Goal: Transaction & Acquisition: Purchase product/service

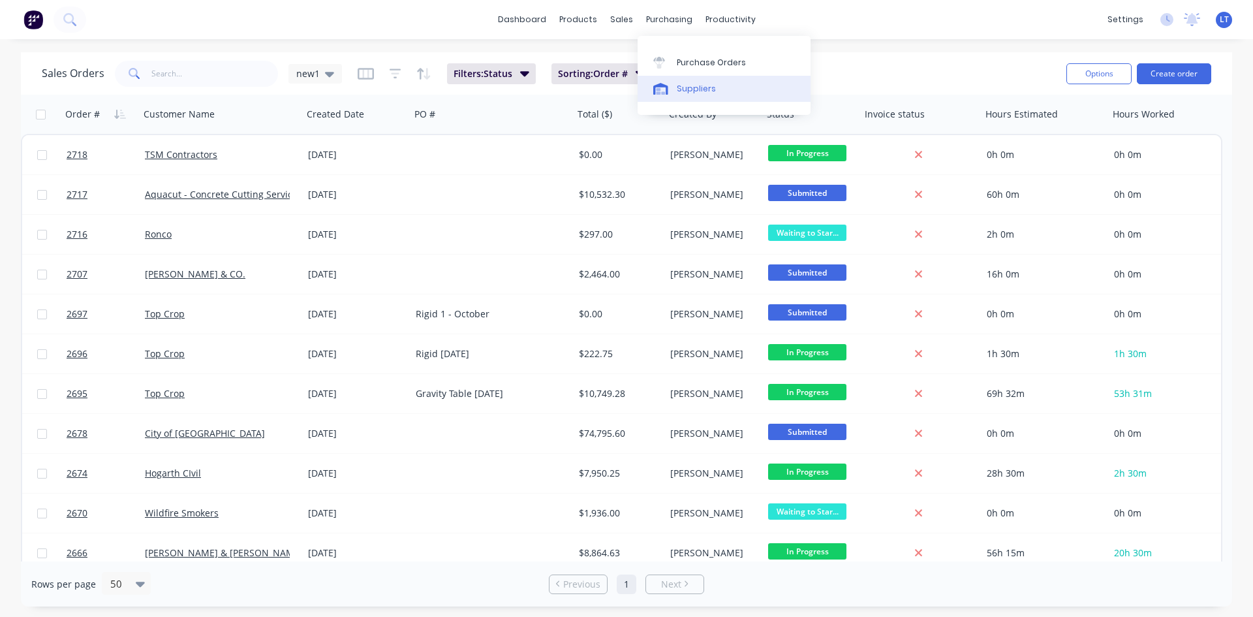
click at [698, 93] on div "Suppliers" at bounding box center [696, 89] width 39 height 12
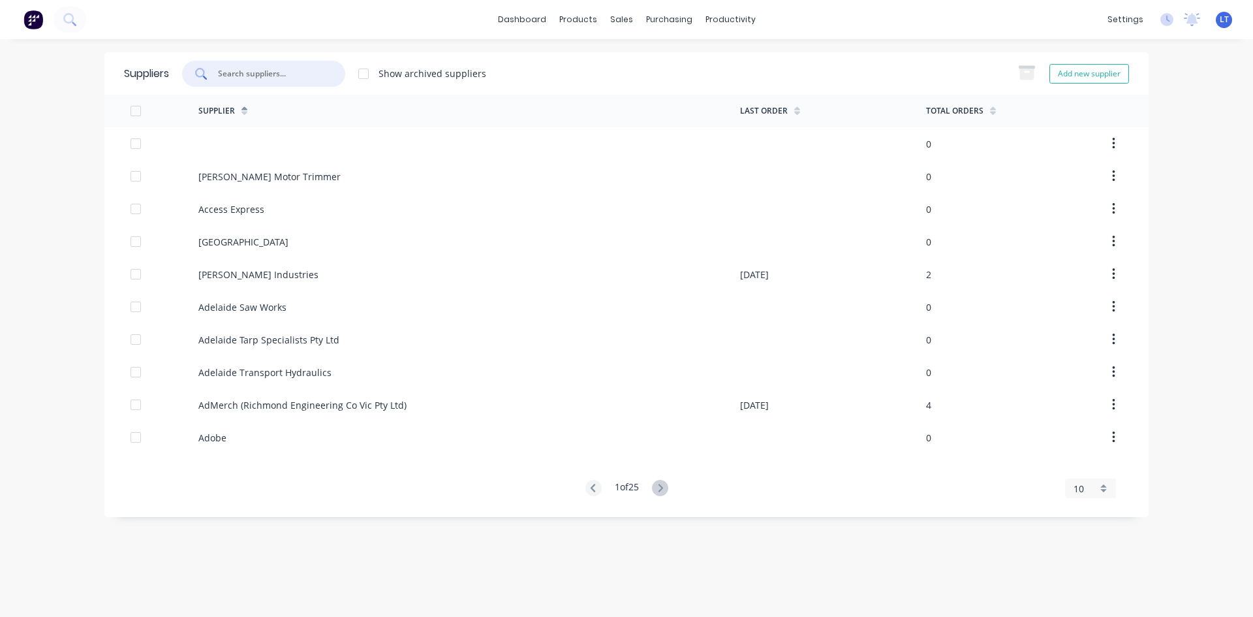
drag, startPoint x: 301, startPoint y: 74, endPoint x: 315, endPoint y: 70, distance: 13.6
click at [303, 74] on input "text" at bounding box center [271, 73] width 108 height 13
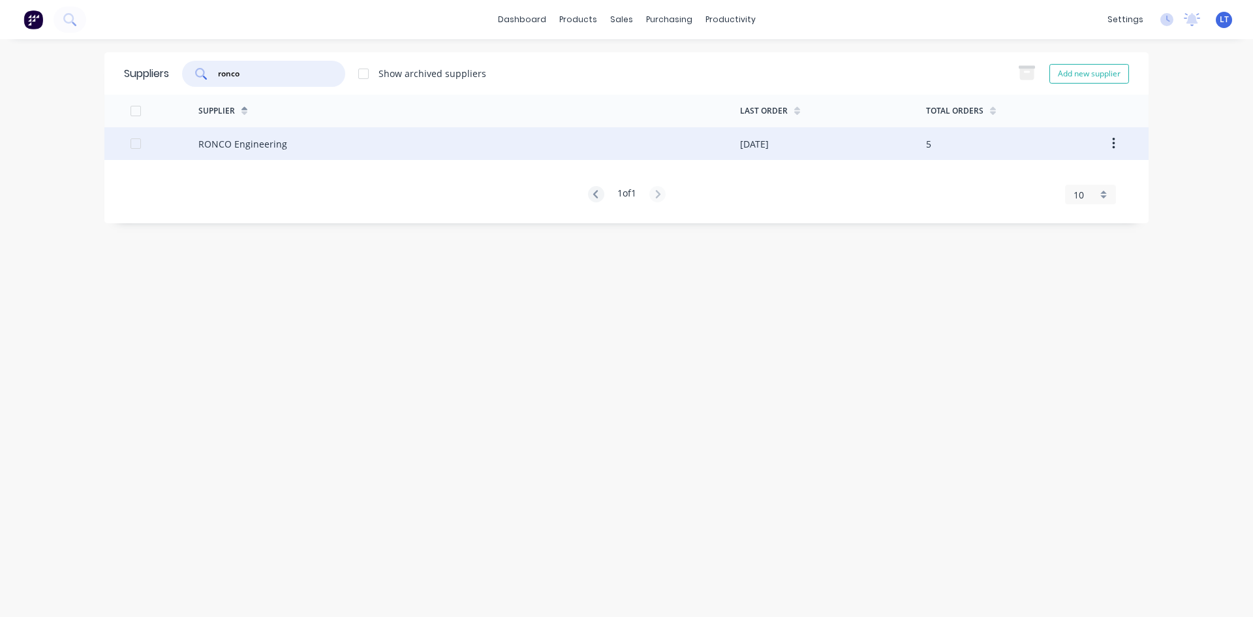
type input "ronco"
click at [422, 139] on div "RONCO Engineering" at bounding box center [469, 143] width 542 height 33
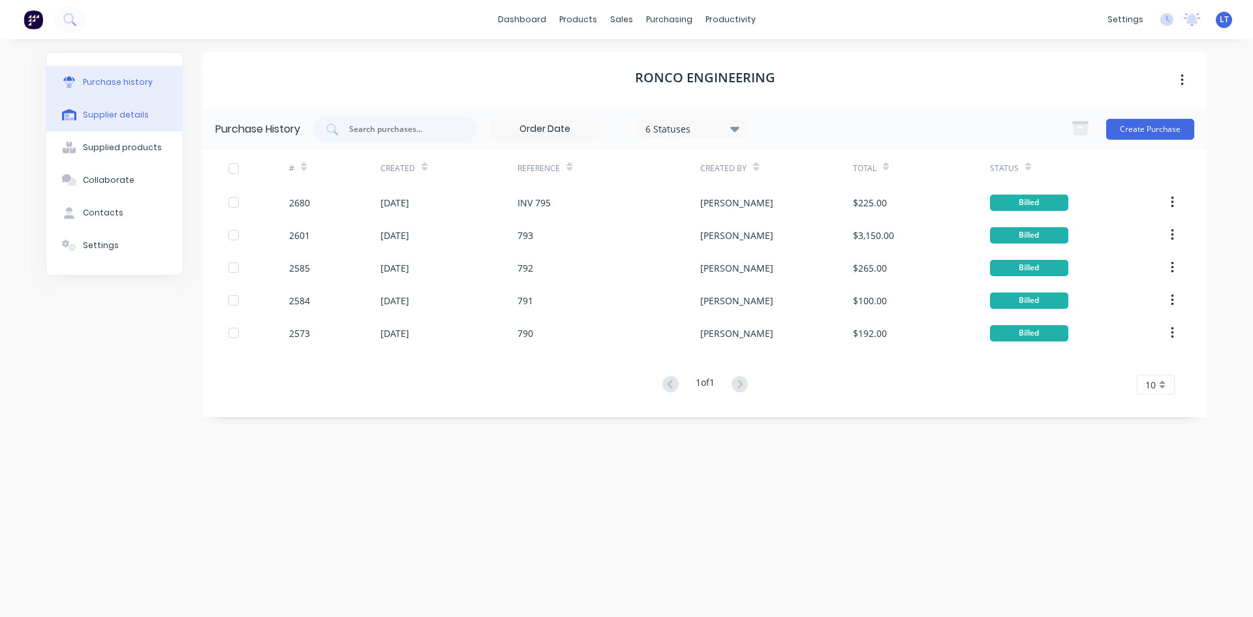
click at [118, 110] on div "Supplier details" at bounding box center [116, 115] width 66 height 12
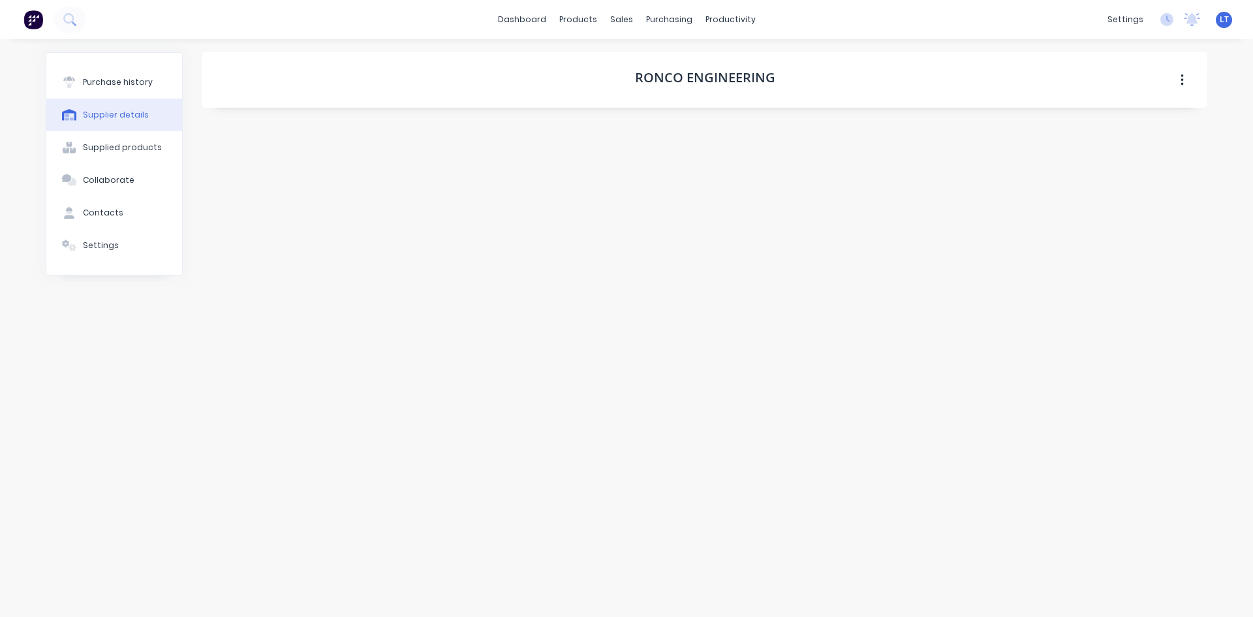
select select "AU"
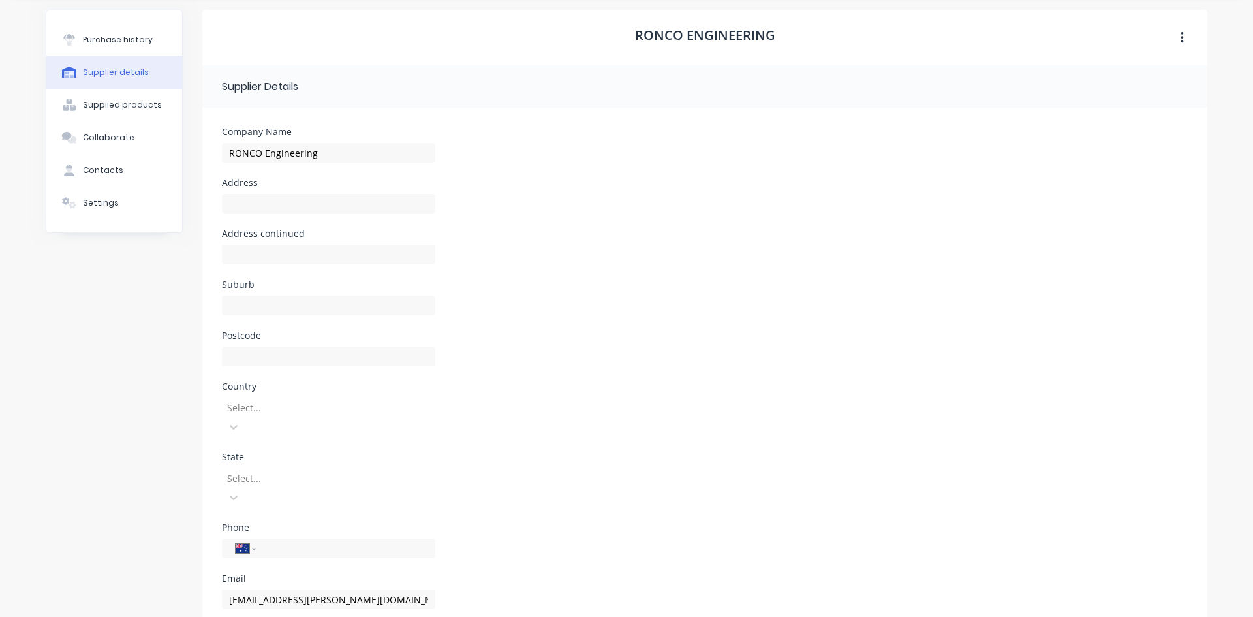
scroll to position [95, 0]
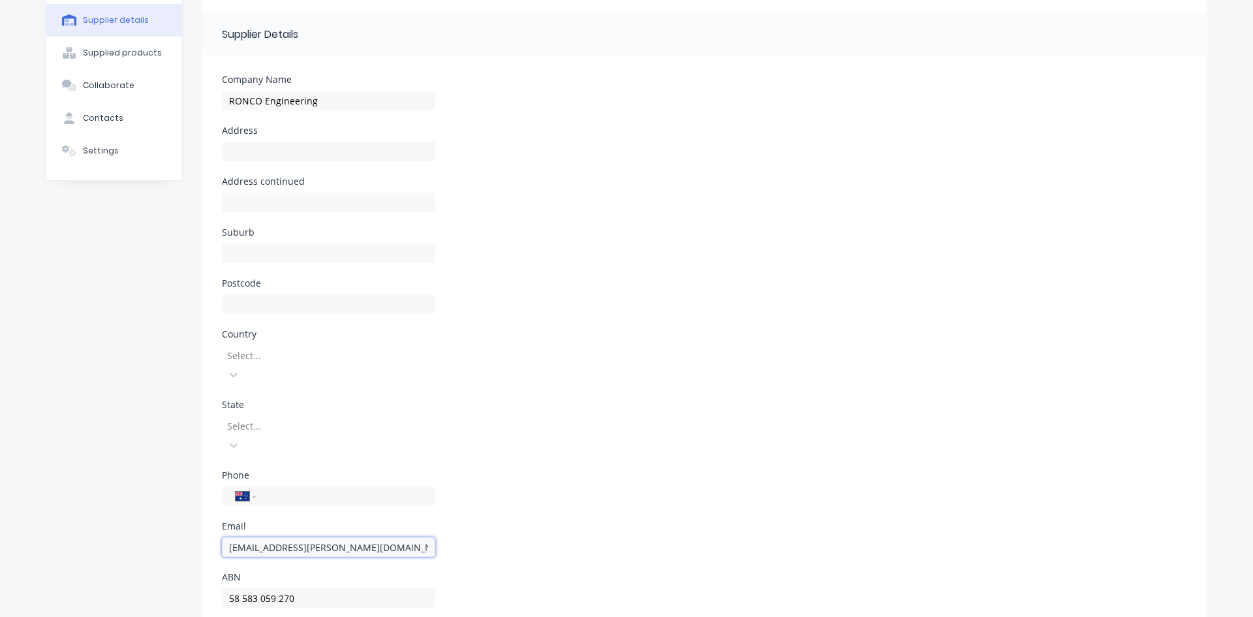
drag, startPoint x: 245, startPoint y: 495, endPoint x: 179, endPoint y: 478, distance: 67.3
click at [190, 492] on div "Purchase history Supplier details Supplied products Collaborate Contacts Settin…" at bounding box center [627, 300] width 1162 height 685
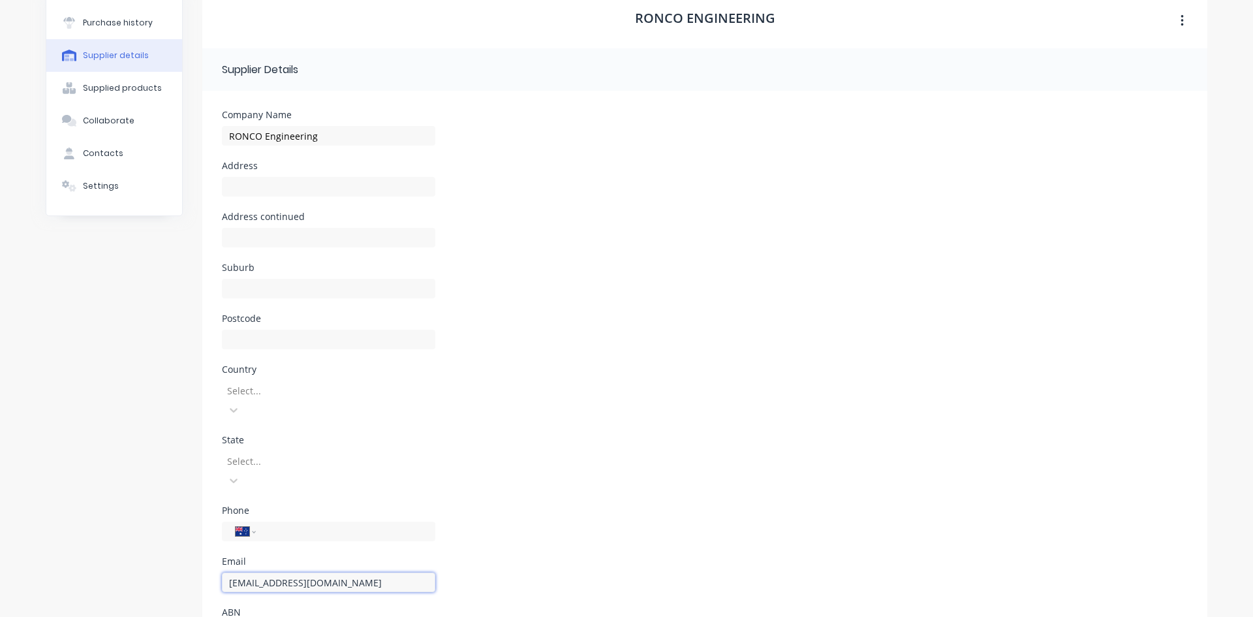
scroll to position [0, 0]
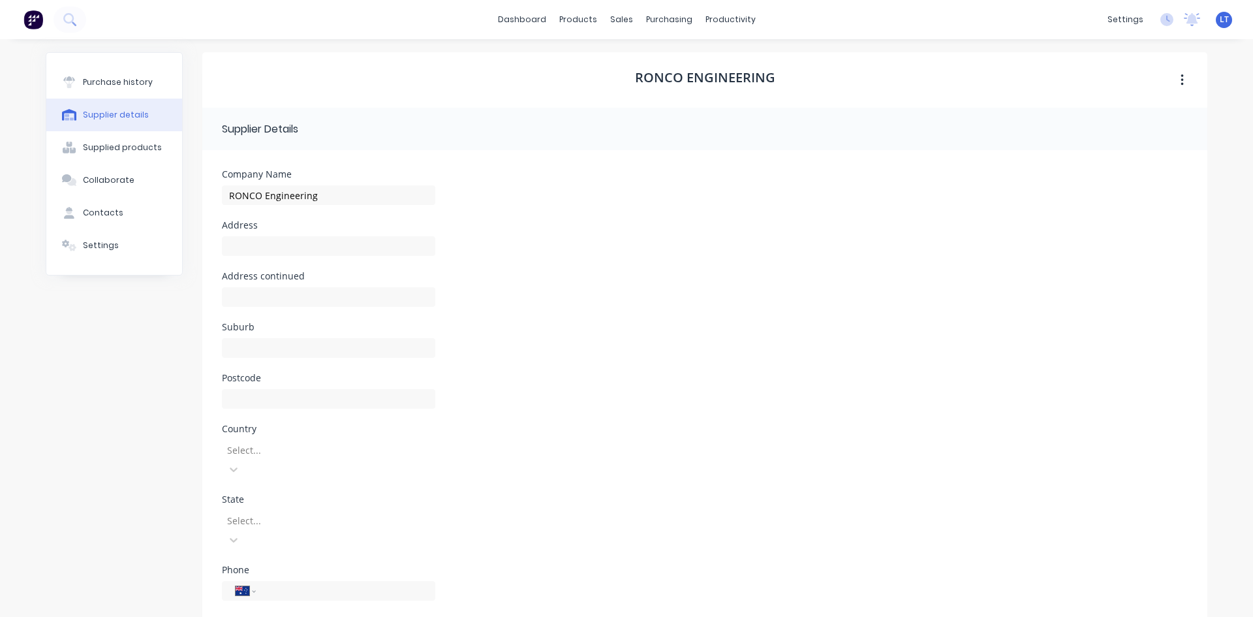
type input "[EMAIL_ADDRESS][DOMAIN_NAME]"
click at [709, 330] on div "Suburb" at bounding box center [705, 347] width 966 height 51
click at [634, 348] on div "Suburb Required" at bounding box center [705, 362] width 966 height 61
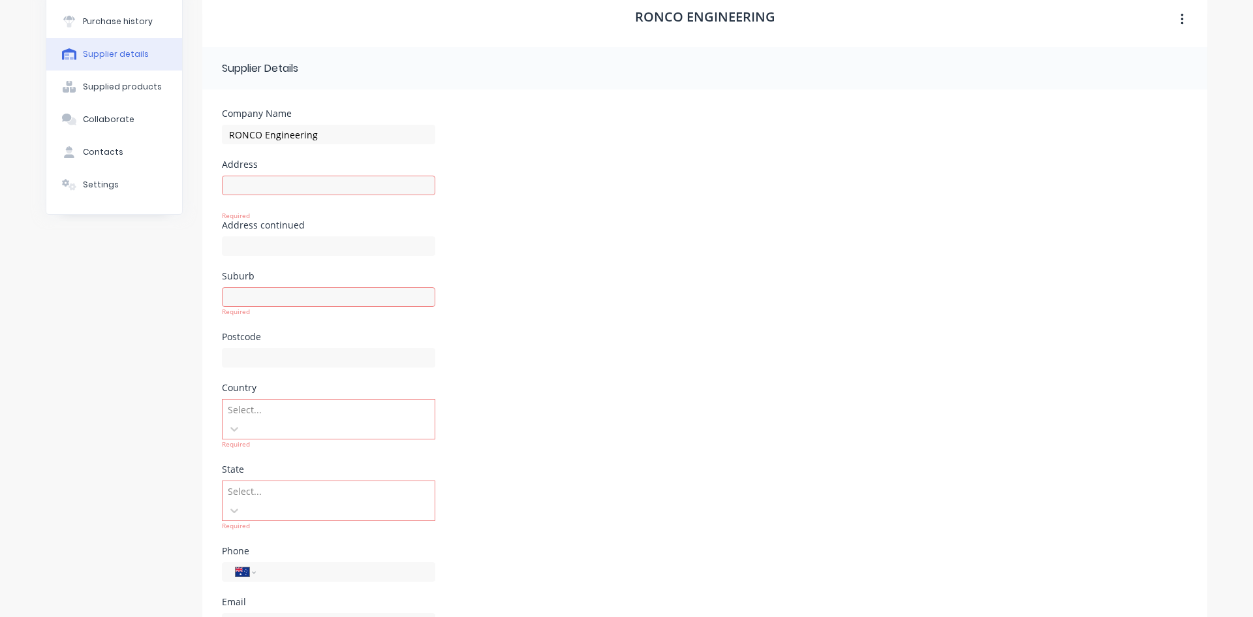
scroll to position [134, 0]
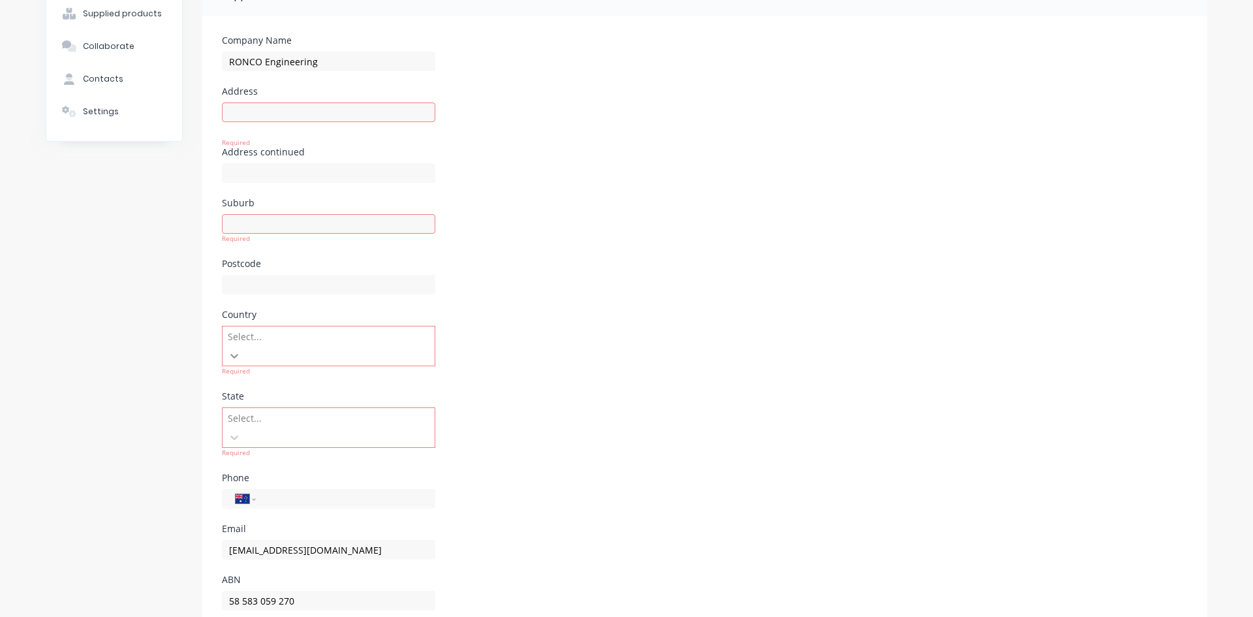
click at [241, 349] on icon at bounding box center [234, 355] width 13 height 13
click at [298, 616] on div "[GEOGRAPHIC_DATA]" at bounding box center [626, 624] width 1253 height 14
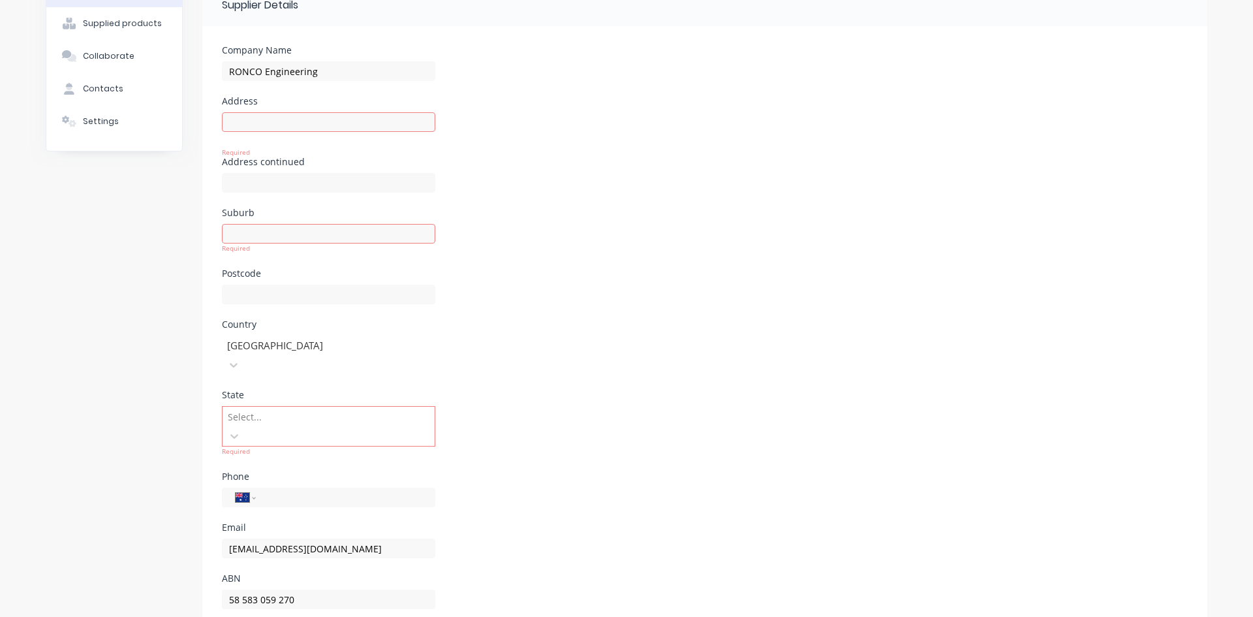
click at [318, 408] on div at bounding box center [320, 416] width 188 height 16
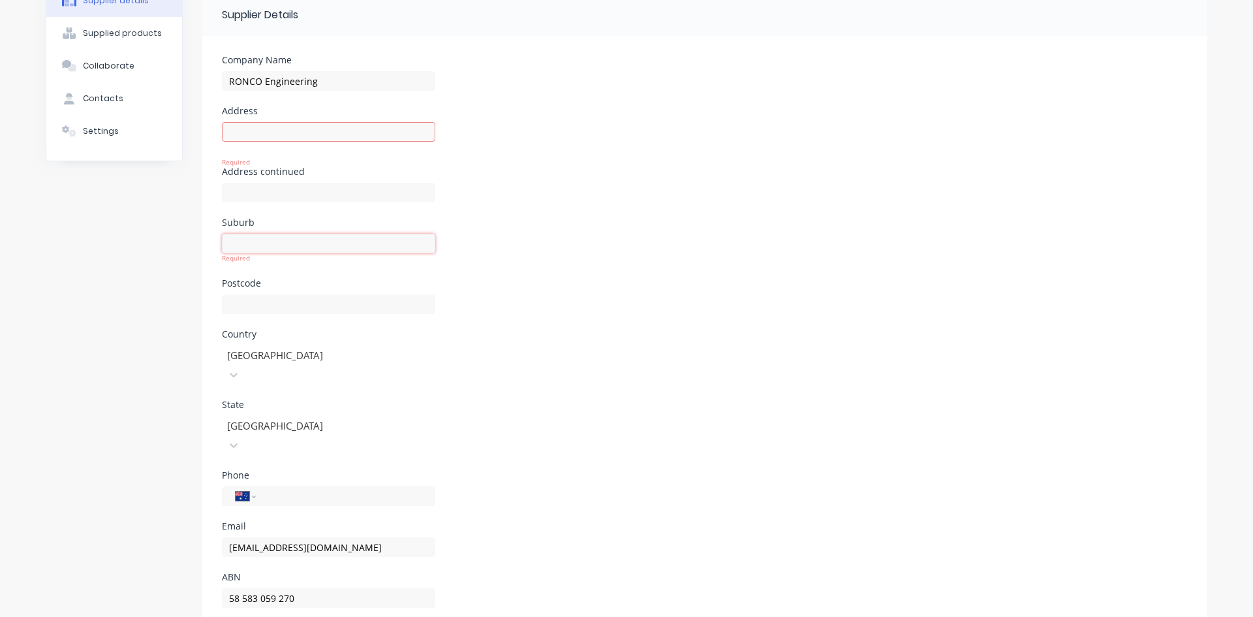
click at [310, 248] on input at bounding box center [328, 244] width 213 height 20
type input "Roseworthy"
click at [596, 307] on div "Postcode" at bounding box center [705, 304] width 966 height 51
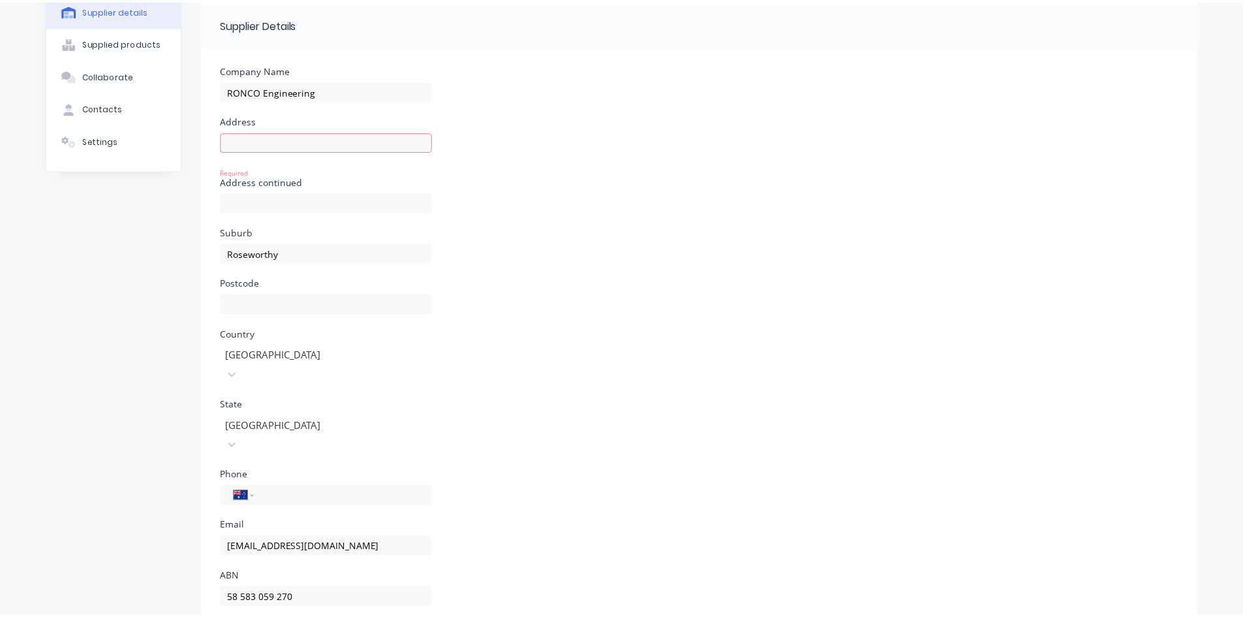
scroll to position [0, 0]
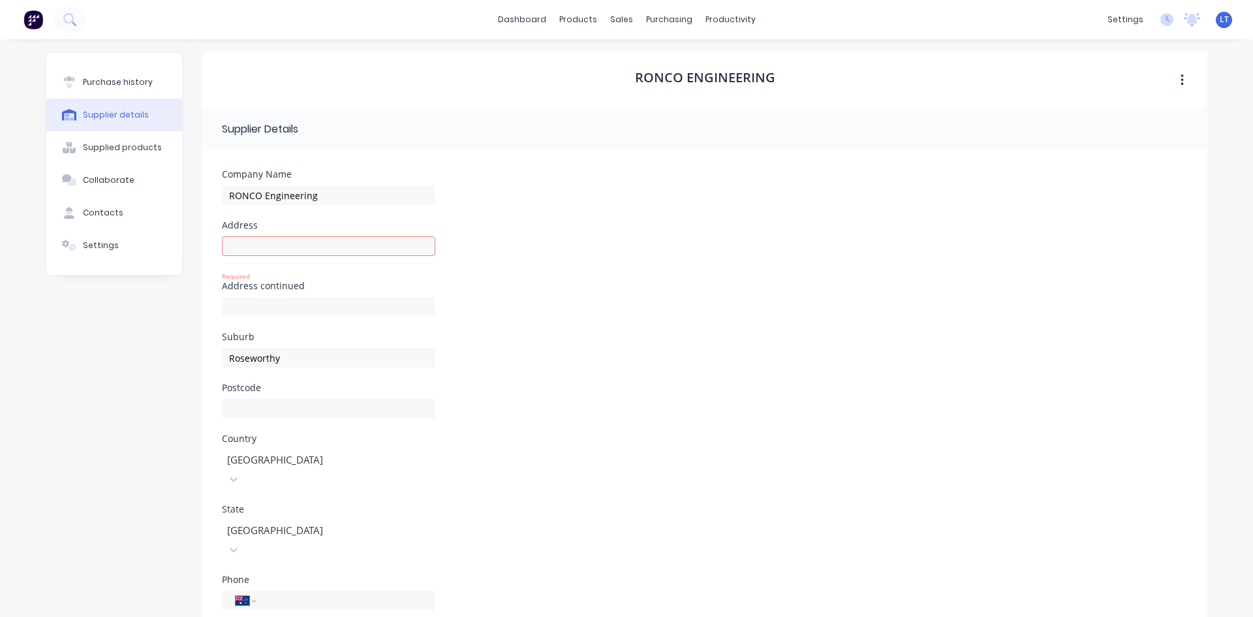
click at [931, 296] on div "Address continued" at bounding box center [705, 306] width 966 height 51
click at [295, 243] on input at bounding box center [328, 246] width 213 height 20
click at [588, 230] on div "Address Required" at bounding box center [705, 251] width 966 height 61
click at [630, 306] on div "Address continued" at bounding box center [705, 306] width 966 height 51
click at [326, 241] on input at bounding box center [328, 246] width 213 height 20
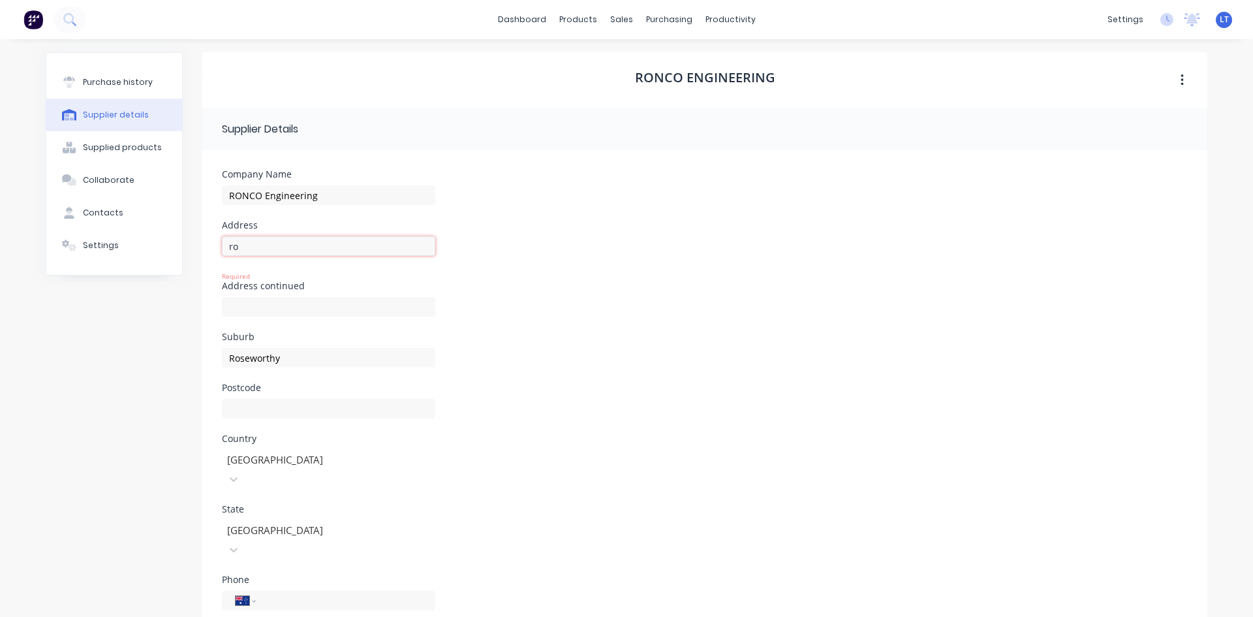
type input "r"
type input "roseworthy"
click at [541, 355] on div "Suburb Roseworthy" at bounding box center [705, 357] width 966 height 51
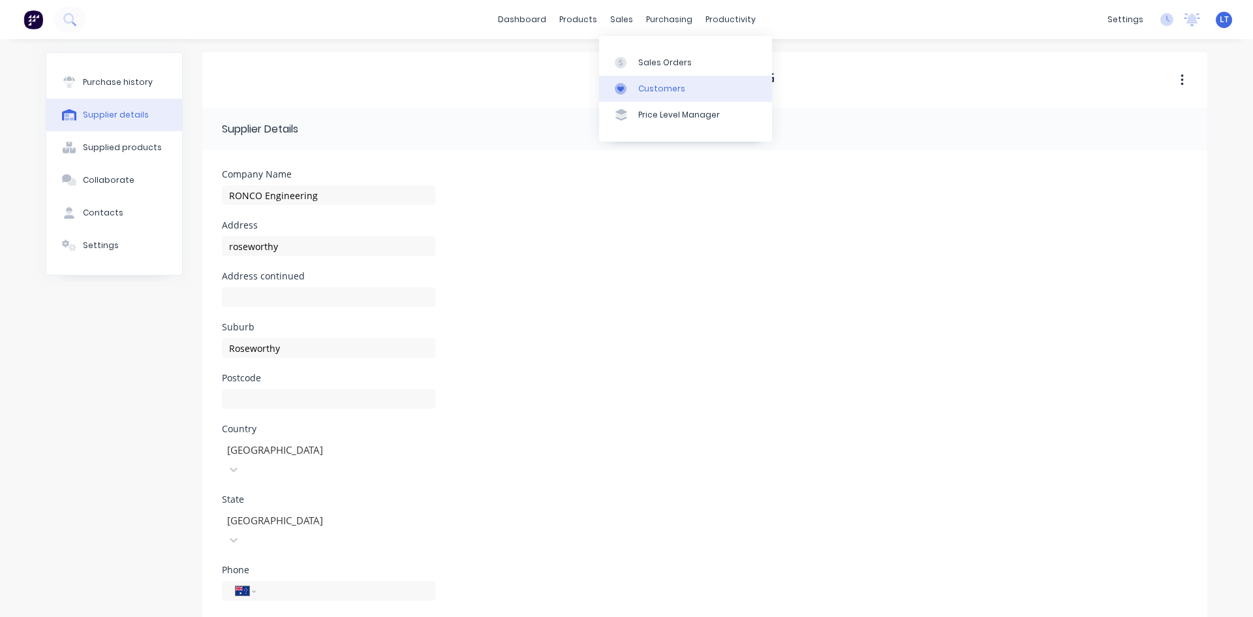
click at [679, 93] on div "Customers" at bounding box center [661, 89] width 47 height 12
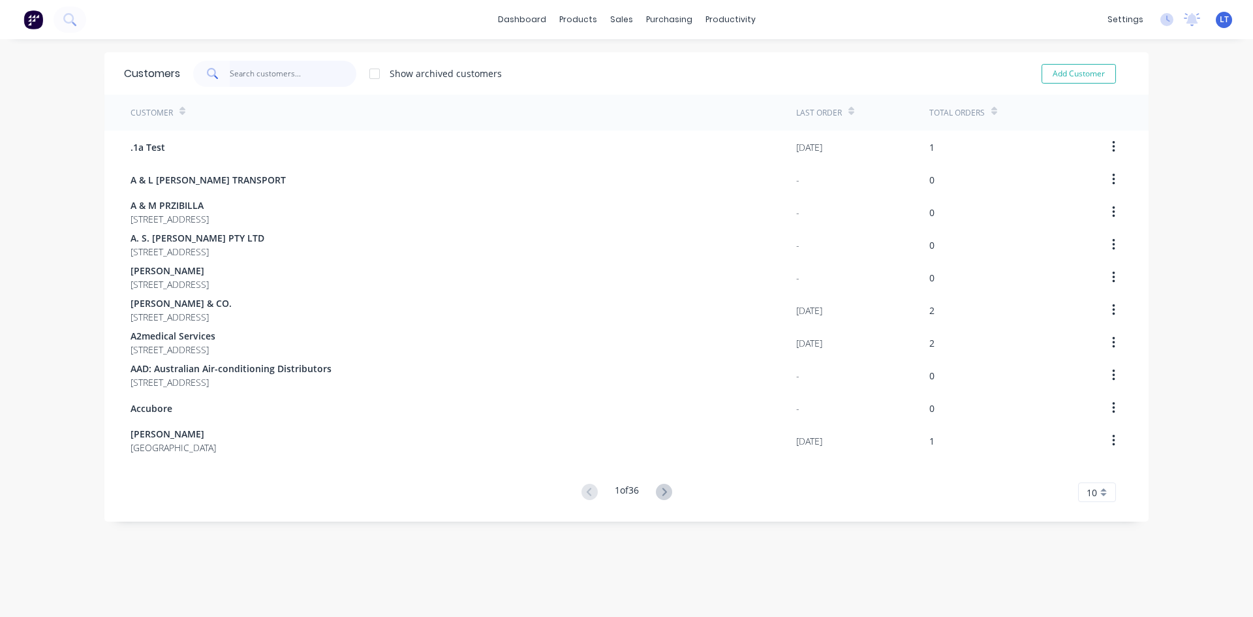
click at [265, 76] on input "text" at bounding box center [293, 74] width 127 height 26
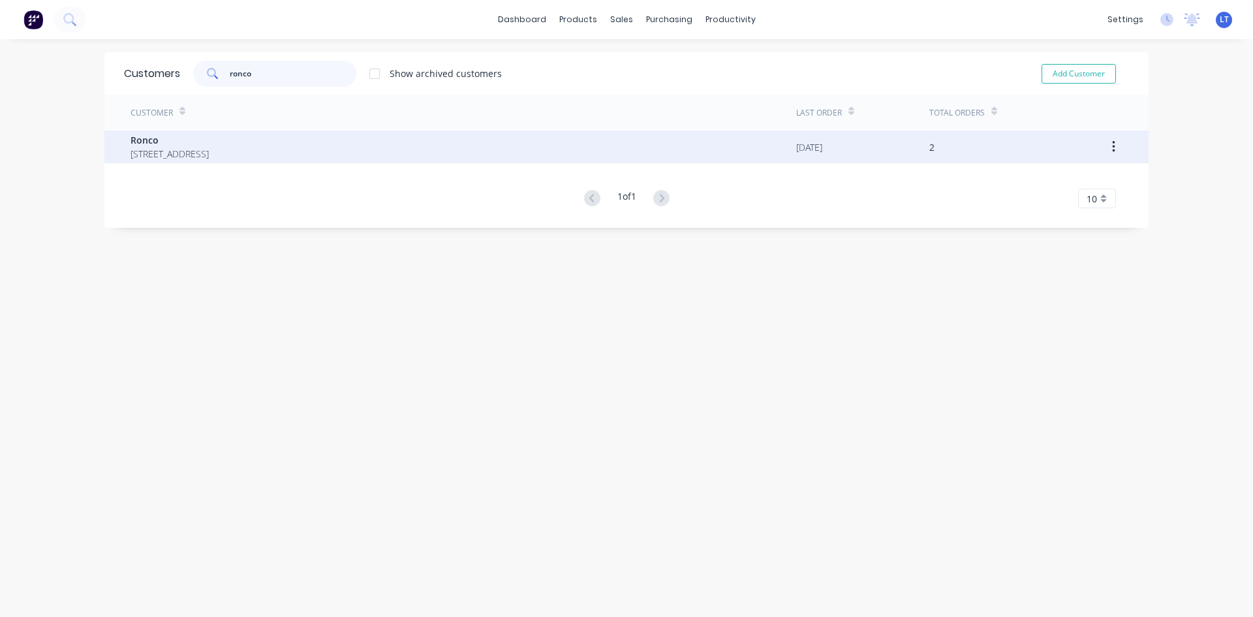
type input "ronco"
click at [209, 146] on span "Ronco" at bounding box center [170, 140] width 78 height 14
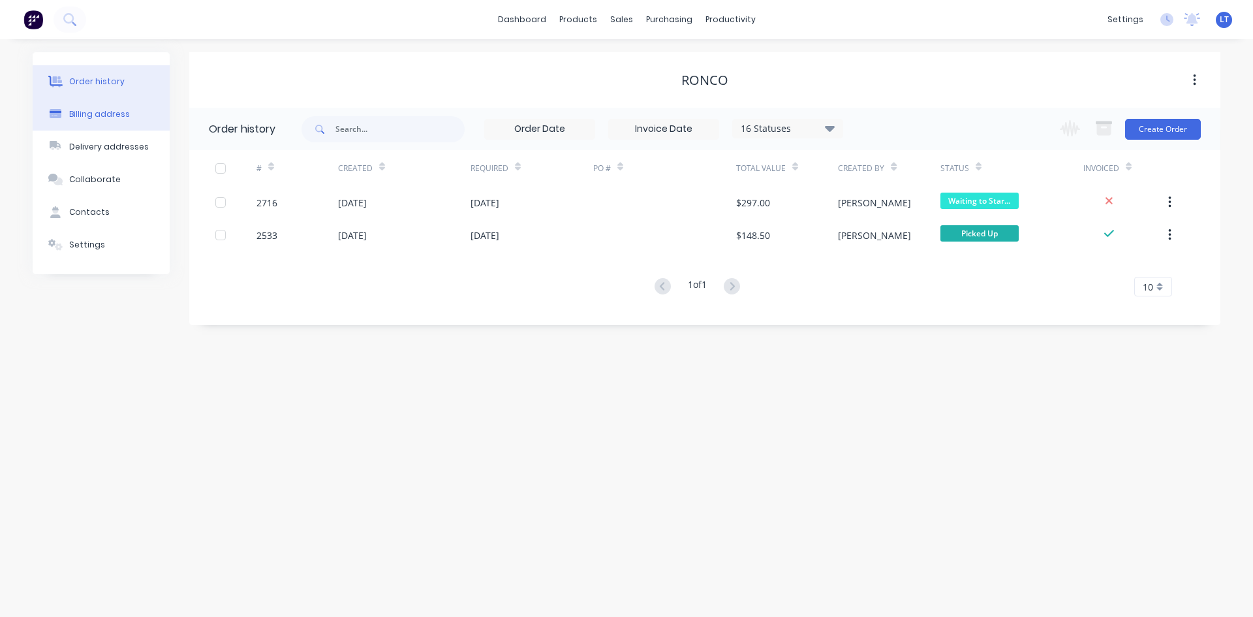
click at [94, 114] on div "Billing address" at bounding box center [99, 114] width 61 height 12
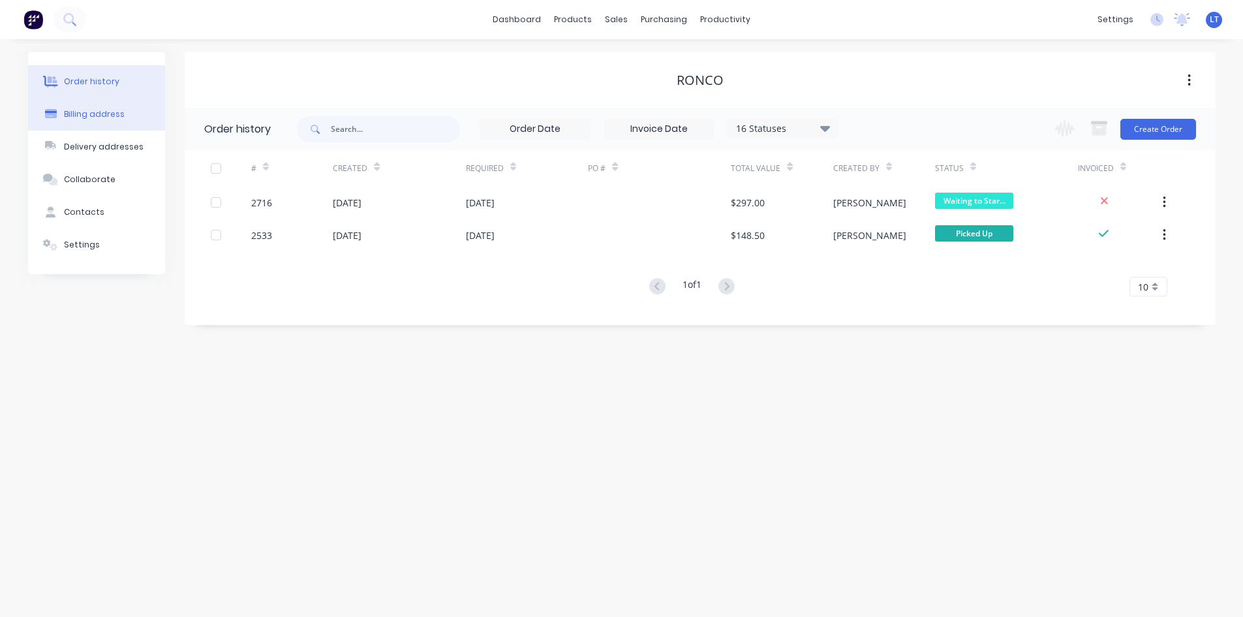
select select "AU"
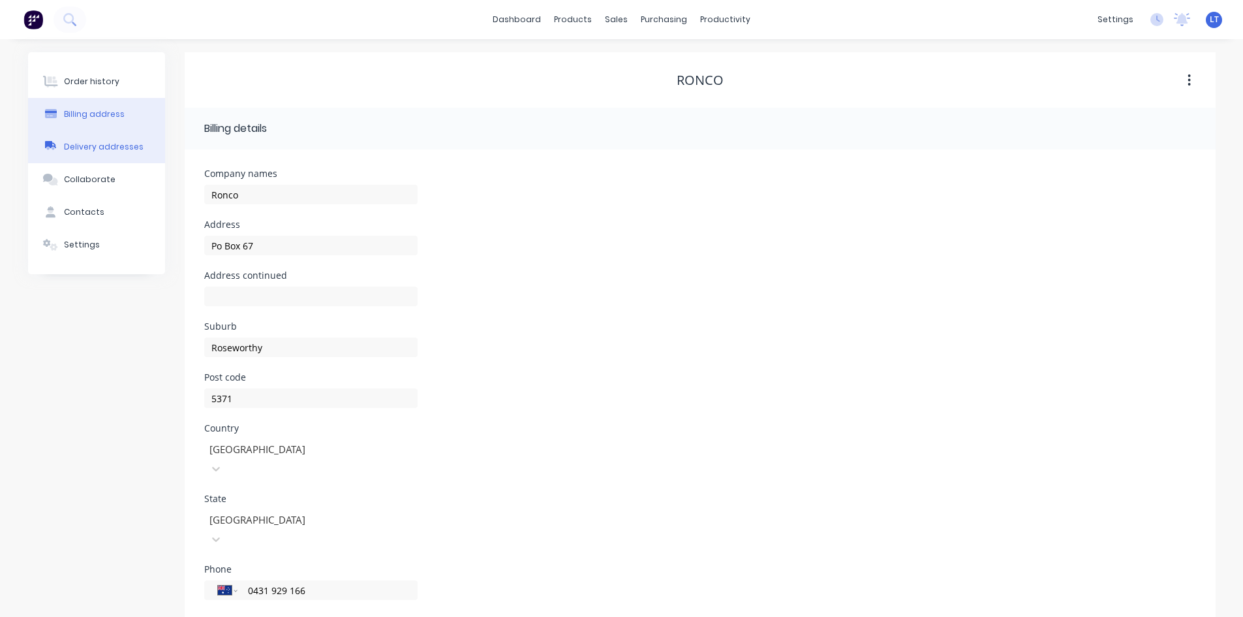
click at [133, 142] on div "Delivery addresses" at bounding box center [104, 147] width 80 height 12
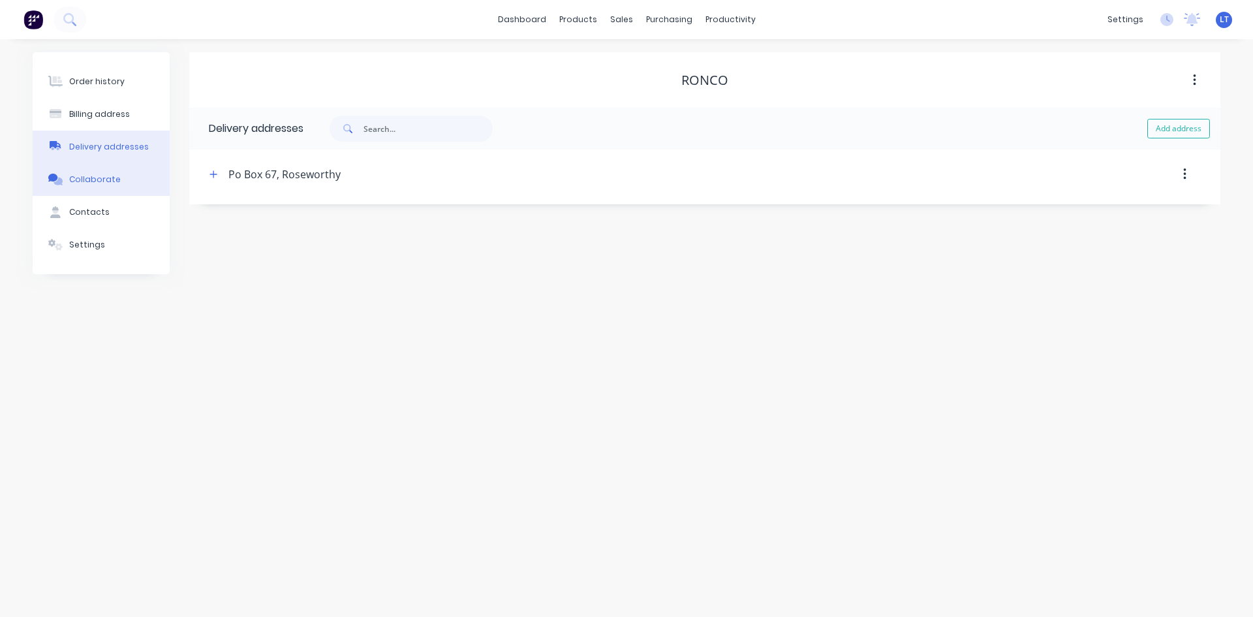
click at [98, 174] on div "Collaborate" at bounding box center [95, 180] width 52 height 12
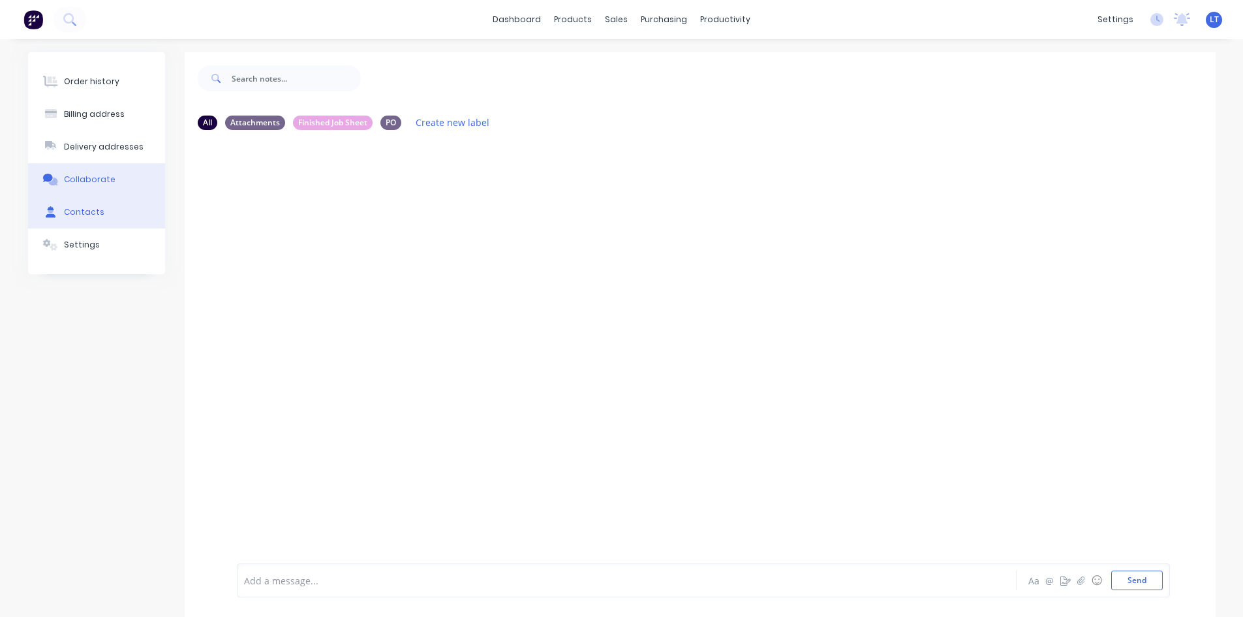
click at [93, 208] on div "Contacts" at bounding box center [84, 212] width 40 height 12
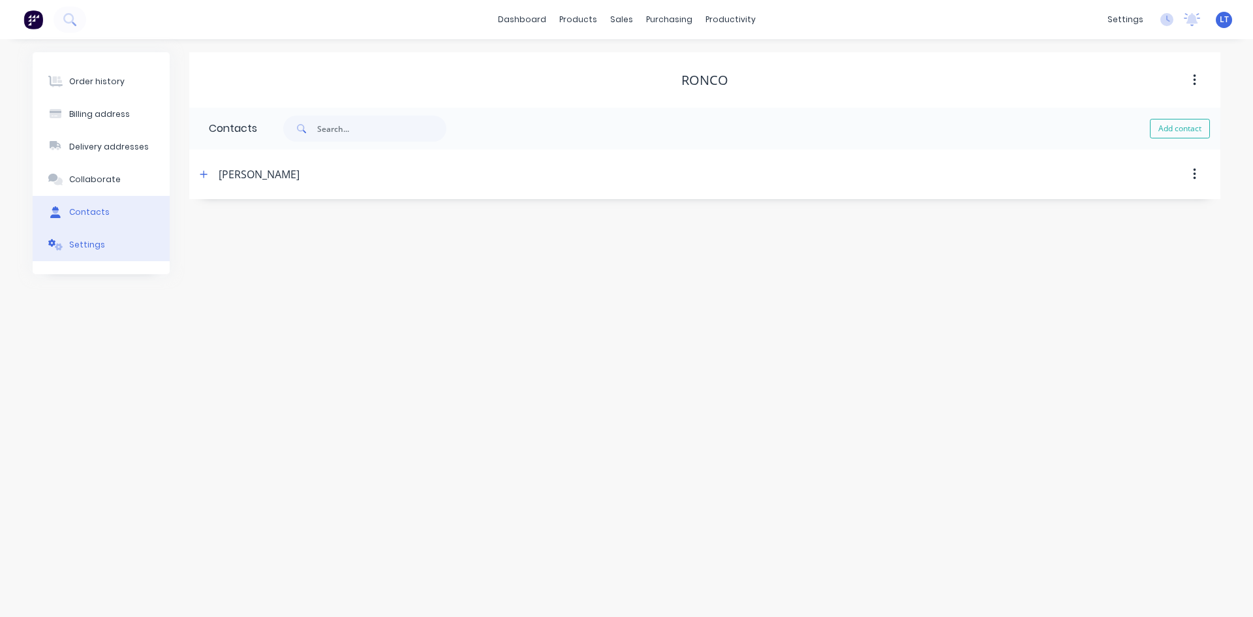
click at [97, 247] on div "Settings" at bounding box center [87, 245] width 36 height 12
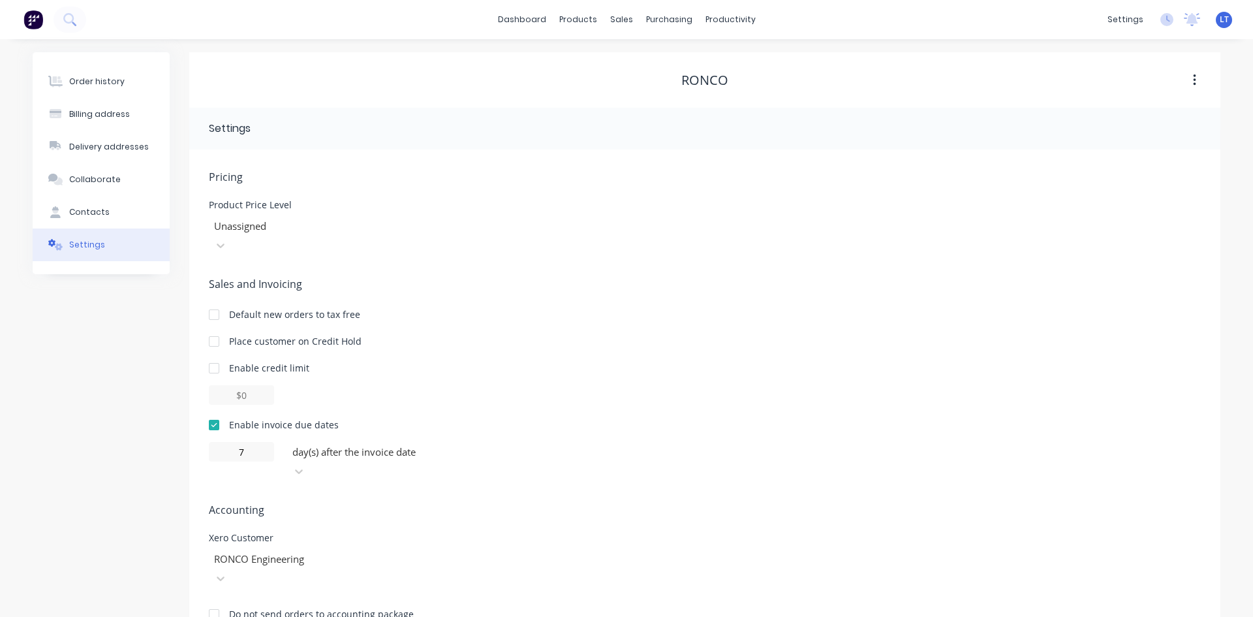
click at [803, 276] on div "Sales and Invoicing Default new orders to tax free Place customer on Credit Hol…" at bounding box center [705, 378] width 992 height 205
click at [661, 67] on div "Sales Orders" at bounding box center [670, 63] width 54 height 12
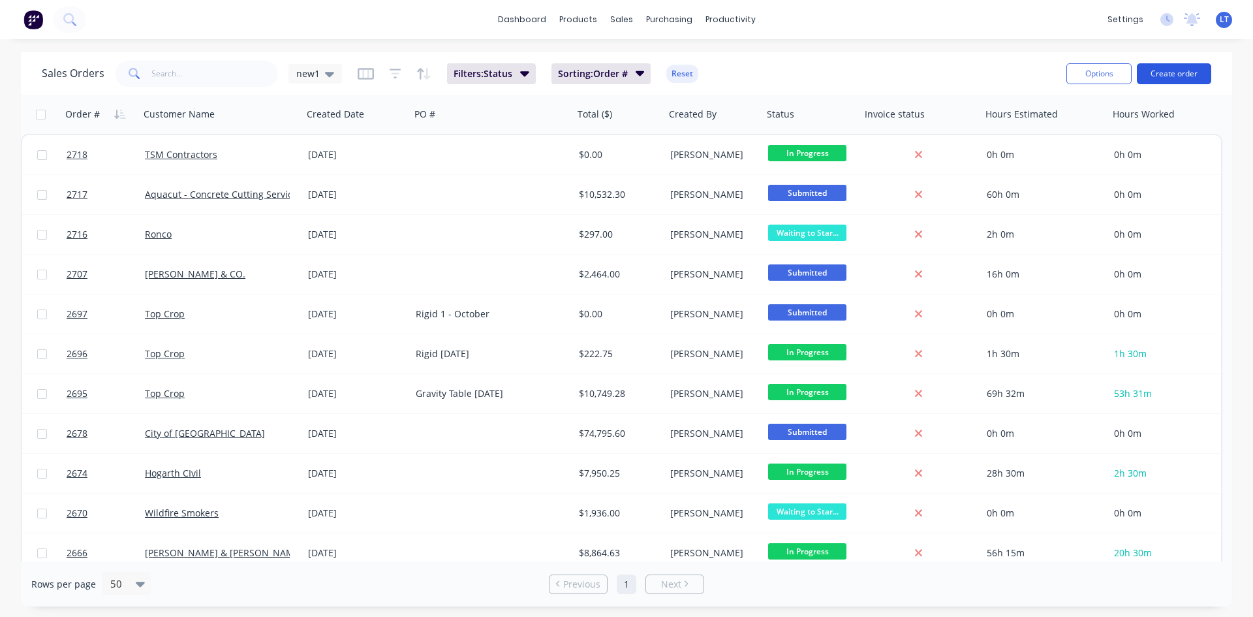
click at [1149, 72] on button "Create order" at bounding box center [1174, 73] width 74 height 21
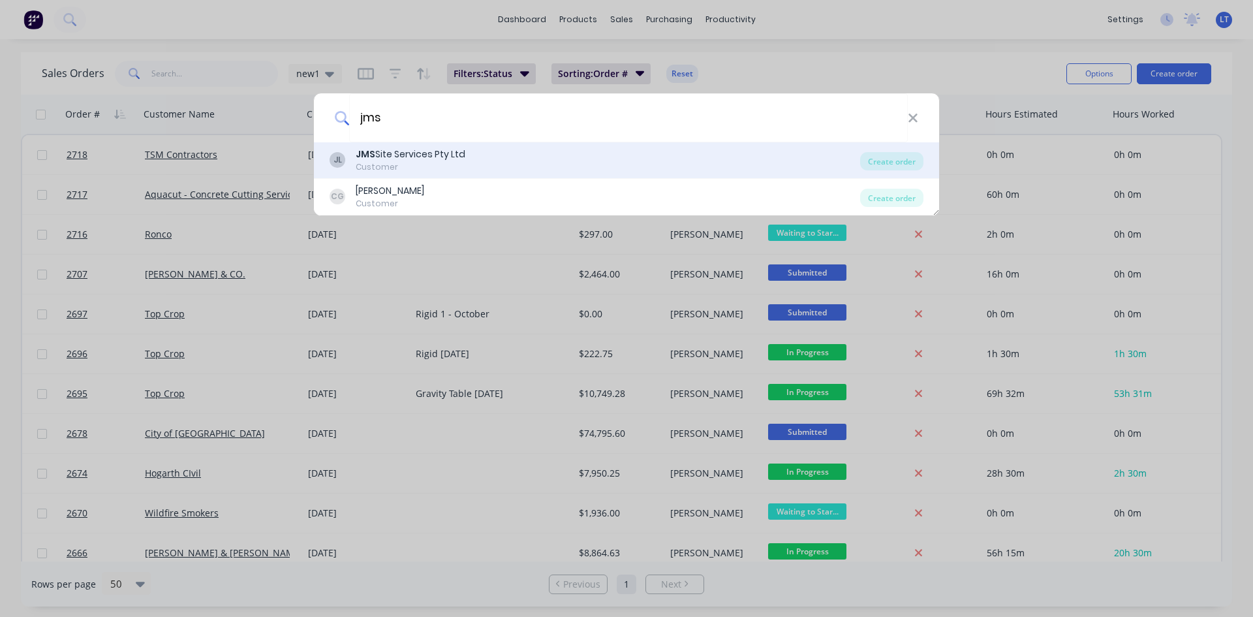
type input "jms"
click at [401, 153] on div "JMS Site Services Pty Ltd" at bounding box center [411, 154] width 110 height 14
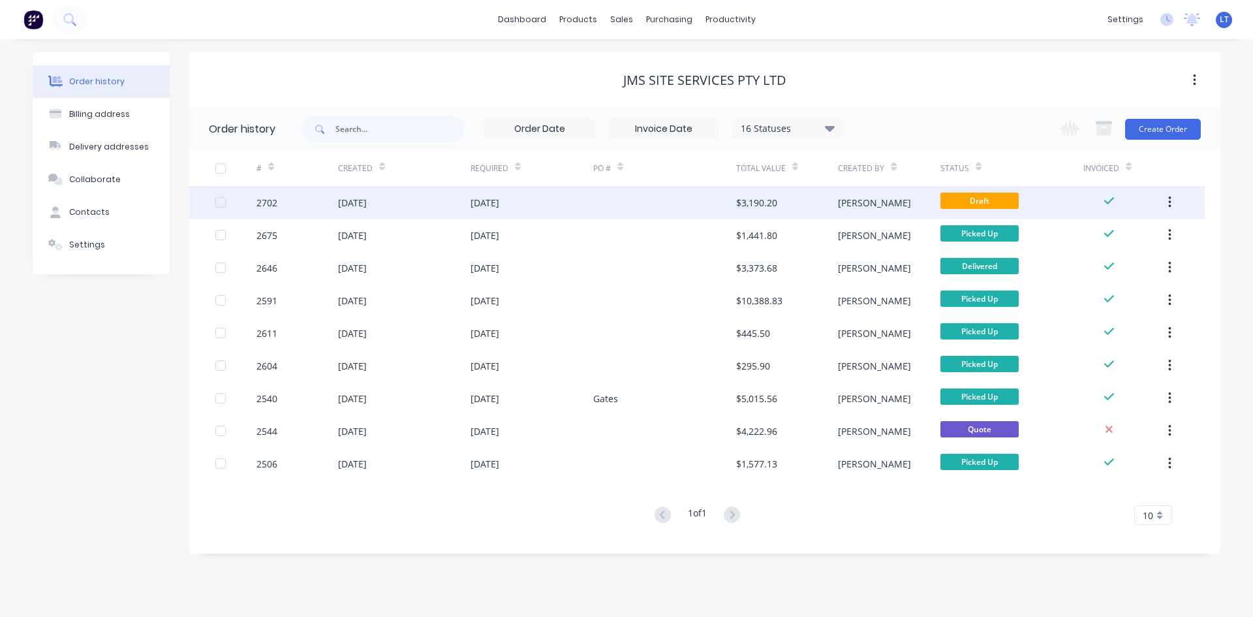
click at [654, 206] on div at bounding box center [664, 202] width 143 height 33
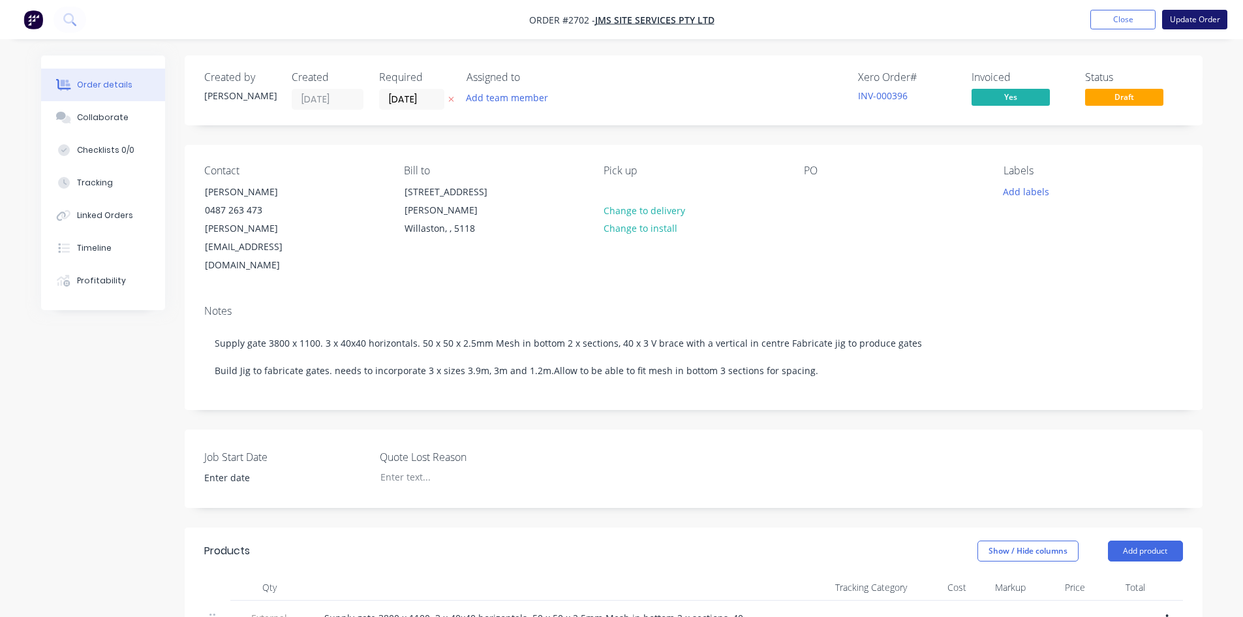
click at [1204, 20] on button "Update Order" at bounding box center [1194, 20] width 65 height 20
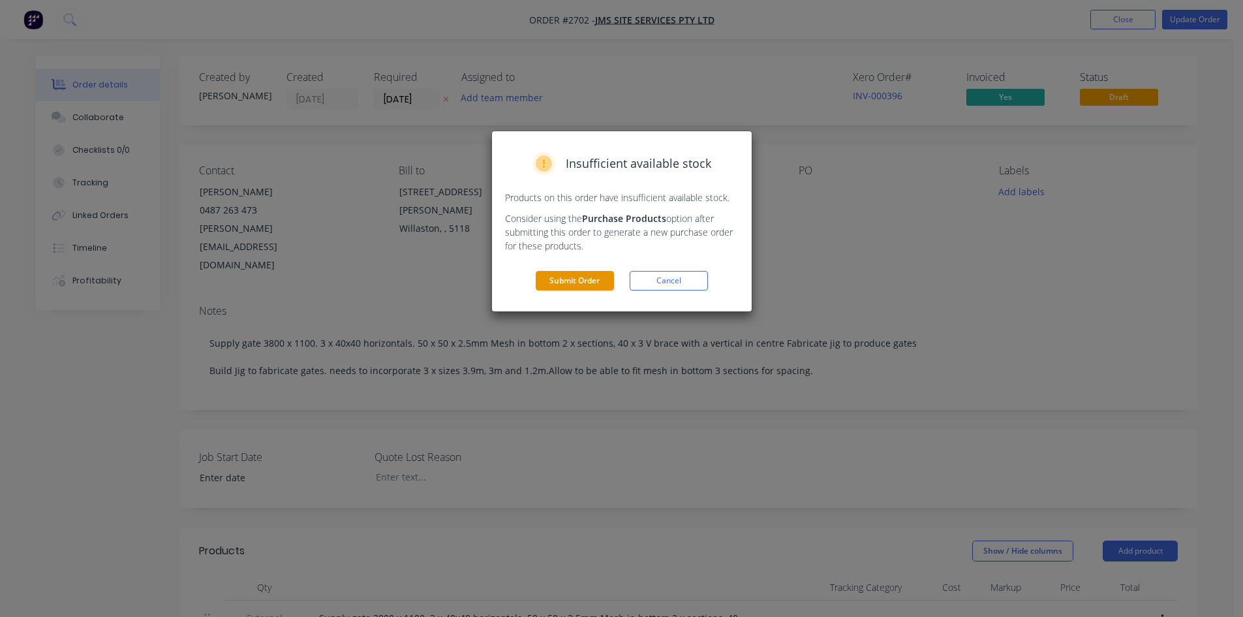
click at [591, 273] on button "Submit Order" at bounding box center [575, 281] width 78 height 20
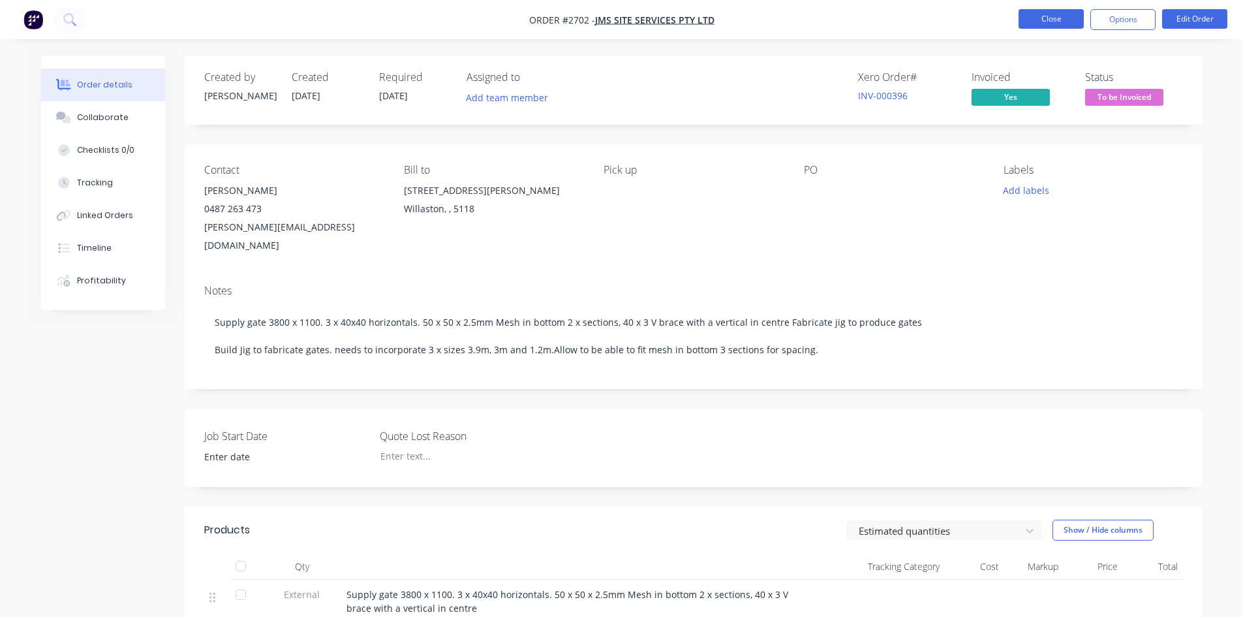
click at [1052, 25] on button "Close" at bounding box center [1051, 19] width 65 height 20
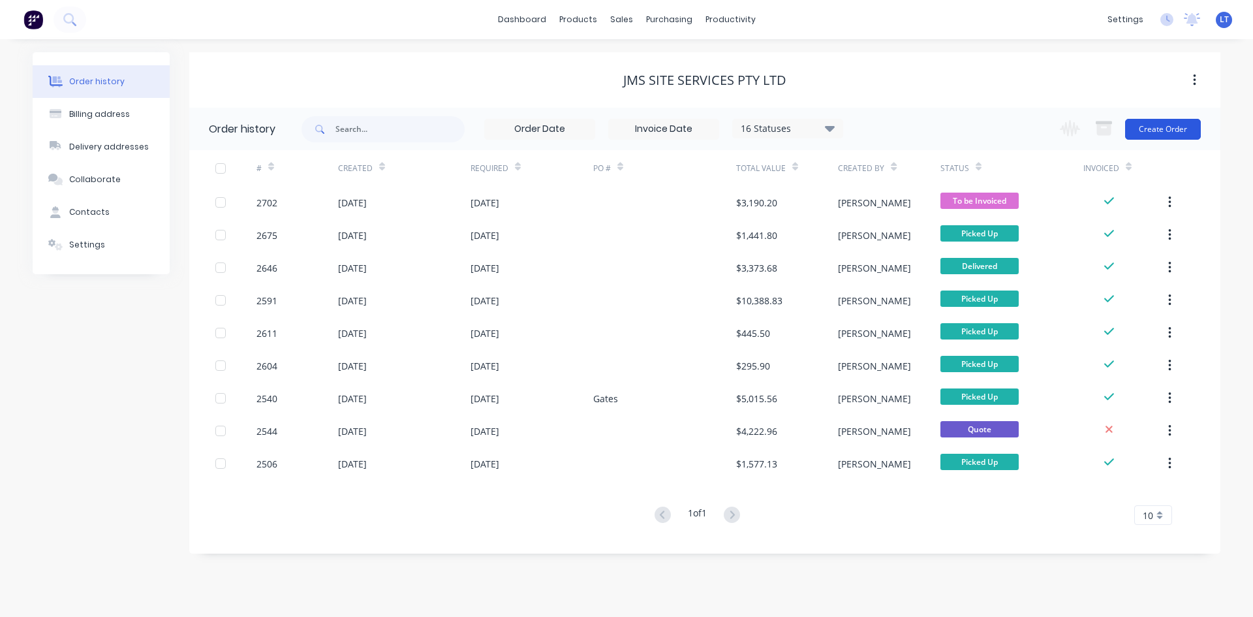
click at [1156, 133] on button "Create Order" at bounding box center [1163, 129] width 76 height 21
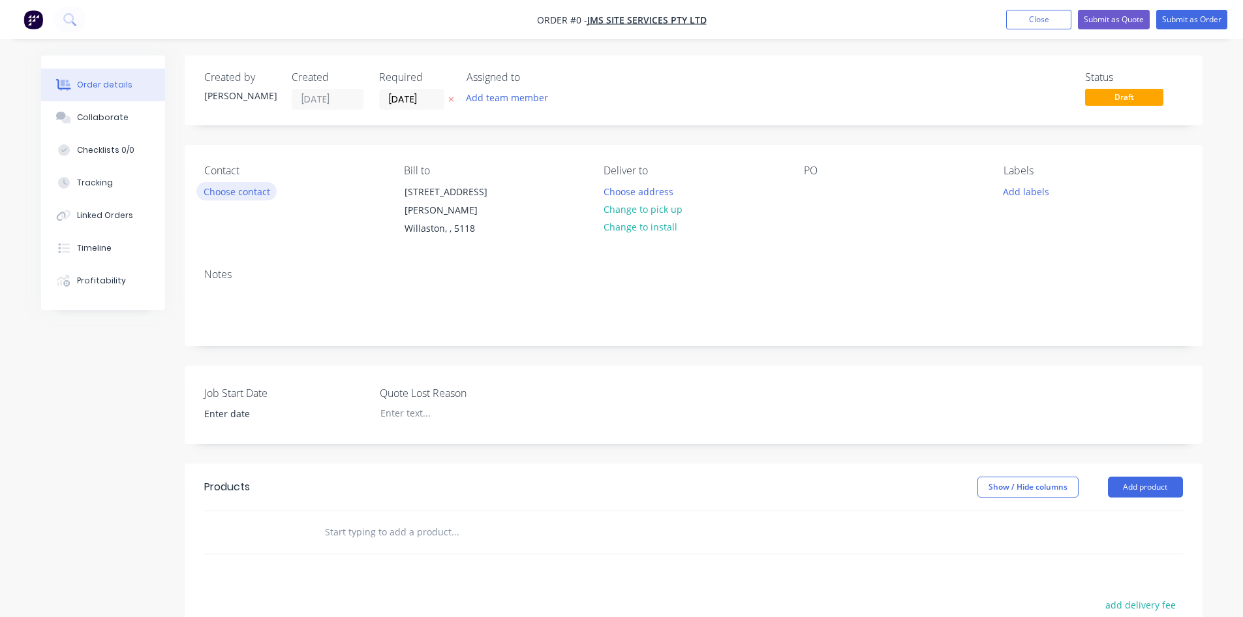
click at [269, 196] on button "Choose contact" at bounding box center [236, 191] width 80 height 18
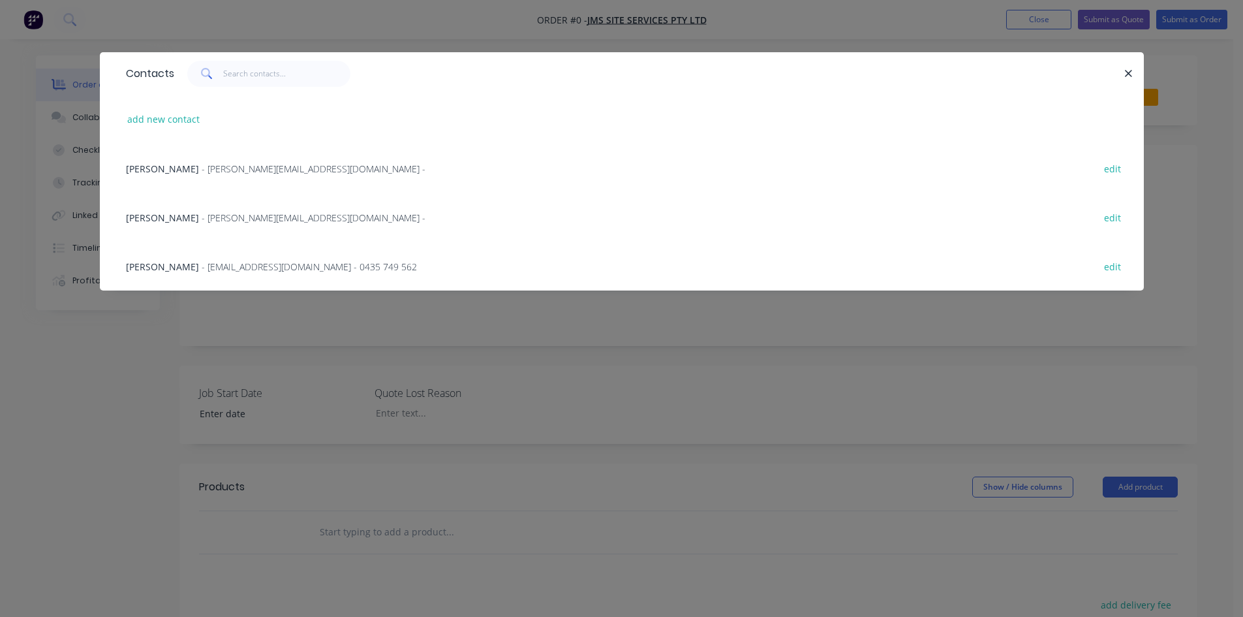
click at [209, 218] on span "- [PERSON_NAME][EMAIL_ADDRESS][DOMAIN_NAME] -" at bounding box center [314, 217] width 224 height 12
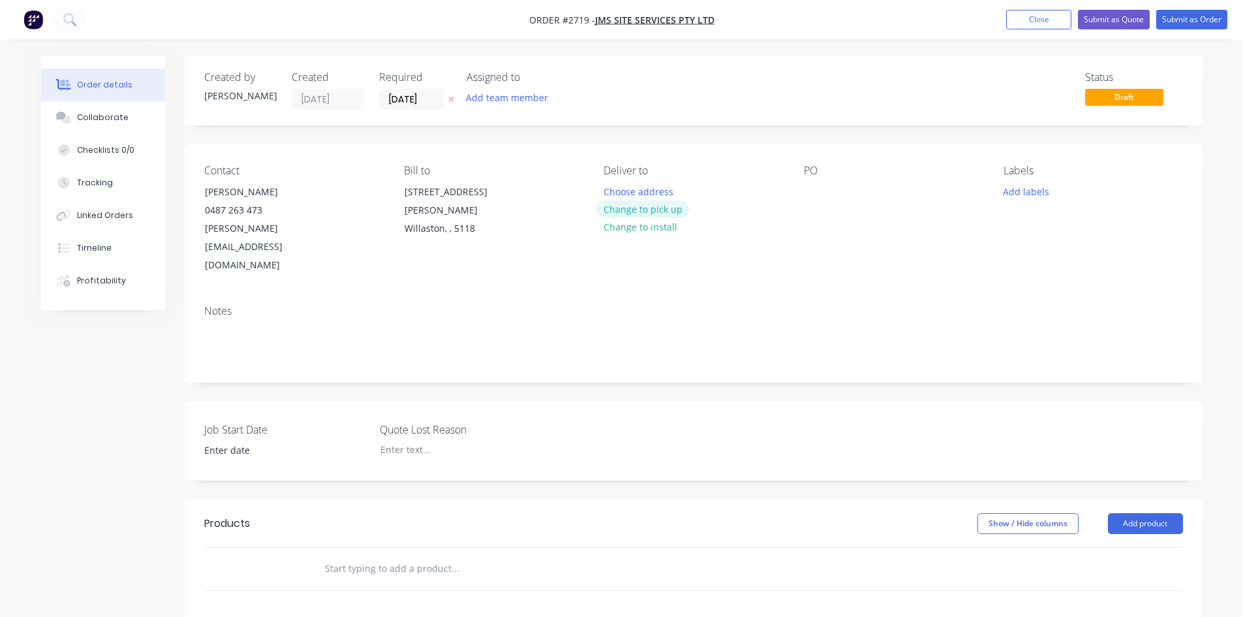
click at [660, 206] on button "Change to pick up" at bounding box center [642, 209] width 93 height 18
click at [431, 106] on input "[DATE]" at bounding box center [412, 99] width 64 height 20
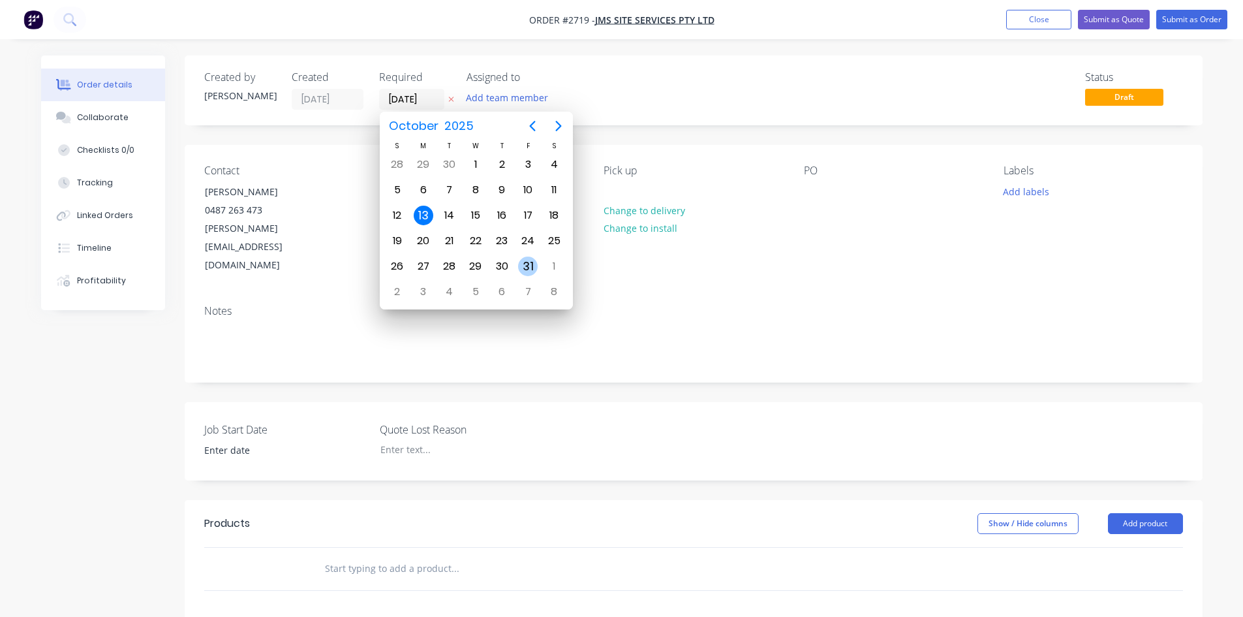
click at [529, 267] on div "31" at bounding box center [528, 266] width 20 height 20
type input "[DATE]"
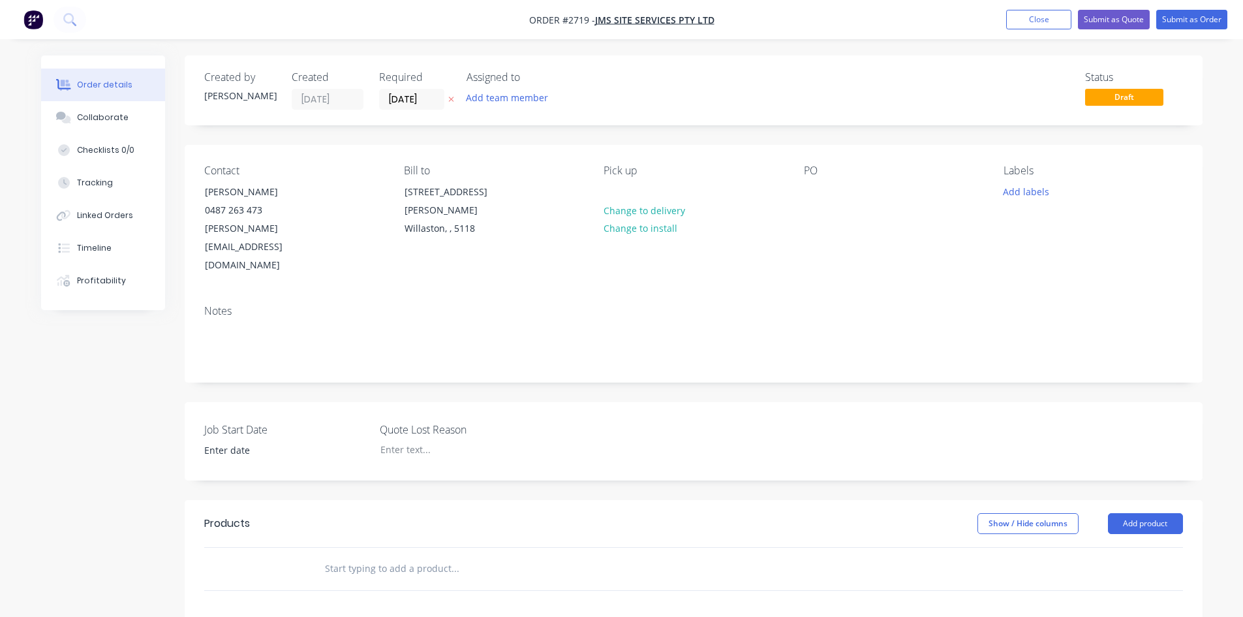
scroll to position [65, 0]
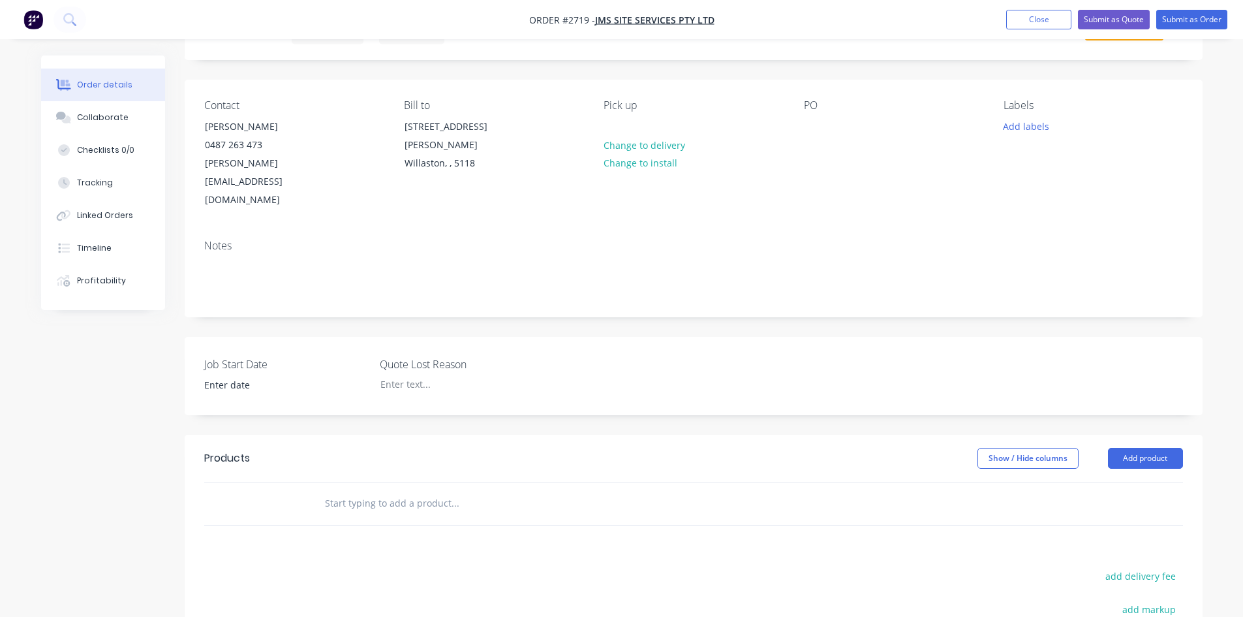
click at [442, 490] on input "text" at bounding box center [454, 503] width 261 height 26
type input "F"
click at [1157, 448] on button "Add product" at bounding box center [1145, 458] width 75 height 21
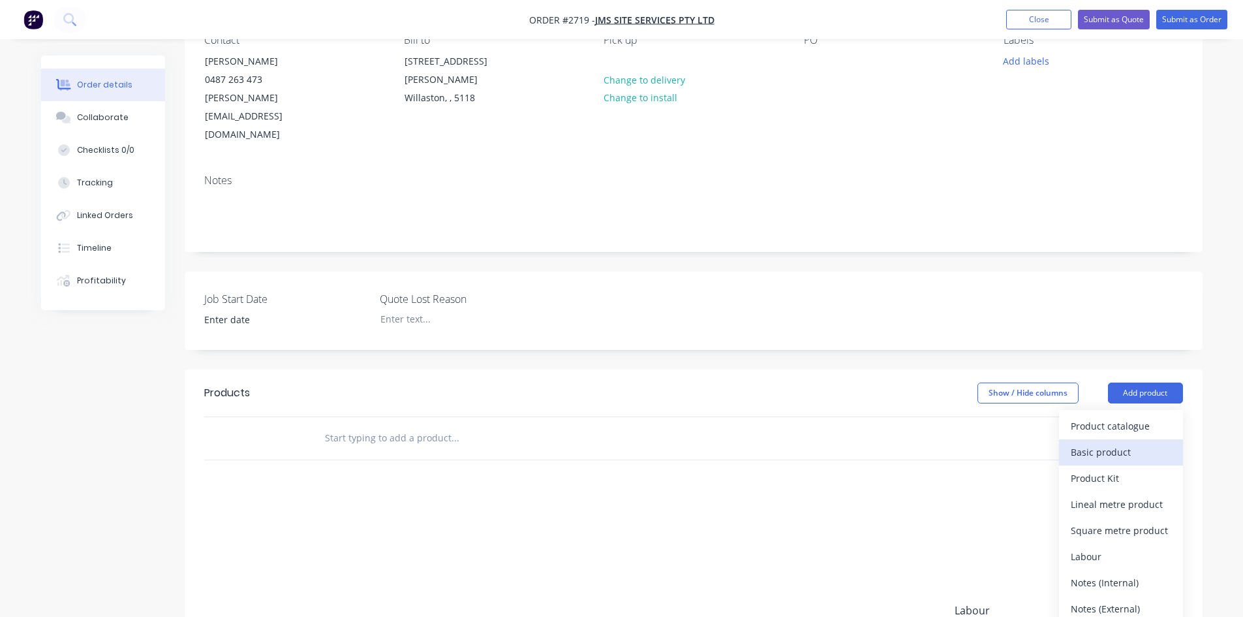
scroll to position [196, 0]
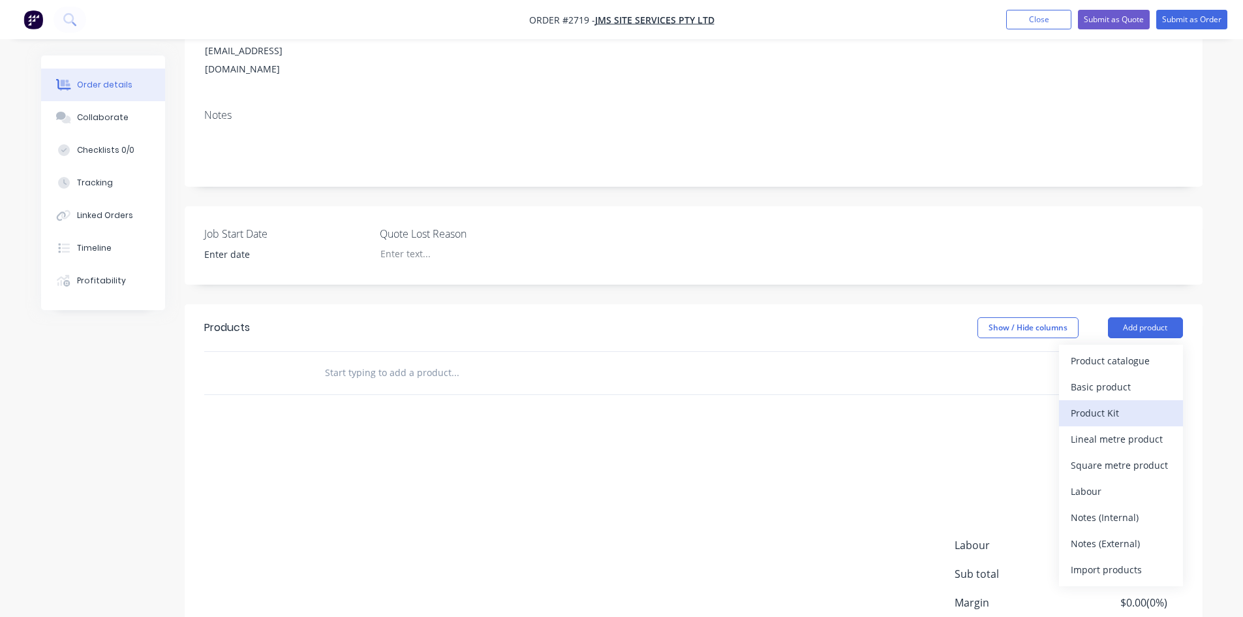
click at [1133, 403] on div "Product Kit" at bounding box center [1121, 412] width 100 height 19
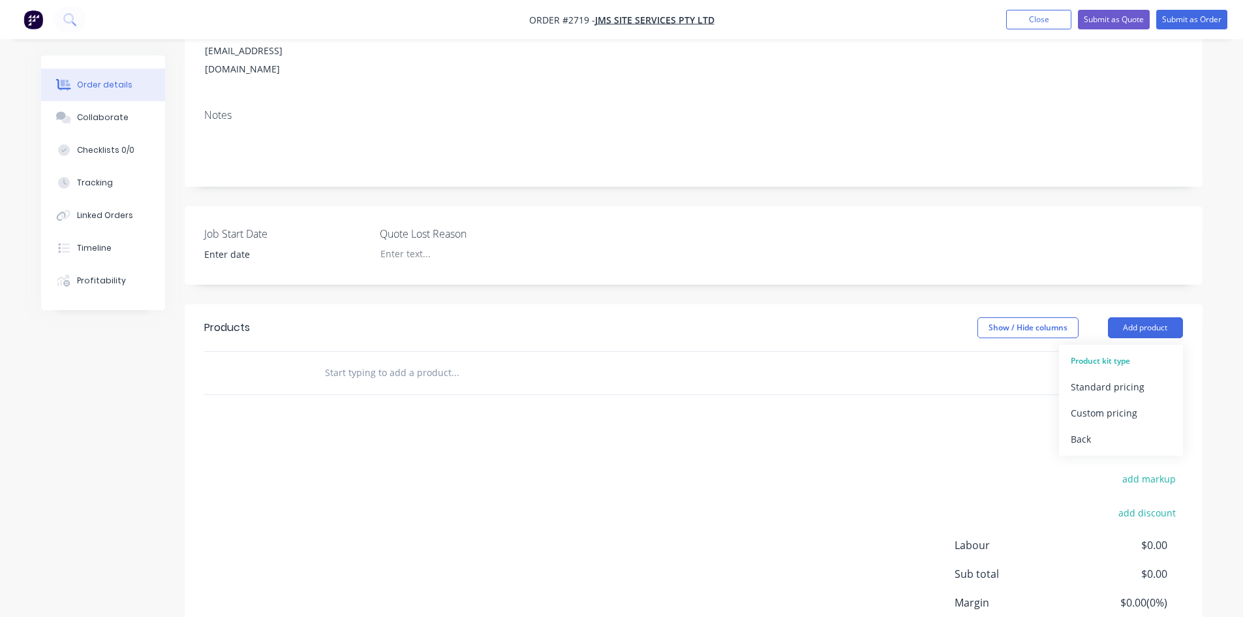
click at [951, 437] on div "add delivery fee add markup add discount Labour $0.00 Sub total $0.00 Margin $0…" at bounding box center [693, 563] width 979 height 252
click at [1130, 317] on button "Add product" at bounding box center [1145, 327] width 75 height 21
click at [1099, 429] on div "Back" at bounding box center [1121, 438] width 100 height 19
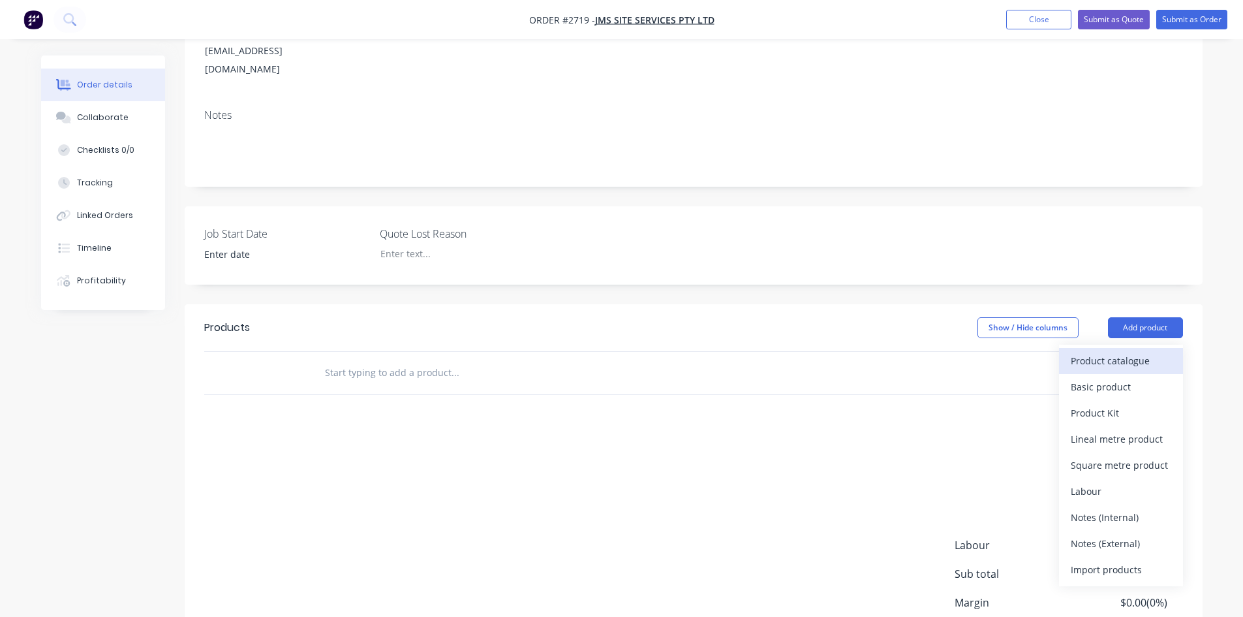
click at [1128, 351] on div "Product catalogue" at bounding box center [1121, 360] width 100 height 19
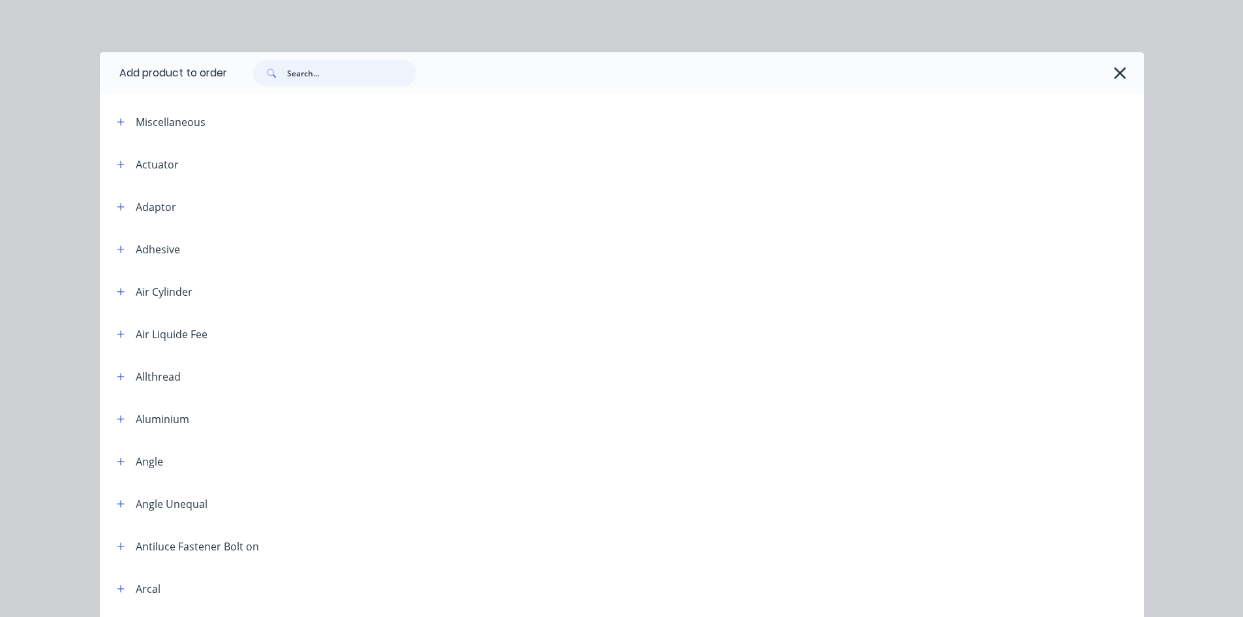
click at [390, 84] on input "text" at bounding box center [351, 73] width 129 height 26
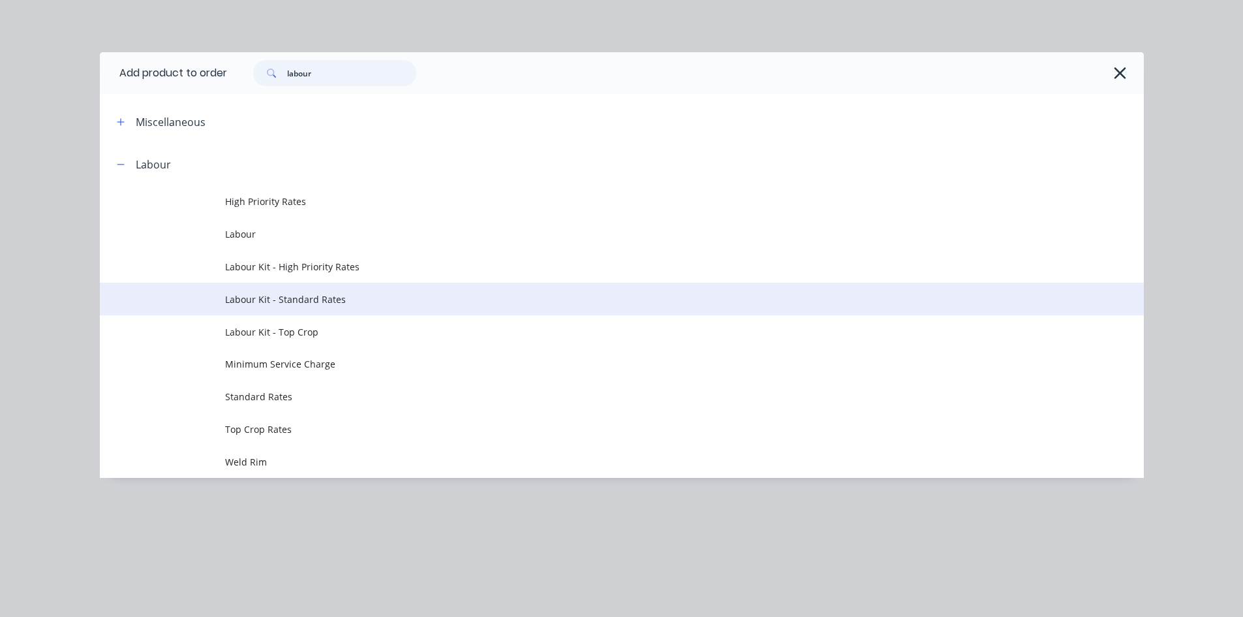
type input "labour"
click at [372, 297] on span "Labour Kit - Standard Rates" at bounding box center [592, 299] width 735 height 14
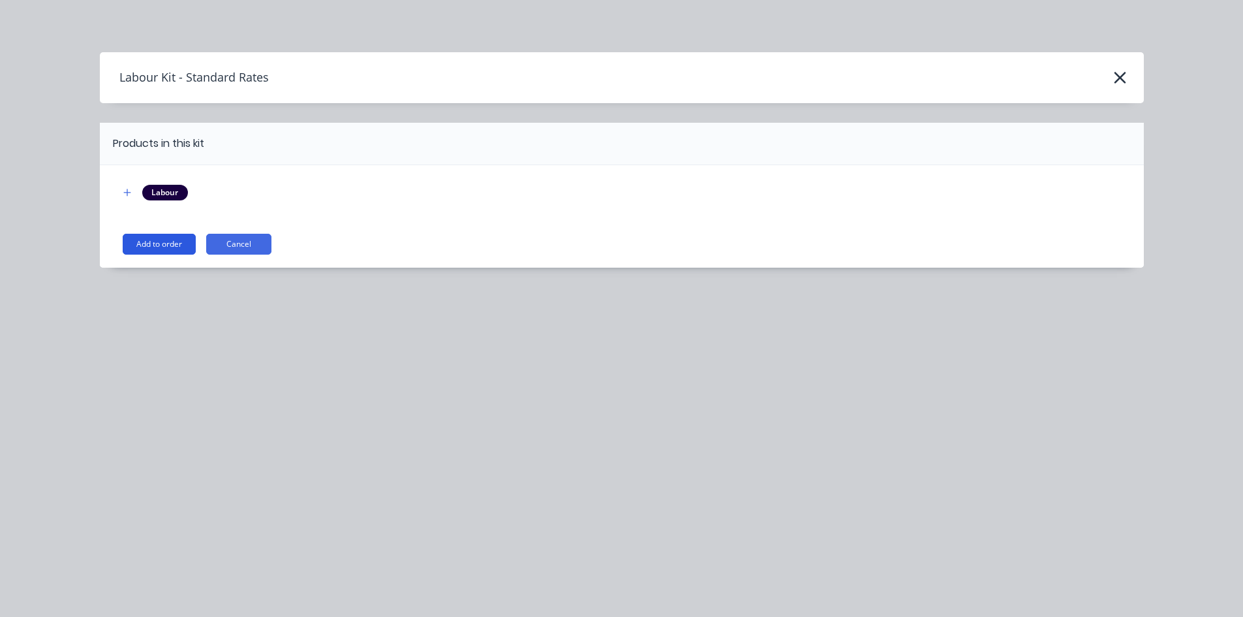
click at [155, 245] on button "Add to order" at bounding box center [159, 244] width 73 height 21
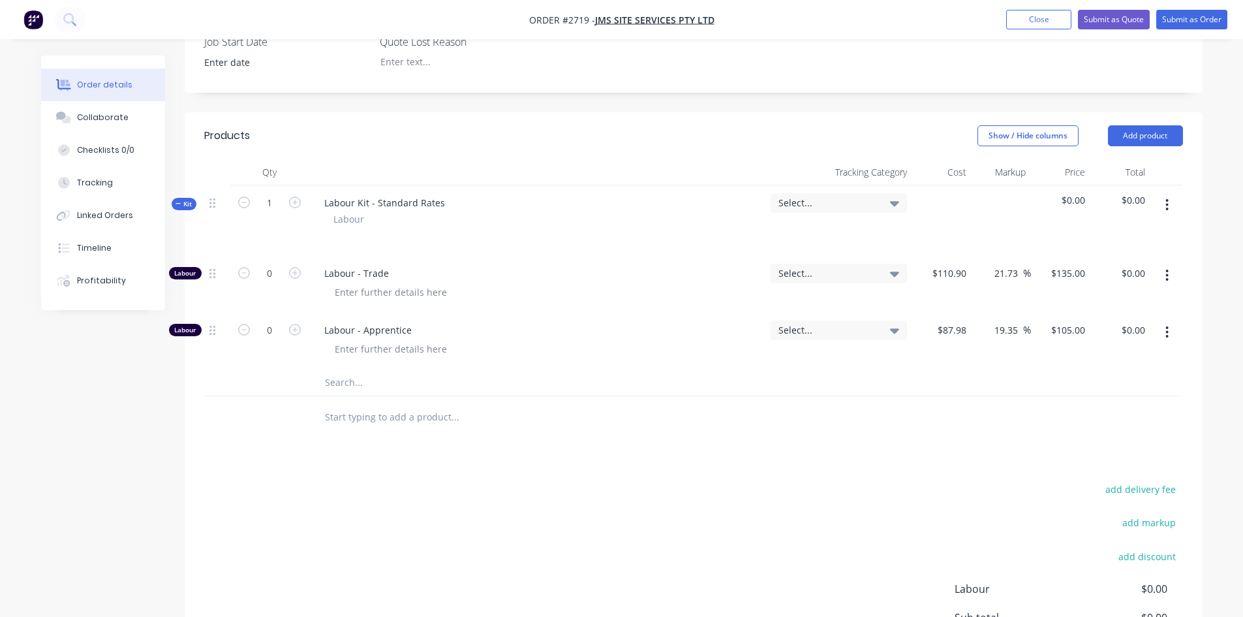
scroll to position [392, 0]
click at [298, 192] on icon "button" at bounding box center [295, 198] width 12 height 12
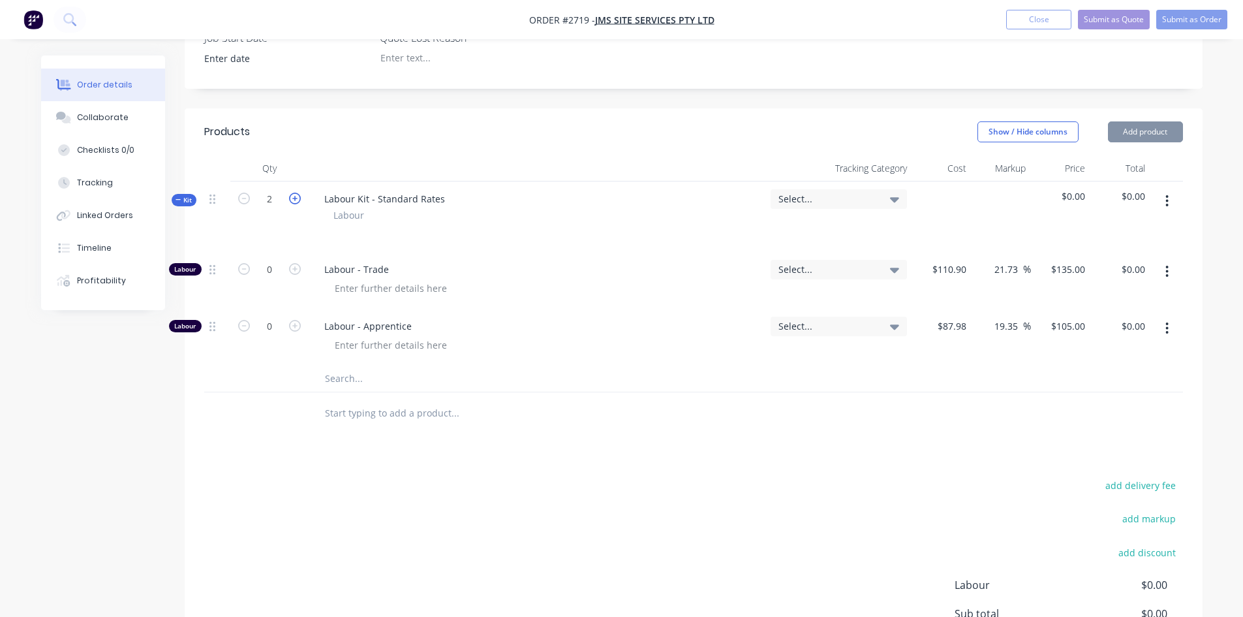
click at [298, 192] on icon "button" at bounding box center [295, 198] width 12 height 12
click at [294, 192] on icon "button" at bounding box center [295, 198] width 12 height 12
click at [241, 192] on icon "button" at bounding box center [244, 198] width 12 height 12
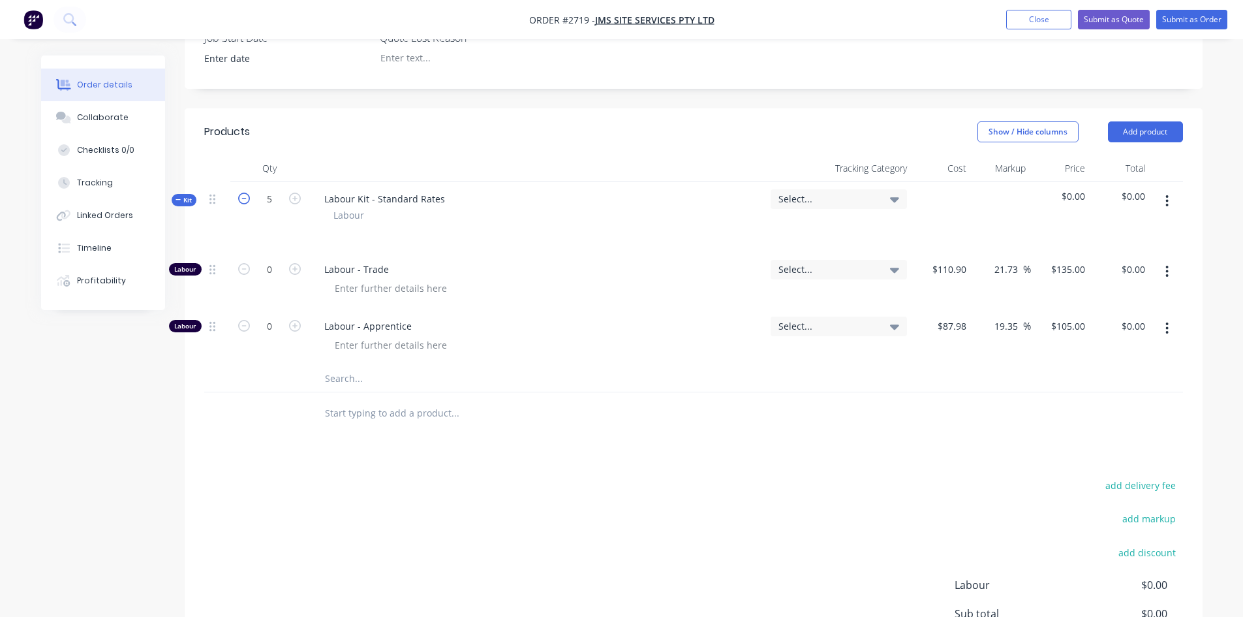
click at [241, 192] on icon "button" at bounding box center [244, 198] width 12 height 12
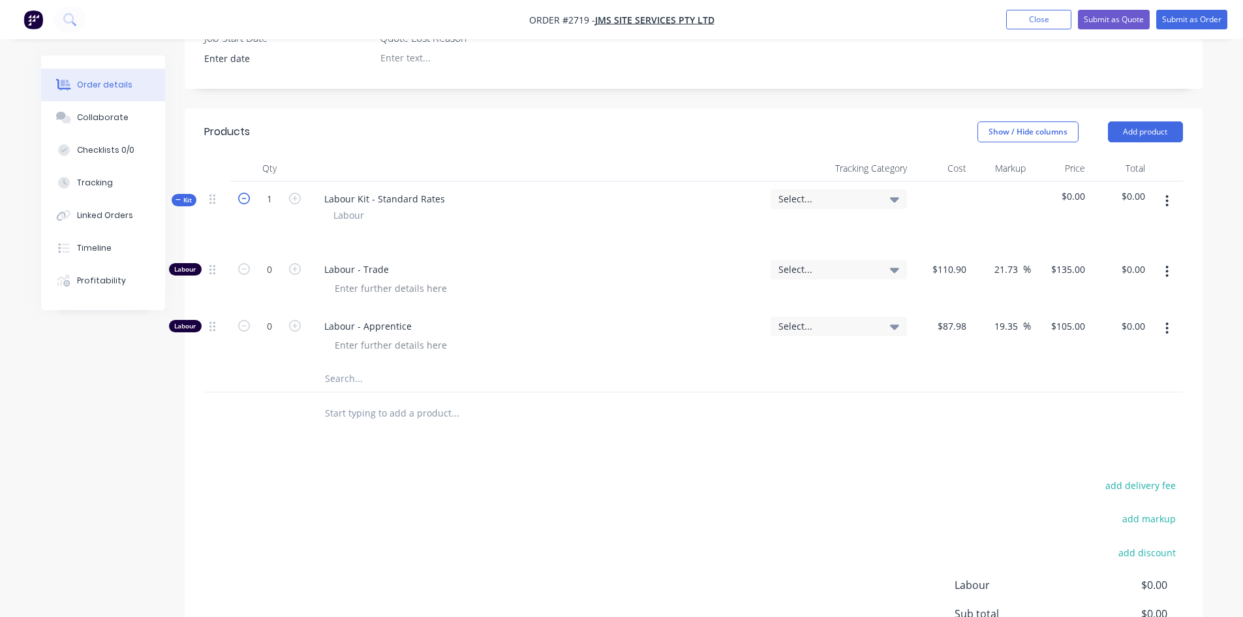
click at [241, 192] on icon "button" at bounding box center [244, 198] width 12 height 12
click at [246, 192] on icon "button" at bounding box center [244, 198] width 12 height 12
type input "0"
click at [290, 263] on icon "button" at bounding box center [295, 269] width 12 height 12
type input "1"
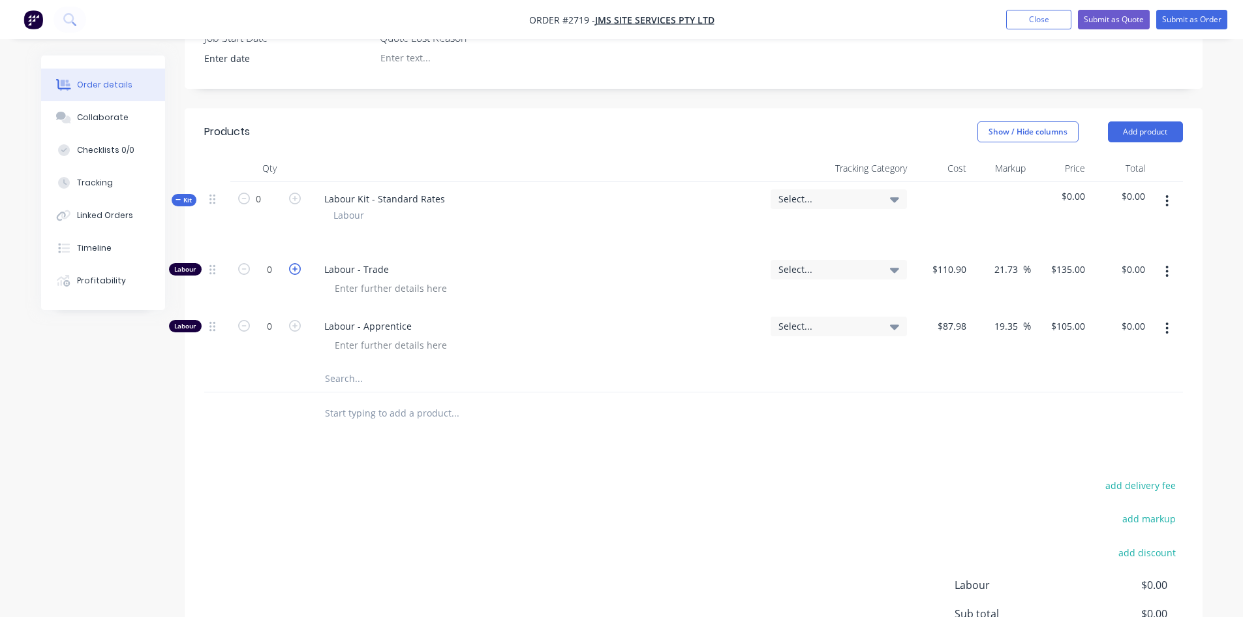
type input "$135.00"
click at [290, 263] on icon "button" at bounding box center [295, 269] width 12 height 12
type input "2"
type input "$270.00"
drag, startPoint x: 538, startPoint y: 283, endPoint x: 553, endPoint y: 303, distance: 25.2
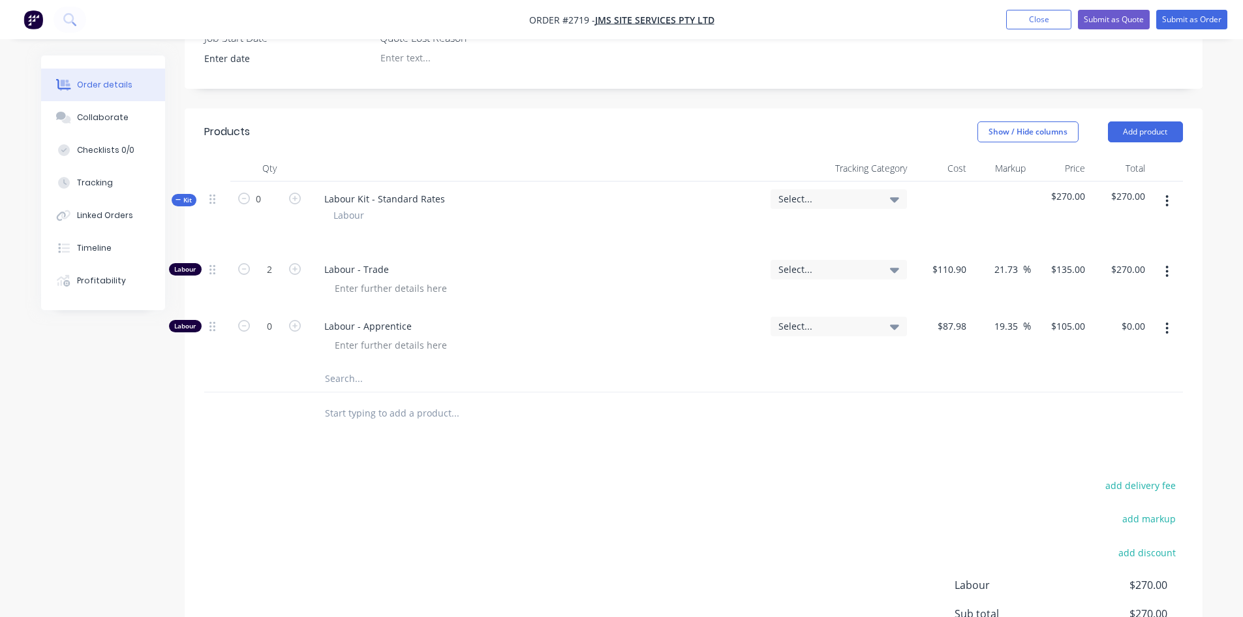
click at [539, 319] on span "Labour - Apprentice" at bounding box center [542, 326] width 436 height 14
click at [733, 489] on div "add delivery fee add markup add discount Labour $270.00 Sub total $270.00 Margi…" at bounding box center [693, 602] width 979 height 252
click at [301, 261] on button "button" at bounding box center [294, 268] width 17 height 14
type input "3"
type input "$405.00"
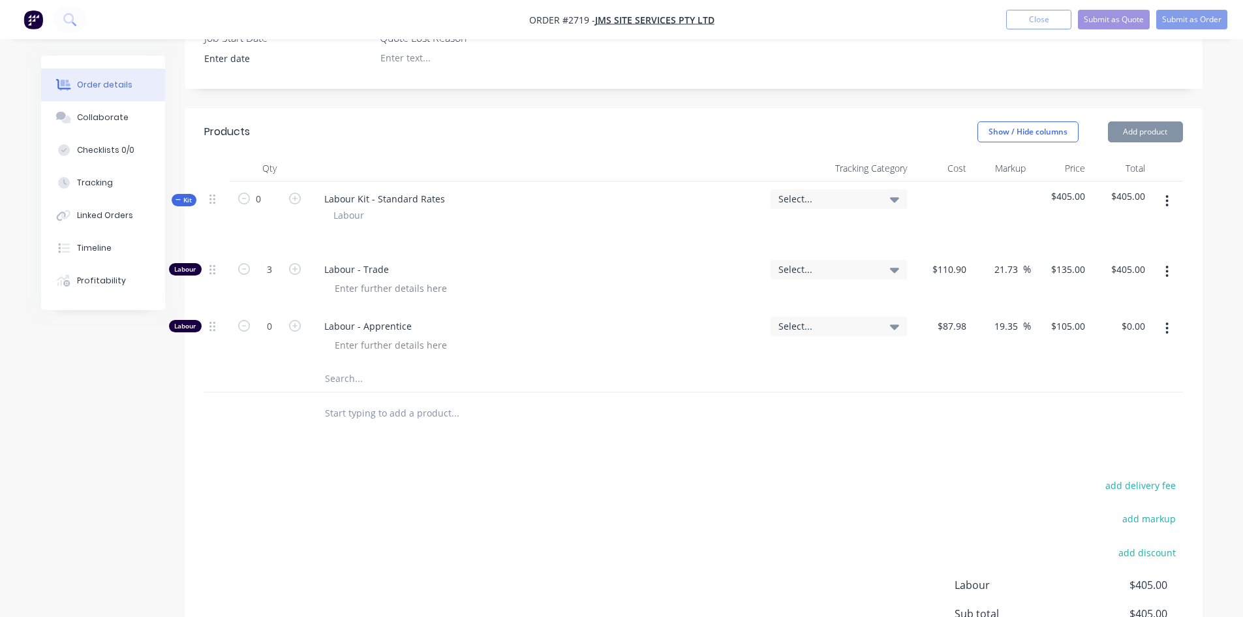
click at [301, 261] on button "button" at bounding box center [294, 268] width 17 height 14
type input "4"
type input "$540.00"
click at [301, 261] on button "button" at bounding box center [294, 268] width 17 height 14
type input "5"
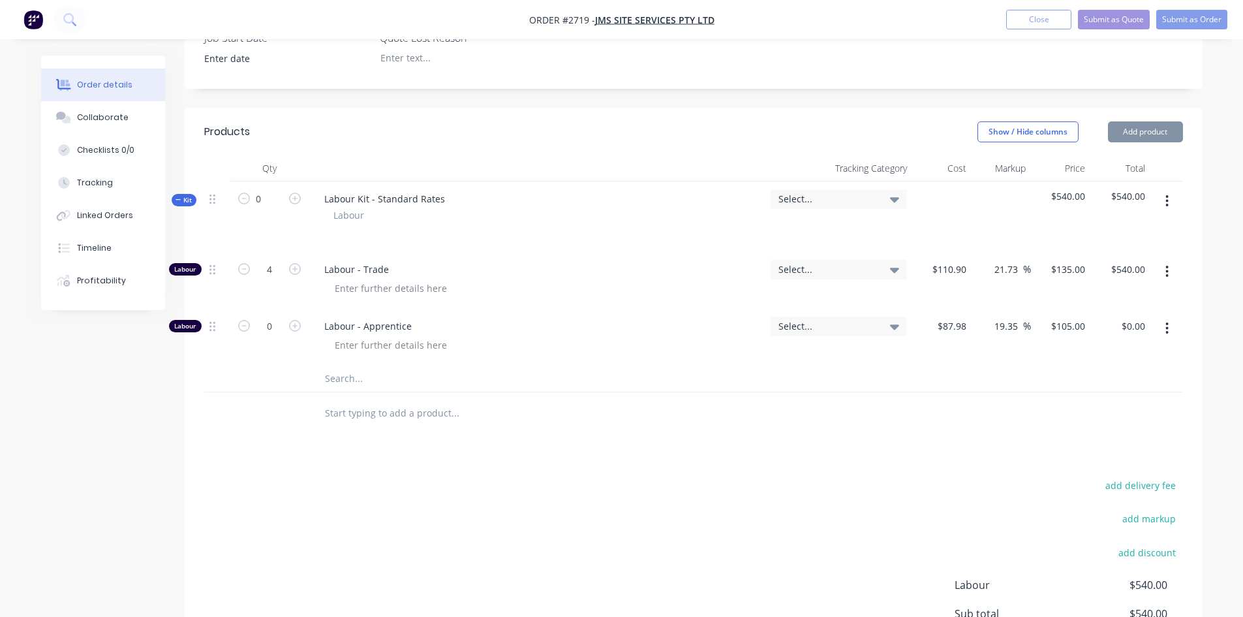
type input "$675.00"
click at [301, 261] on button "button" at bounding box center [294, 268] width 17 height 14
type input "6"
type input "$810.00"
click at [294, 263] on icon "button" at bounding box center [295, 269] width 12 height 12
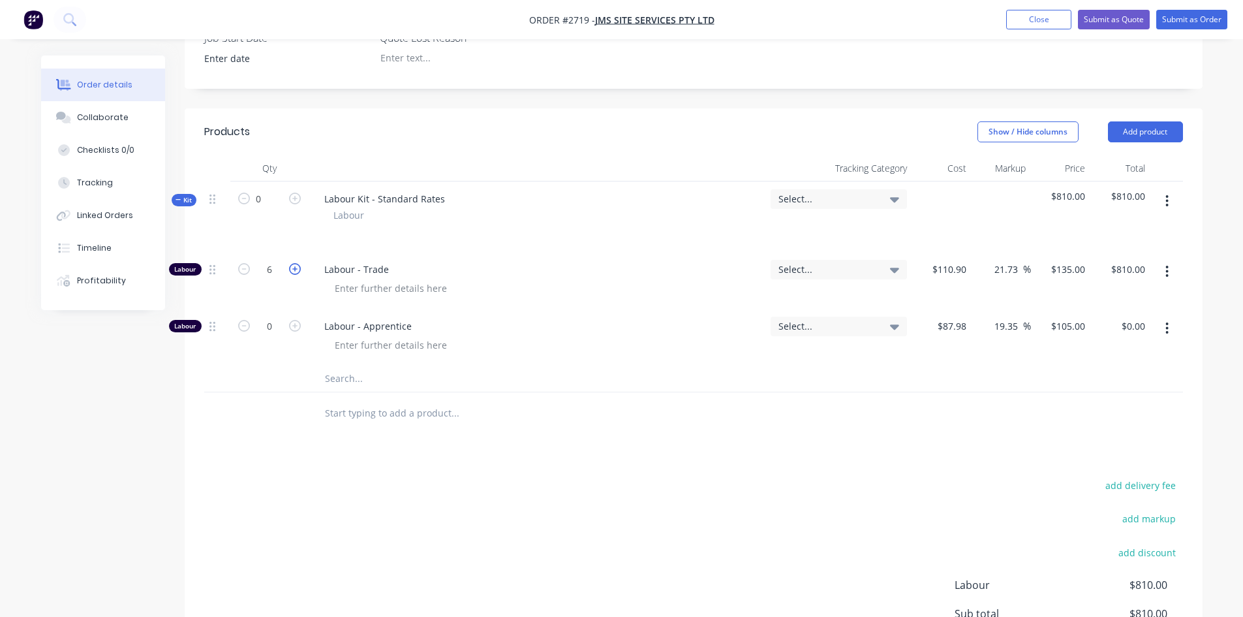
type input "7"
type input "$945.00"
click at [294, 263] on icon "button" at bounding box center [295, 269] width 12 height 12
type input "8"
type input "$1,080.00"
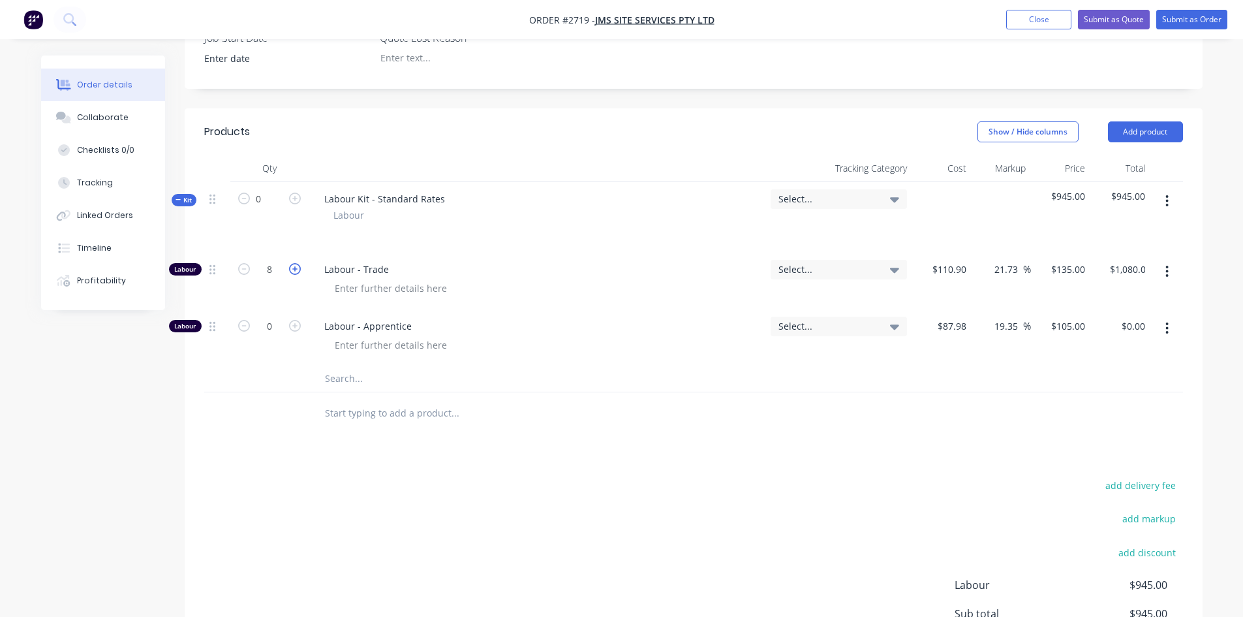
click at [294, 263] on icon "button" at bounding box center [295, 269] width 12 height 12
type input "9"
type input "$1,215.00"
click at [294, 263] on icon "button" at bounding box center [295, 269] width 12 height 12
type input "10"
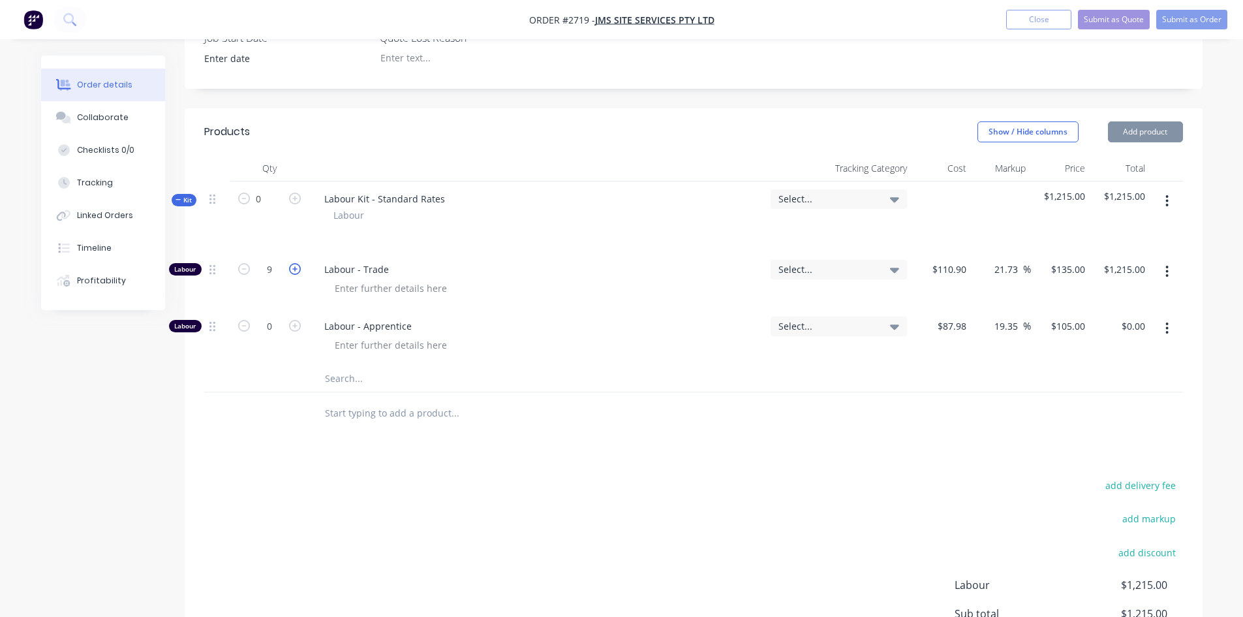
type input "$1,350.00"
click at [297, 263] on icon "button" at bounding box center [295, 269] width 12 height 12
type input "11"
type input "$1,485.00"
click at [296, 263] on icon "button" at bounding box center [295, 269] width 12 height 12
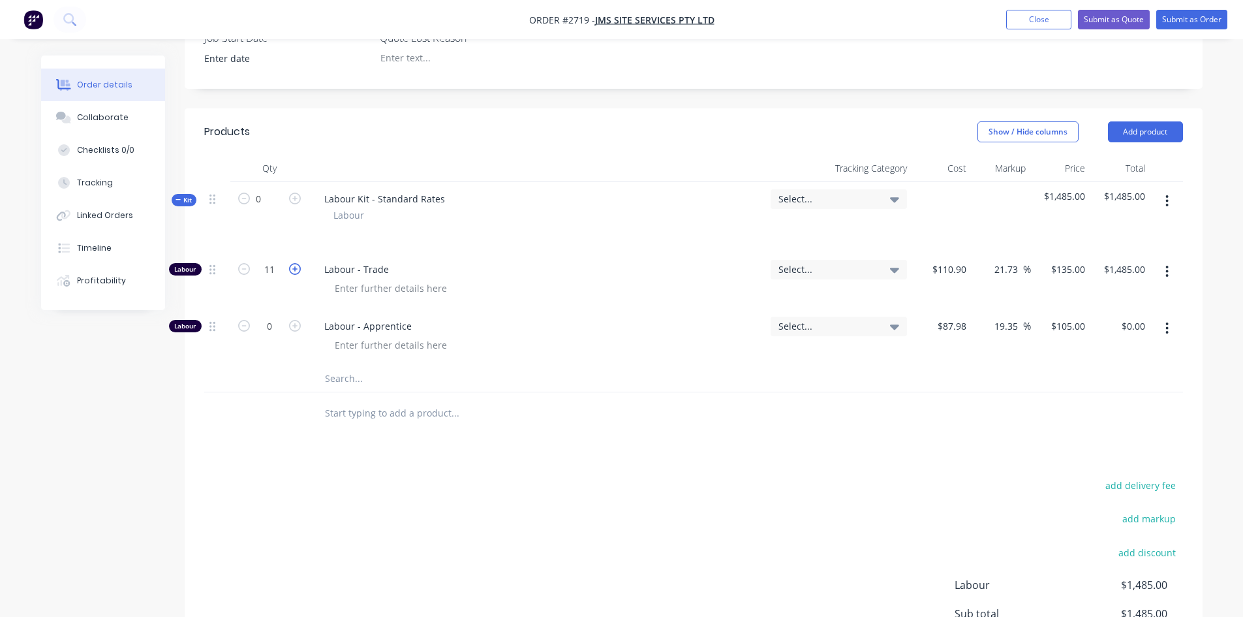
type input "12"
type input "$1,620.00"
click at [420, 400] on input "text" at bounding box center [454, 413] width 261 height 26
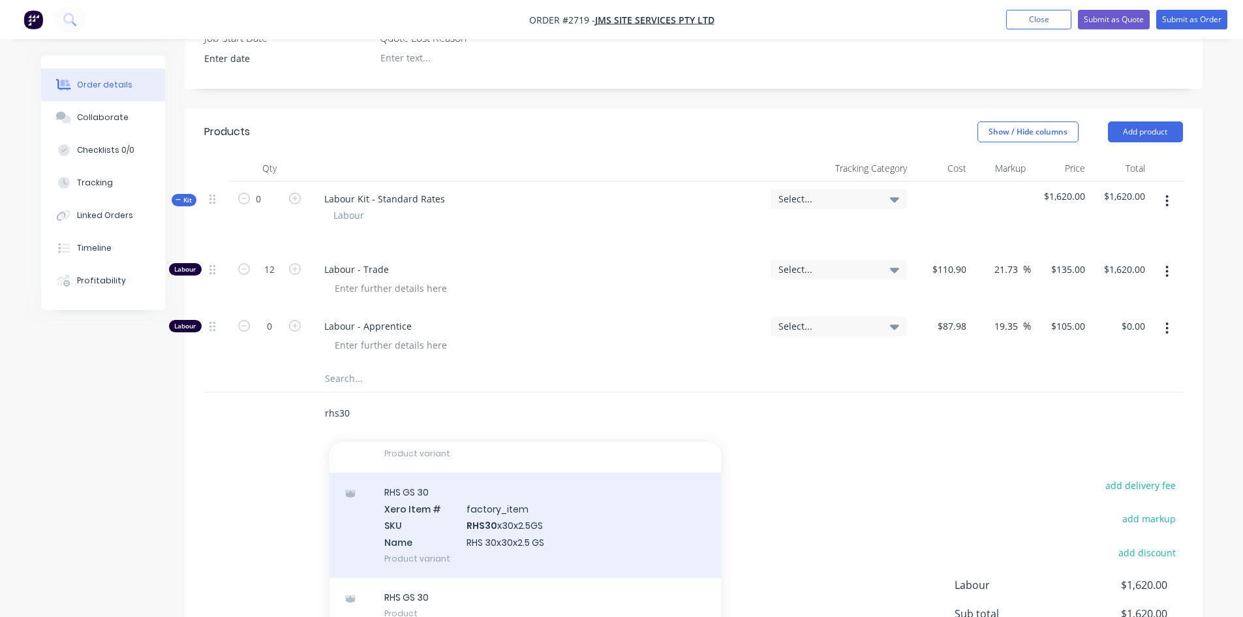
scroll to position [591, 0]
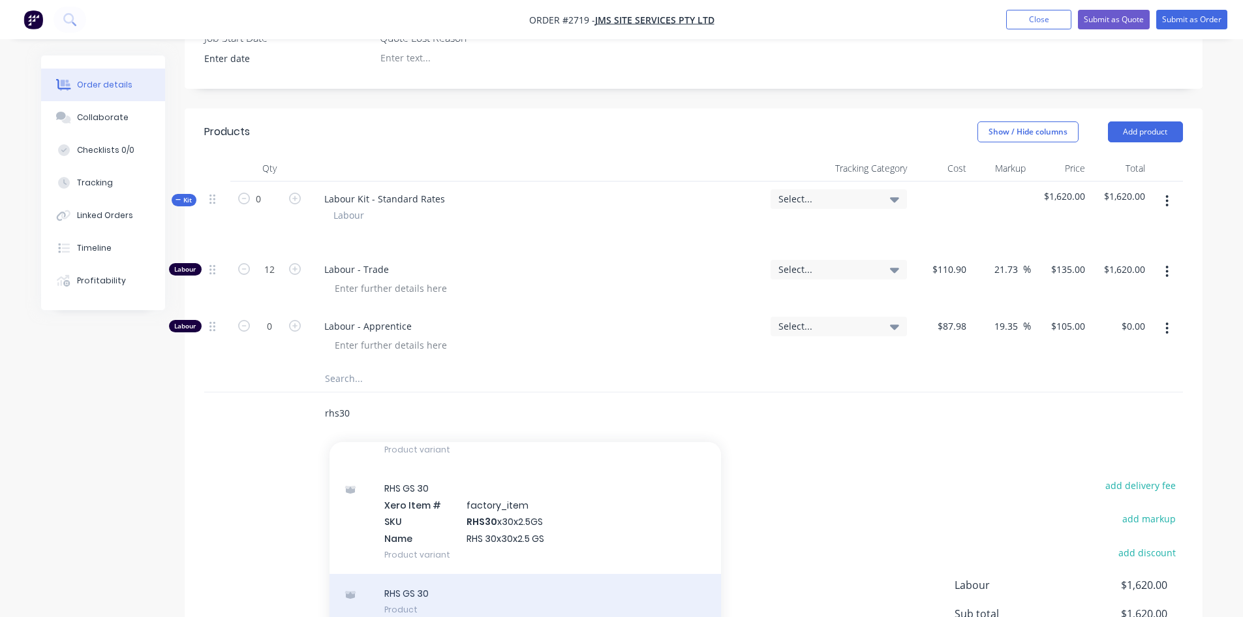
type input "rhs30"
click at [462, 574] on div "RHS GS 30 Product" at bounding box center [526, 601] width 392 height 55
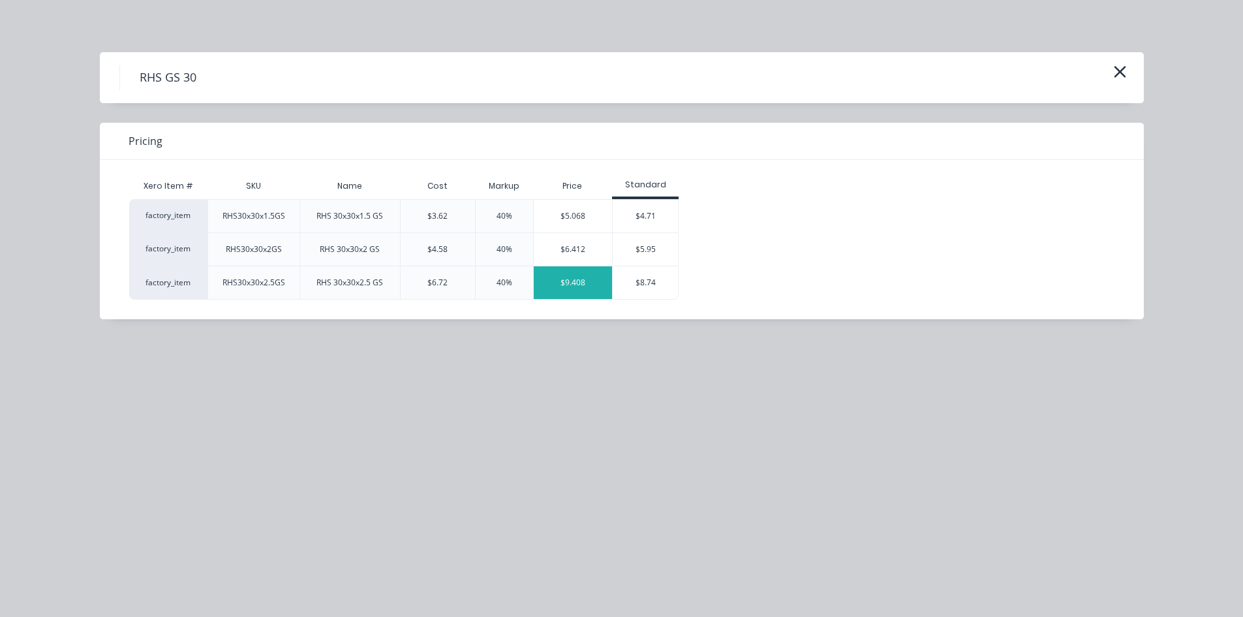
click at [585, 277] on div "$9.408" at bounding box center [573, 282] width 79 height 33
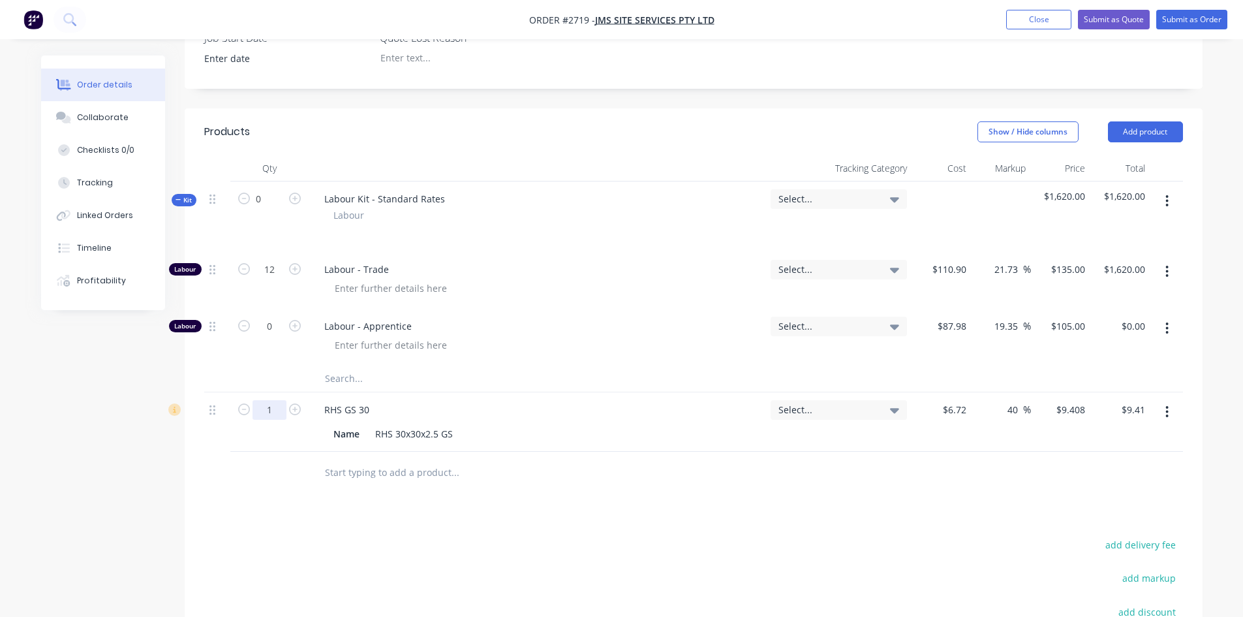
click at [266, 400] on input "1" at bounding box center [270, 410] width 34 height 20
type input "24"
type input "$225.79"
click at [546, 472] on div "Products Show / Hide columns Add product Qty Tracking Category Cost Markup Pric…" at bounding box center [694, 457] width 1018 height 699
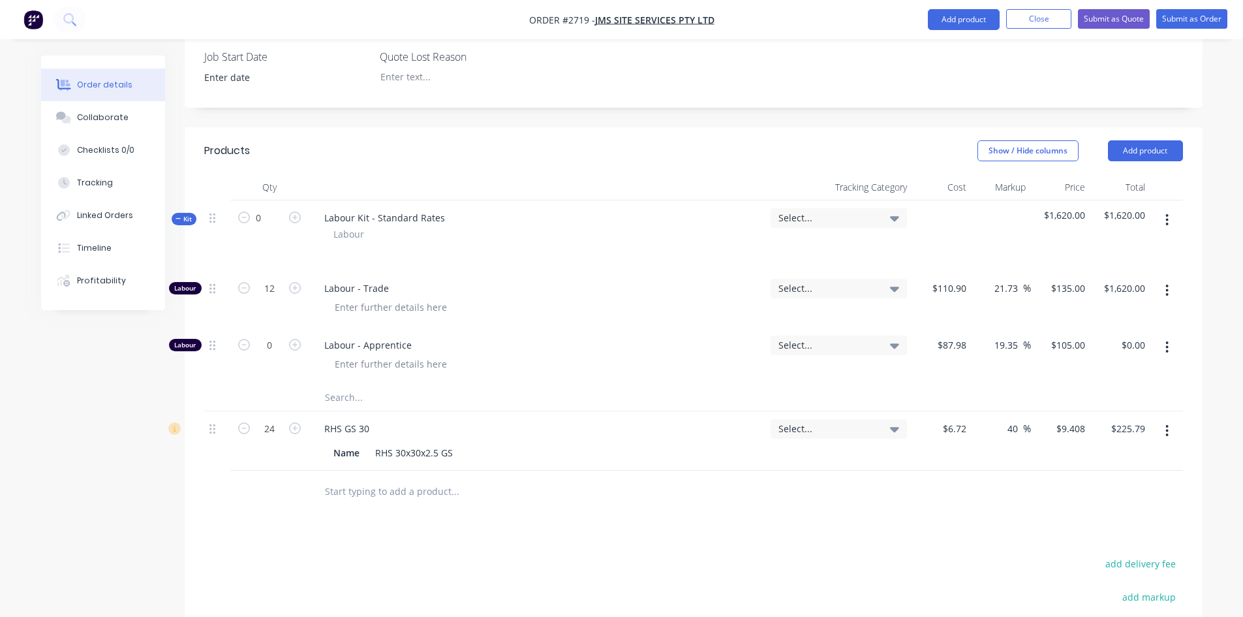
scroll to position [369, 0]
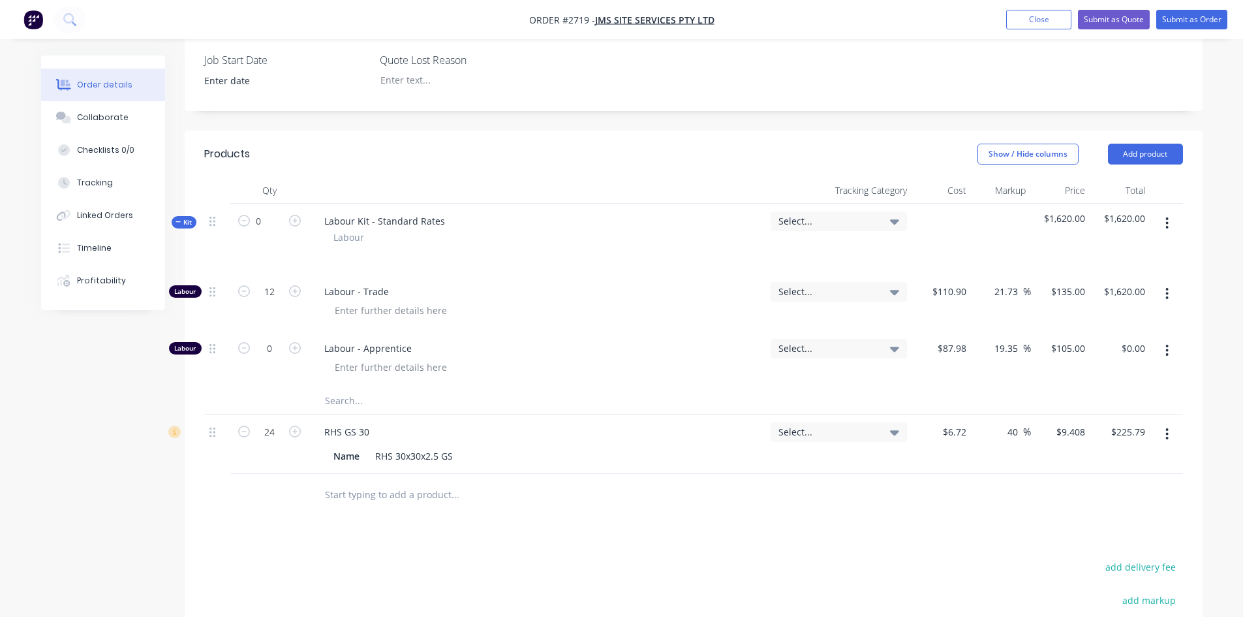
click at [407, 475] on div at bounding box center [544, 495] width 470 height 42
drag, startPoint x: 408, startPoint y: 463, endPoint x: 419, endPoint y: 462, distance: 11.2
click at [408, 482] on input "text" at bounding box center [454, 495] width 261 height 26
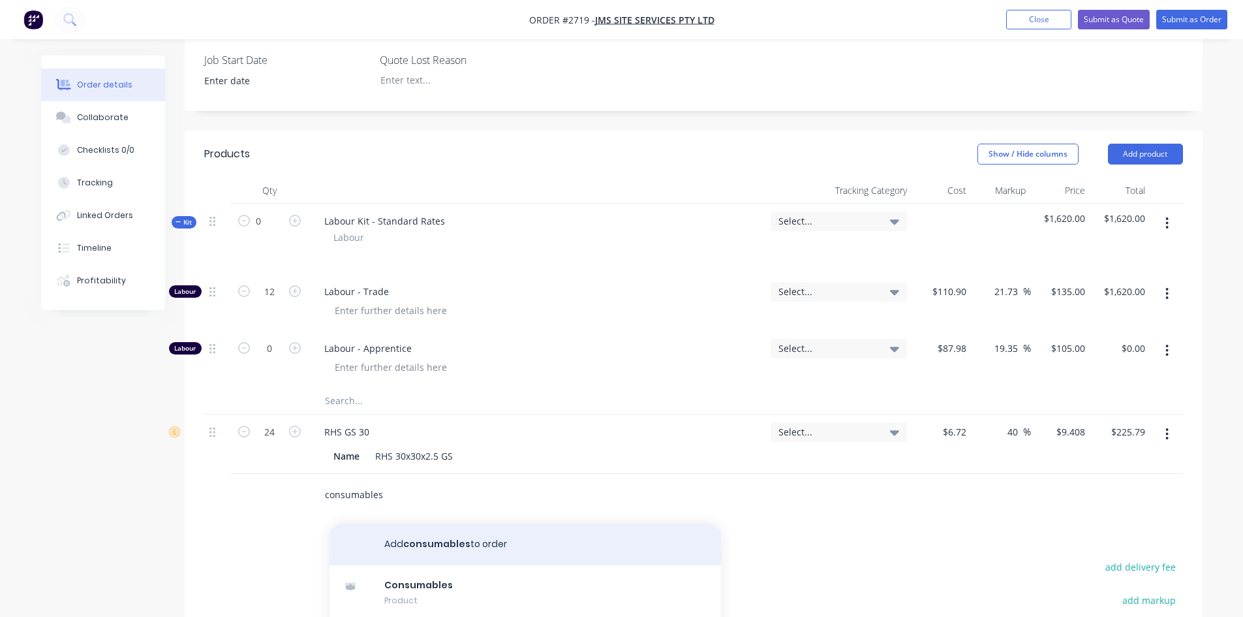
type input "consumables"
click at [476, 523] on button "Add consumables to order" at bounding box center [526, 544] width 392 height 42
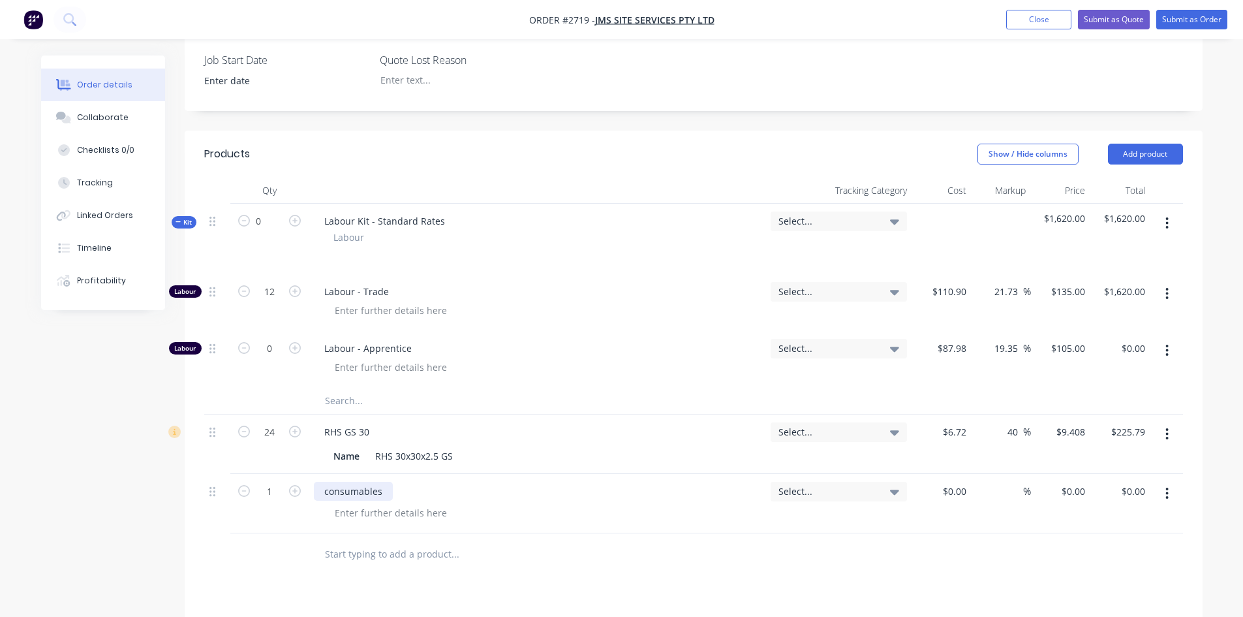
click at [328, 482] on div "consumables" at bounding box center [353, 491] width 79 height 19
click at [954, 482] on div at bounding box center [961, 491] width 20 height 19
type input "$30.00"
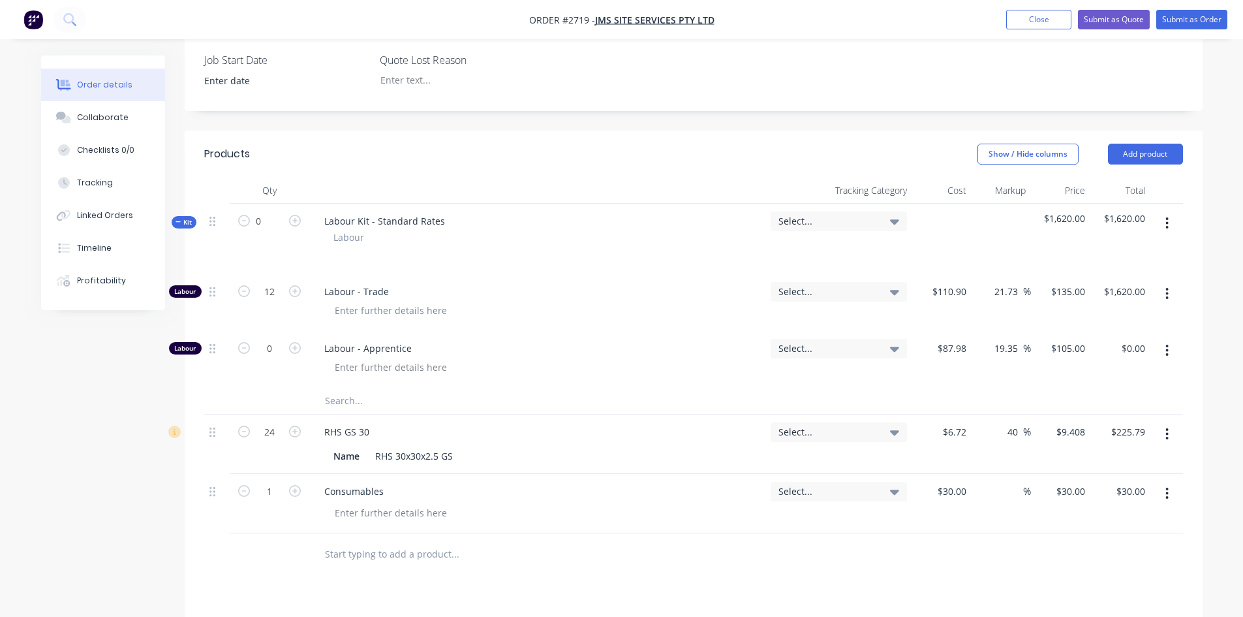
drag, startPoint x: 991, startPoint y: 433, endPoint x: 1031, endPoint y: 444, distance: 42.1
click at [994, 433] on div "40 40 %" at bounding box center [1001, 443] width 59 height 59
click at [1011, 474] on div "%" at bounding box center [1001, 503] width 59 height 59
click at [1015, 482] on input at bounding box center [1015, 491] width 15 height 19
type input "30"
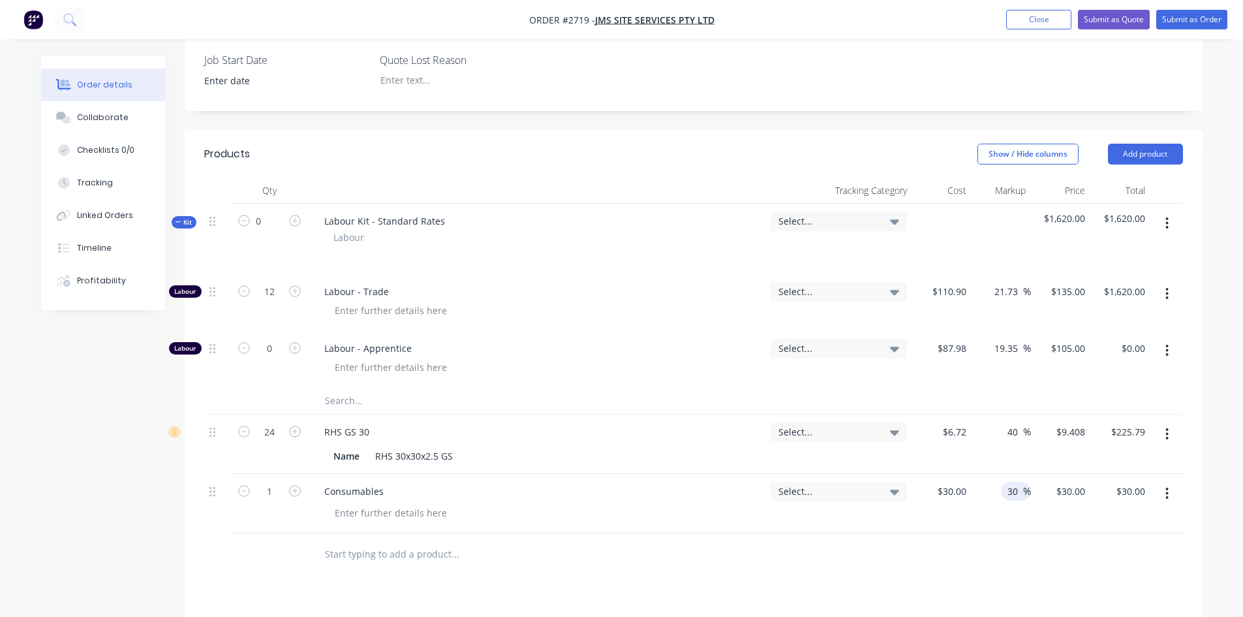
type input "$39.00"
click at [1036, 533] on div at bounding box center [693, 554] width 979 height 42
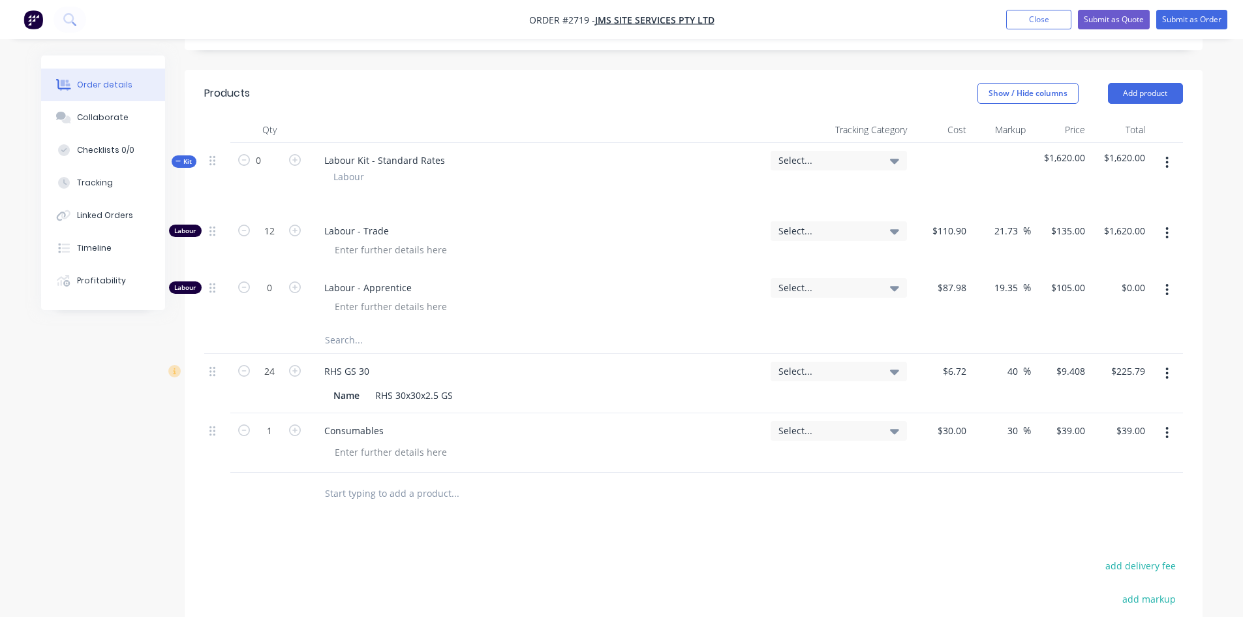
scroll to position [429, 0]
type input "$20.00"
type input "$26.00"
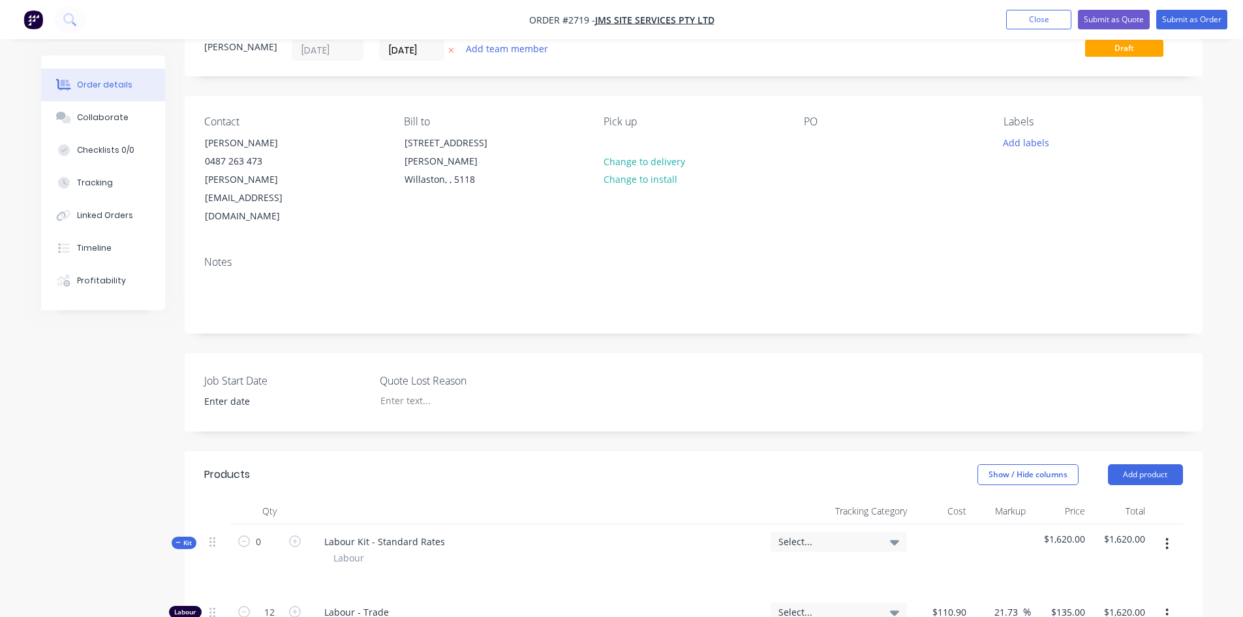
scroll to position [0, 0]
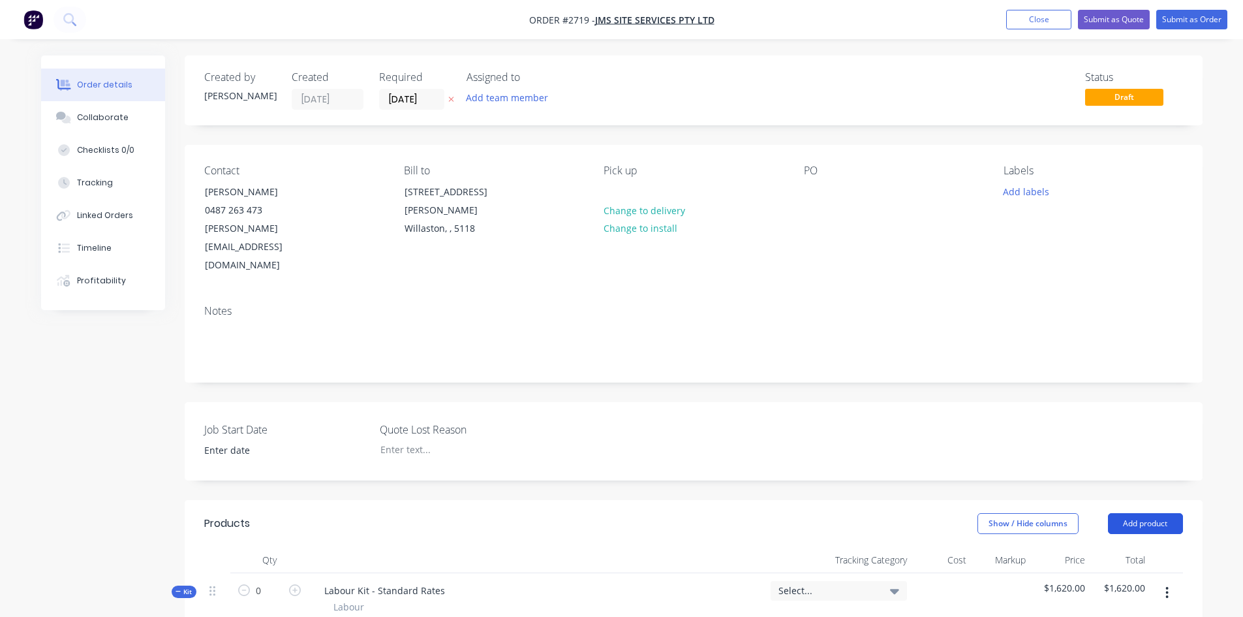
click at [1147, 513] on button "Add product" at bounding box center [1145, 523] width 75 height 21
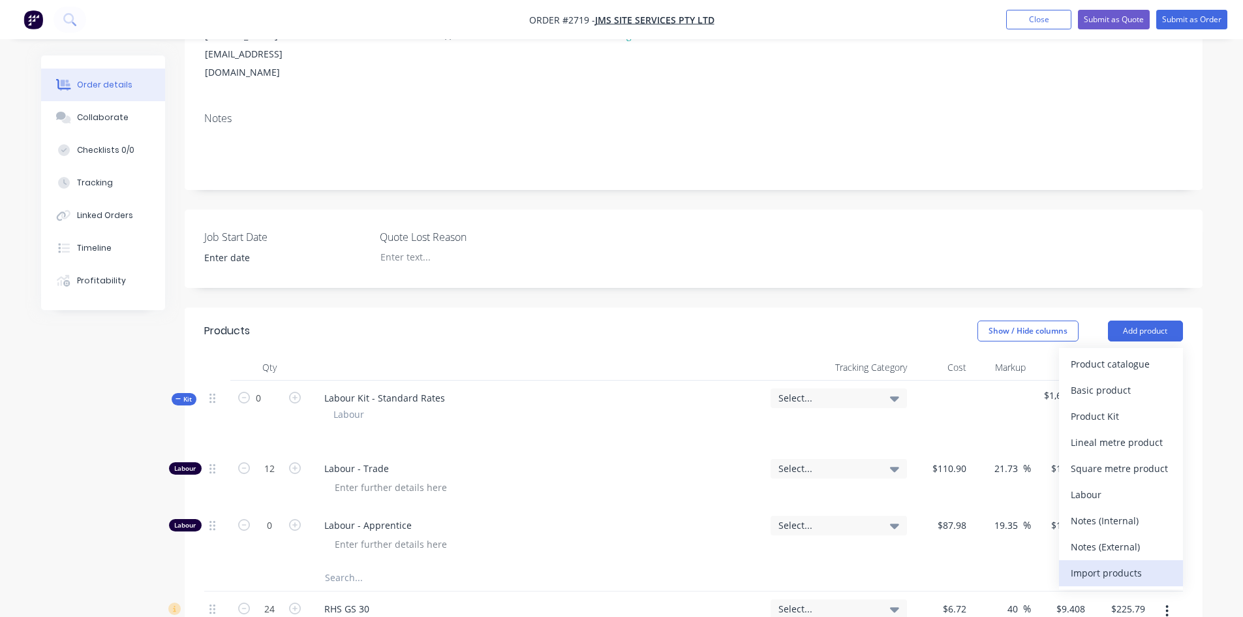
scroll to position [196, 0]
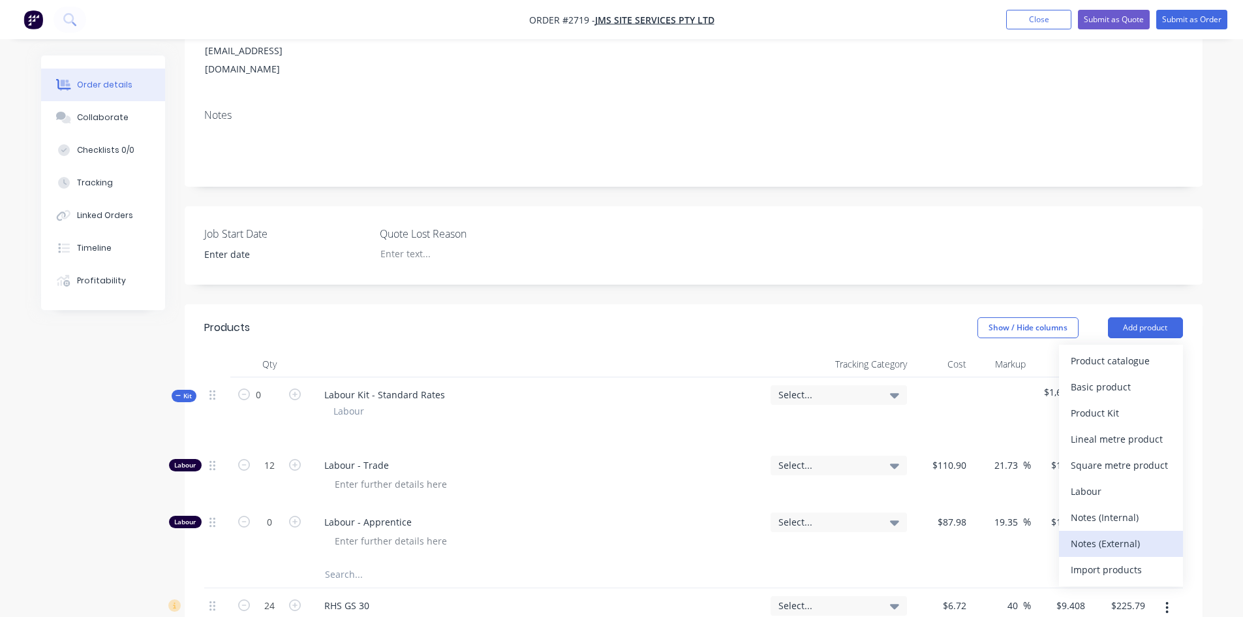
click at [1115, 534] on div "Notes (External)" at bounding box center [1121, 543] width 100 height 19
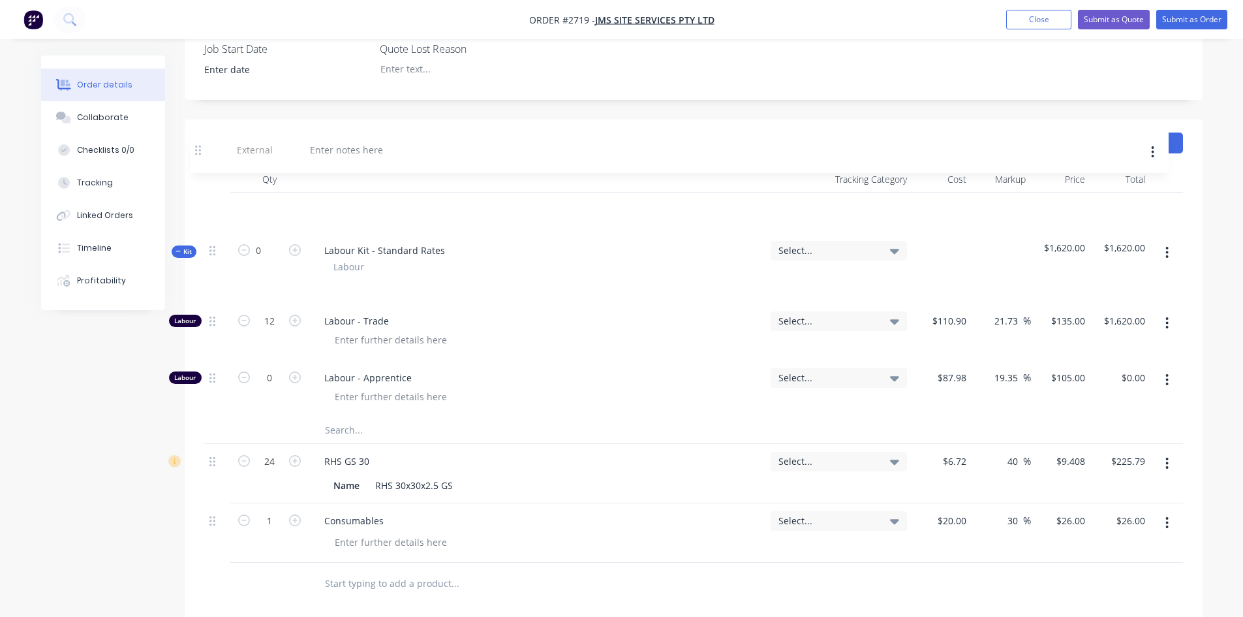
scroll to position [378, 0]
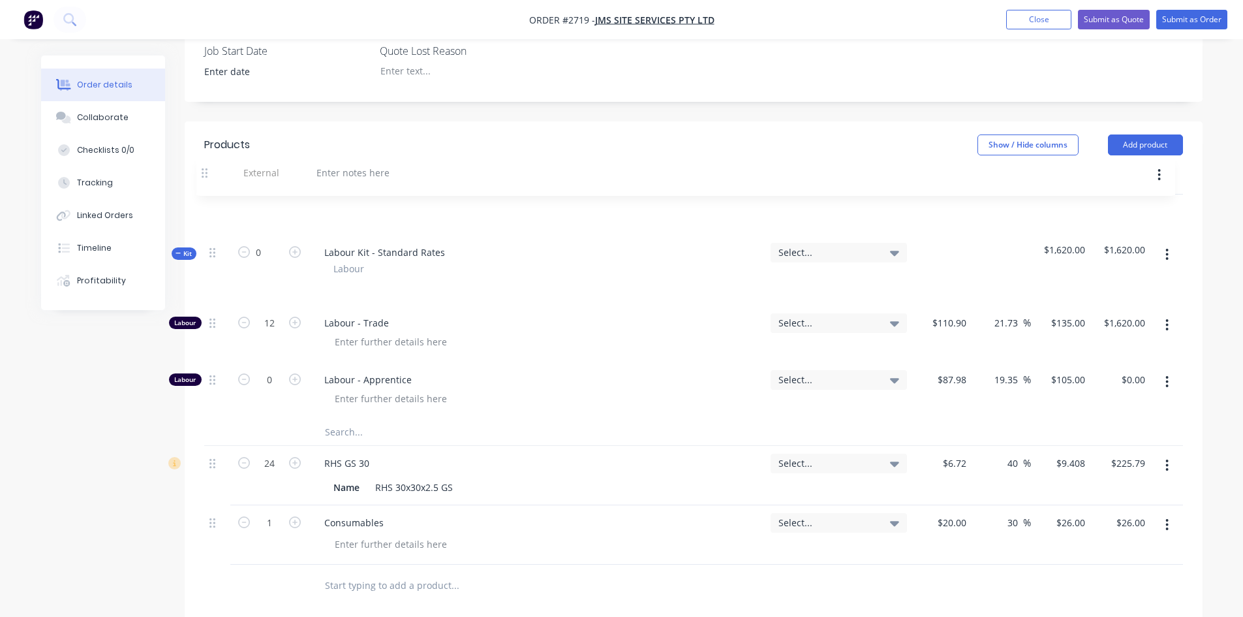
drag, startPoint x: 214, startPoint y: 431, endPoint x: 206, endPoint y: 173, distance: 258.5
click at [206, 194] on div "Kit 0 Labour Kit - Standard Rates Labour Select... $1,620.00 $1,620.00 Labour 1…" at bounding box center [693, 379] width 979 height 370
click at [369, 202] on div at bounding box center [361, 211] width 94 height 19
click at [541, 332] on div at bounding box center [542, 341] width 436 height 19
click at [294, 316] on icon "button" at bounding box center [295, 322] width 12 height 12
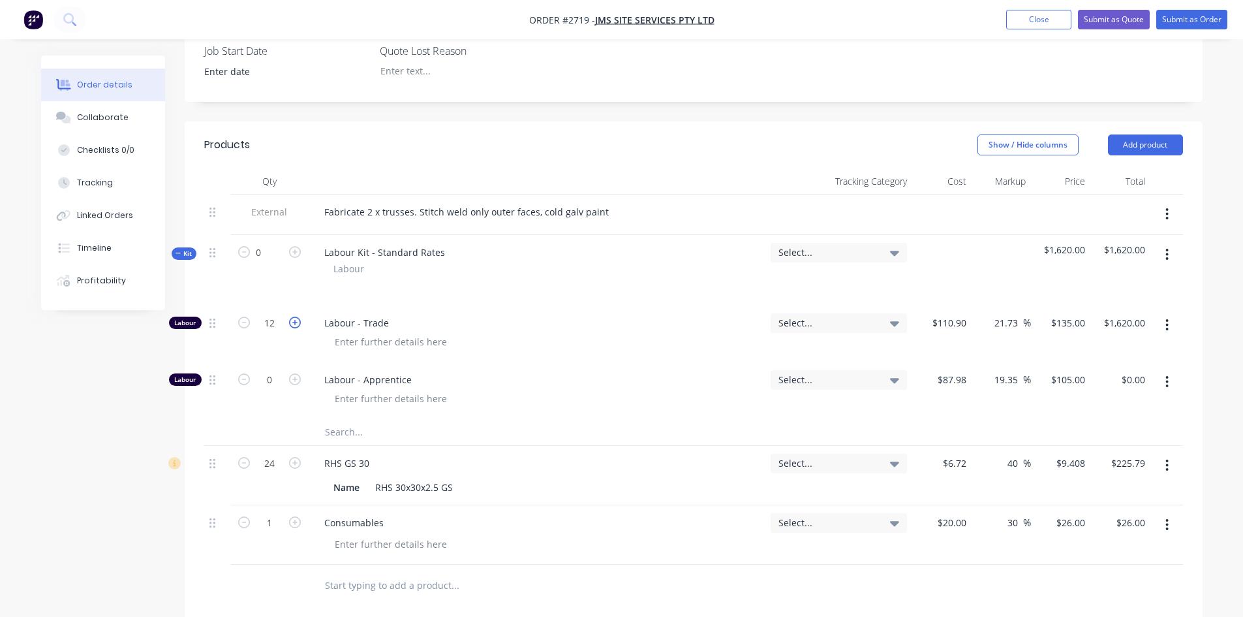
type input "13"
type input "$1,755.00"
click at [293, 316] on icon "button" at bounding box center [295, 322] width 12 height 12
type input "14"
type input "$1,890.00"
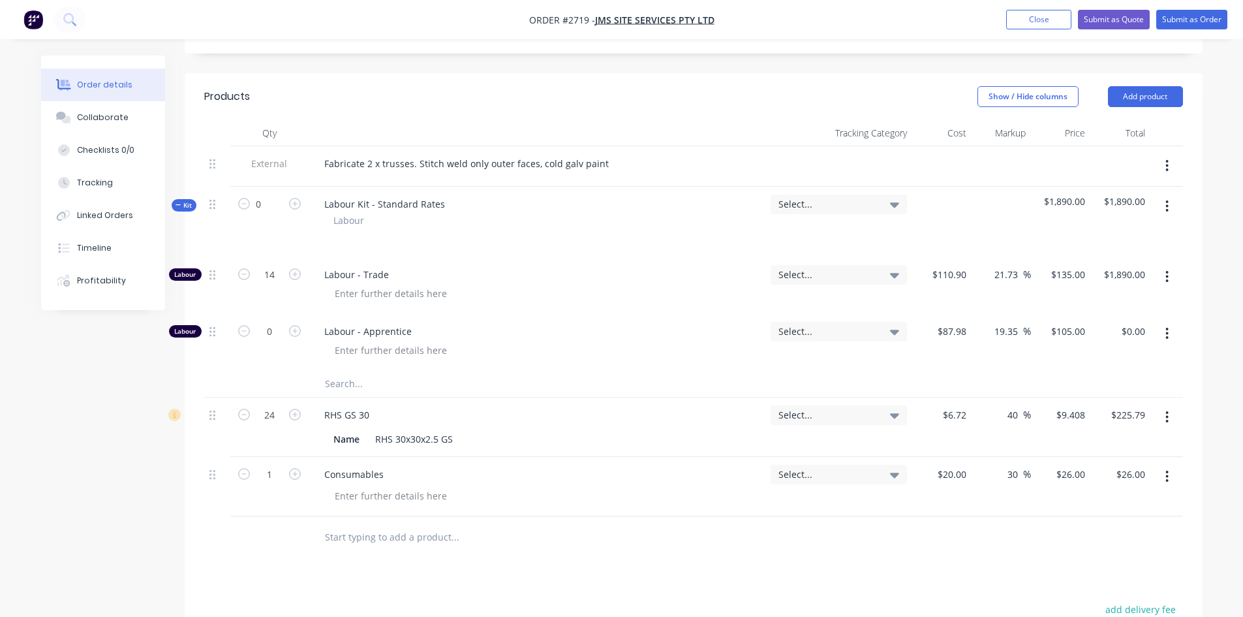
scroll to position [404, 0]
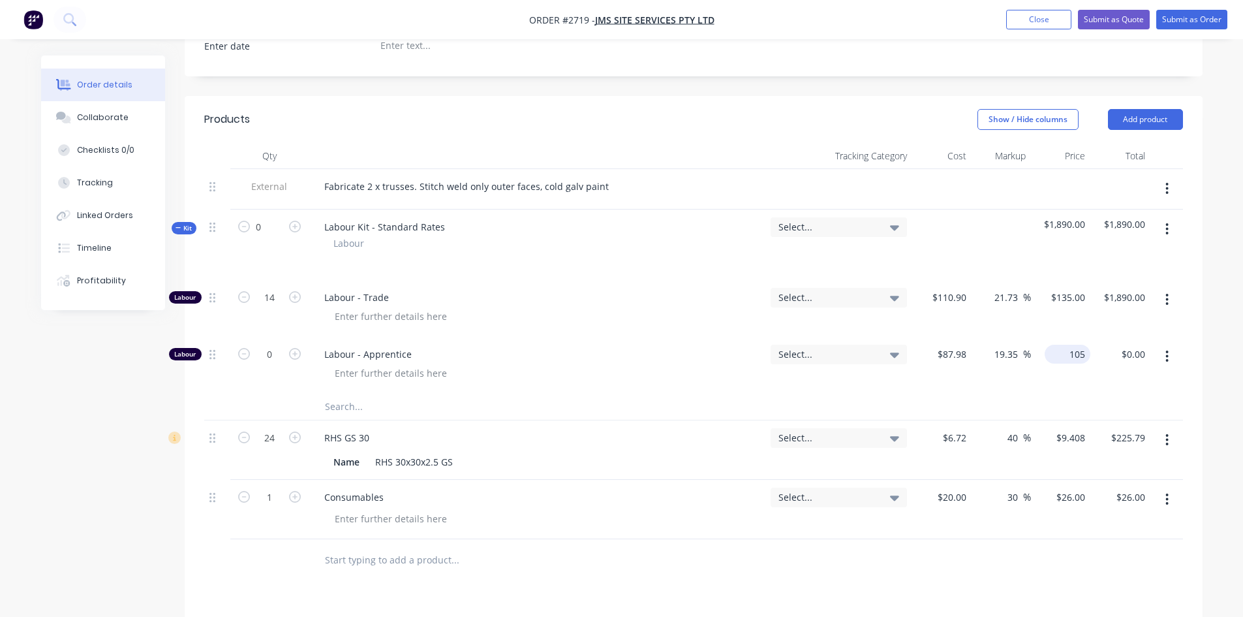
click at [1072, 345] on input "105" at bounding box center [1070, 354] width 40 height 19
type input "110"
type input "25.03"
type input "$110.00"
click at [923, 346] on div "$87.98 $87.98" at bounding box center [941, 365] width 59 height 57
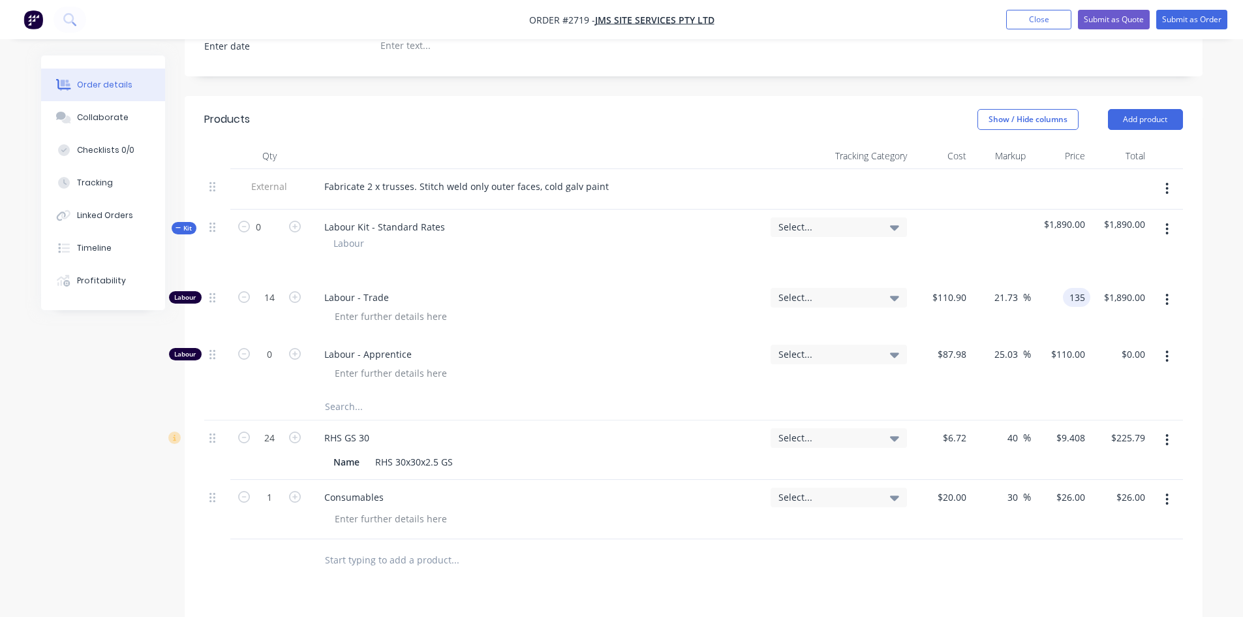
click at [1061, 280] on div "135 135" at bounding box center [1060, 308] width 59 height 57
type input "145"
type input "30.75"
type input "$145.00"
type input "$2,030.00"
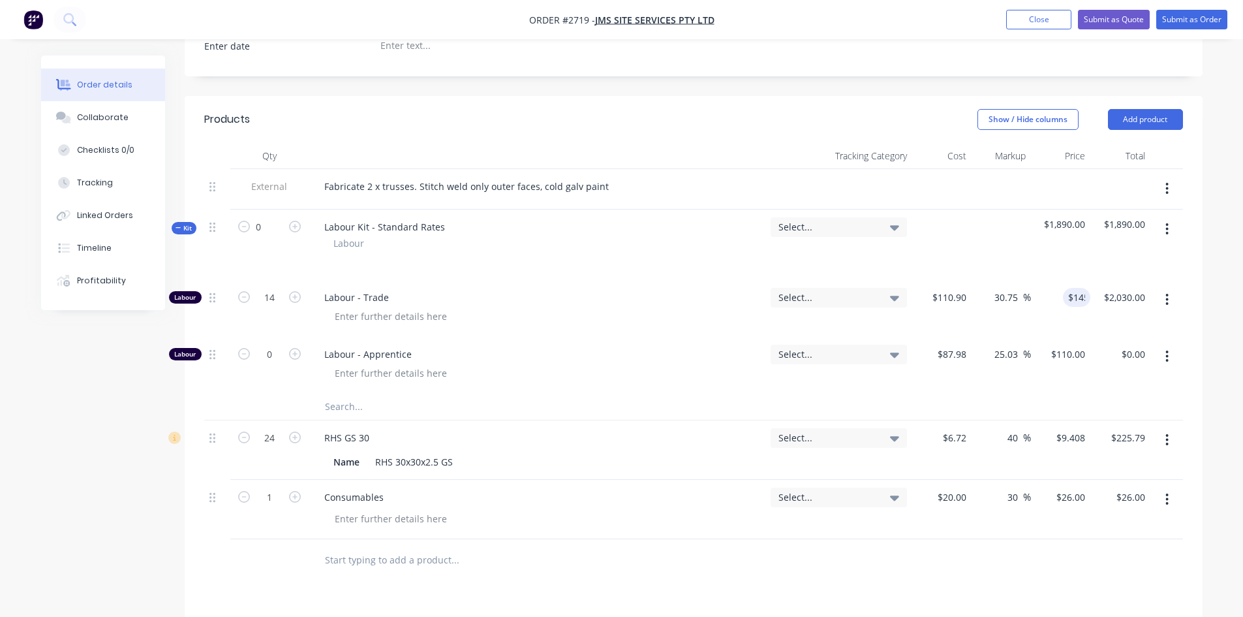
click at [643, 209] on div "Labour Kit - Standard Rates Labour" at bounding box center [537, 244] width 457 height 70
click at [1126, 20] on button "Submit as Quote" at bounding box center [1114, 20] width 72 height 20
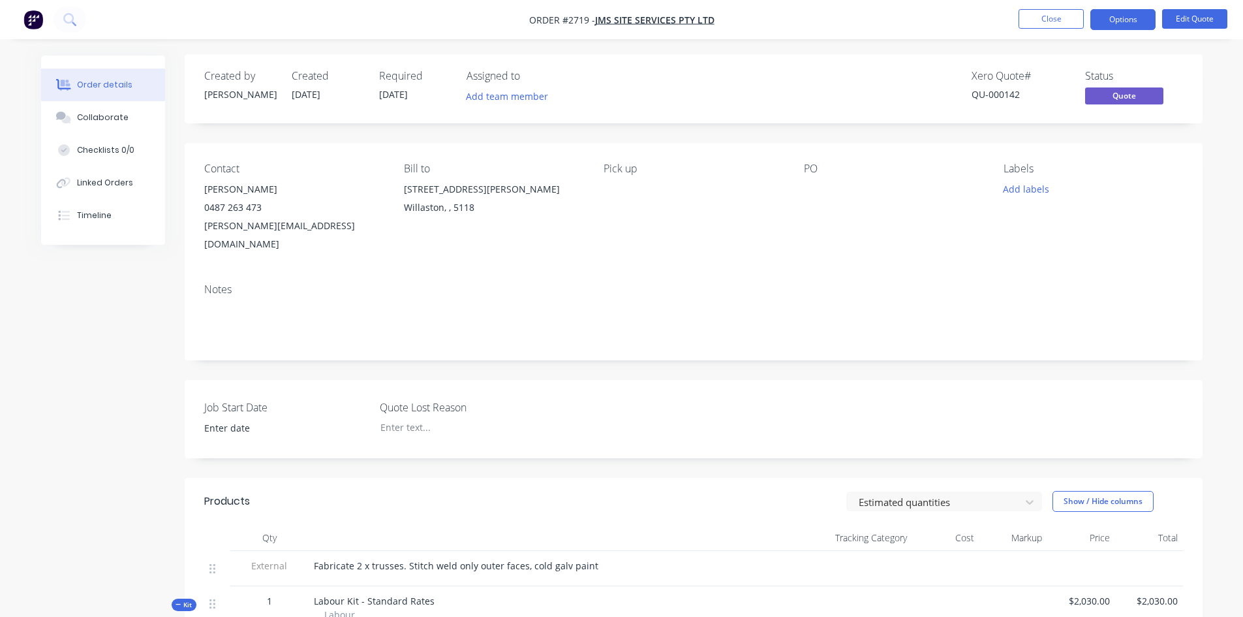
scroll to position [0, 0]
click at [1116, 20] on button "Options" at bounding box center [1122, 19] width 65 height 21
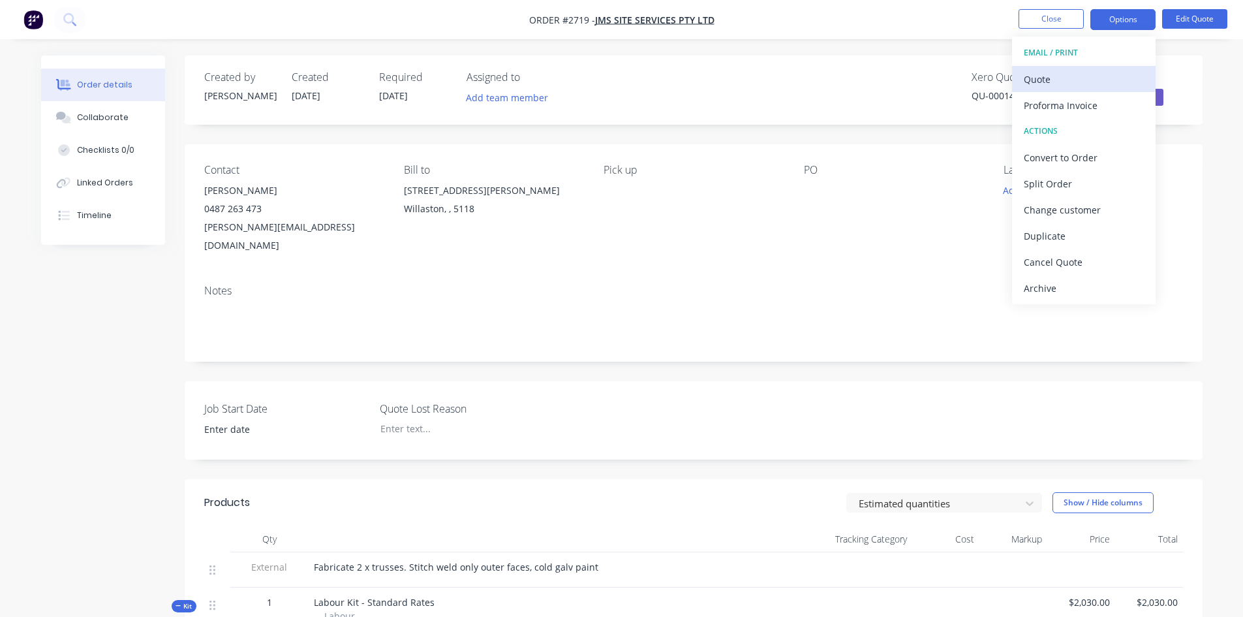
click at [1071, 78] on div "Quote" at bounding box center [1084, 79] width 120 height 19
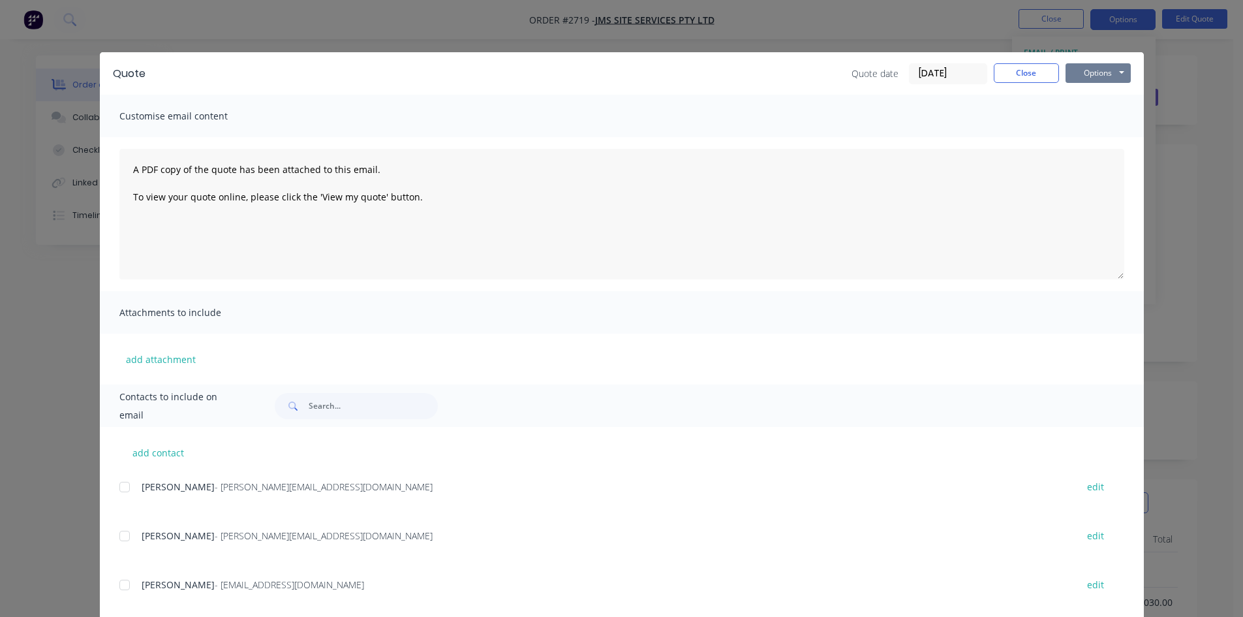
click at [1100, 73] on button "Options" at bounding box center [1098, 73] width 65 height 20
click at [1105, 102] on button "Preview" at bounding box center [1108, 96] width 84 height 22
click at [1096, 76] on button "Options" at bounding box center [1098, 73] width 65 height 20
click at [649, 89] on div "Quote Quote date [DATE] Close Options Preview Print Email" at bounding box center [622, 73] width 1044 height 42
click at [1039, 76] on button "Close" at bounding box center [1026, 73] width 65 height 20
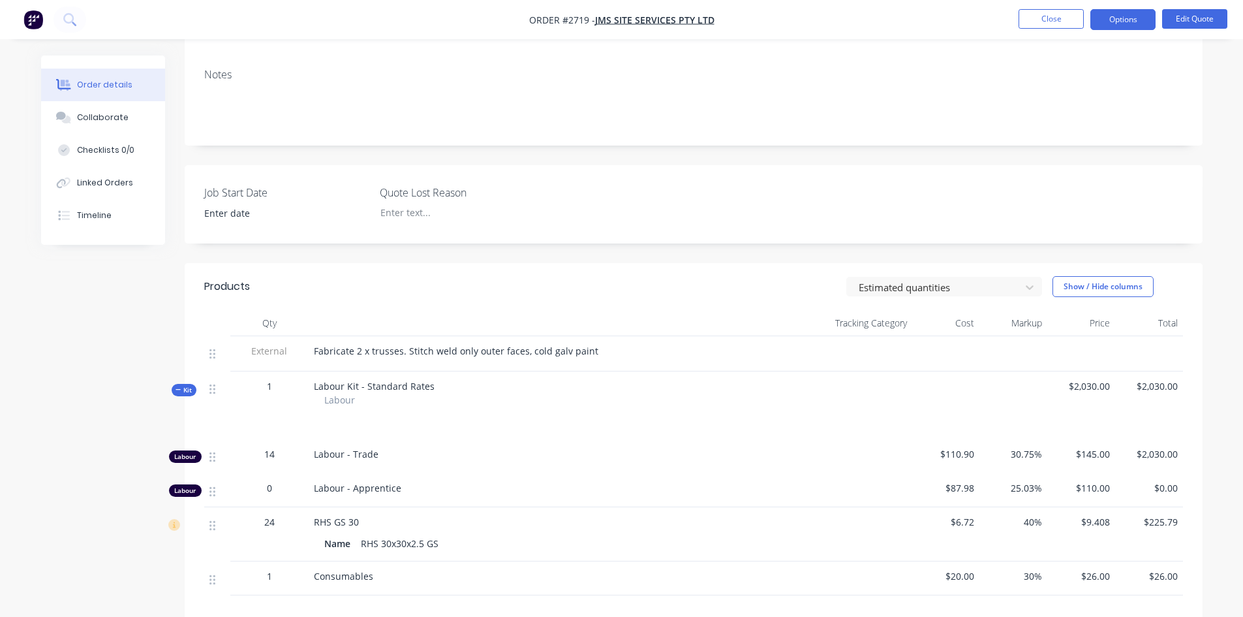
scroll to position [261, 0]
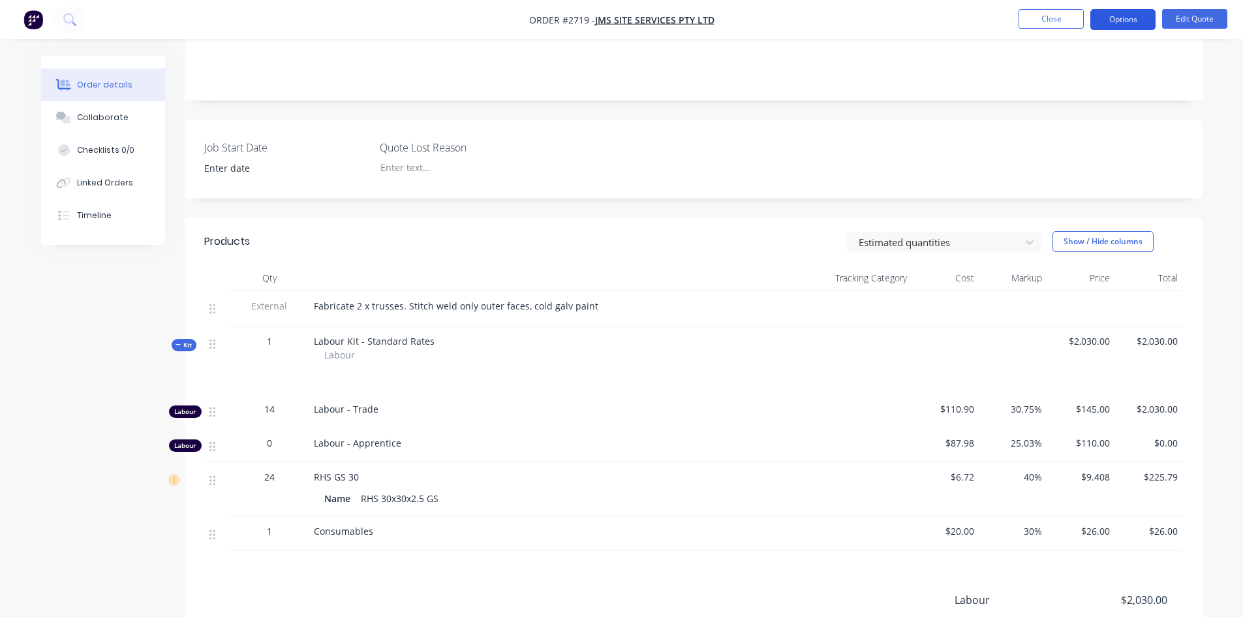
click at [1141, 24] on button "Options" at bounding box center [1122, 19] width 65 height 21
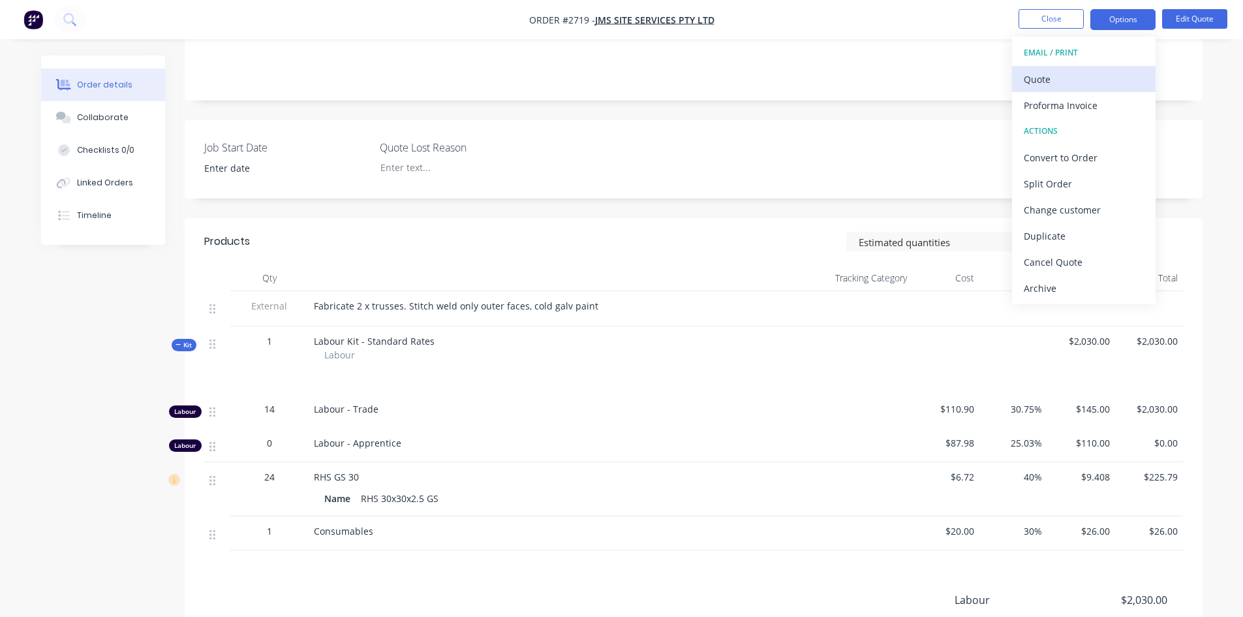
click at [1053, 82] on div "Quote" at bounding box center [1084, 79] width 120 height 19
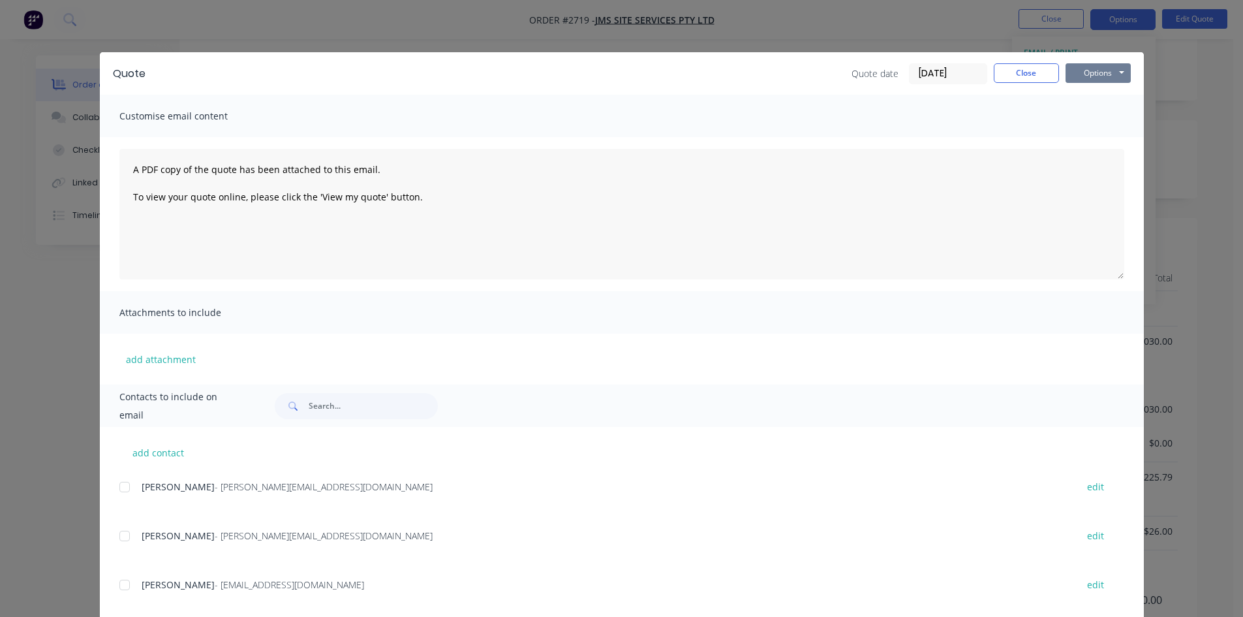
click at [1101, 65] on button "Options" at bounding box center [1098, 73] width 65 height 20
click at [1094, 97] on button "Preview" at bounding box center [1108, 96] width 84 height 22
click at [1100, 79] on button "Options" at bounding box center [1098, 73] width 65 height 20
click at [1093, 140] on button "Email" at bounding box center [1108, 140] width 84 height 22
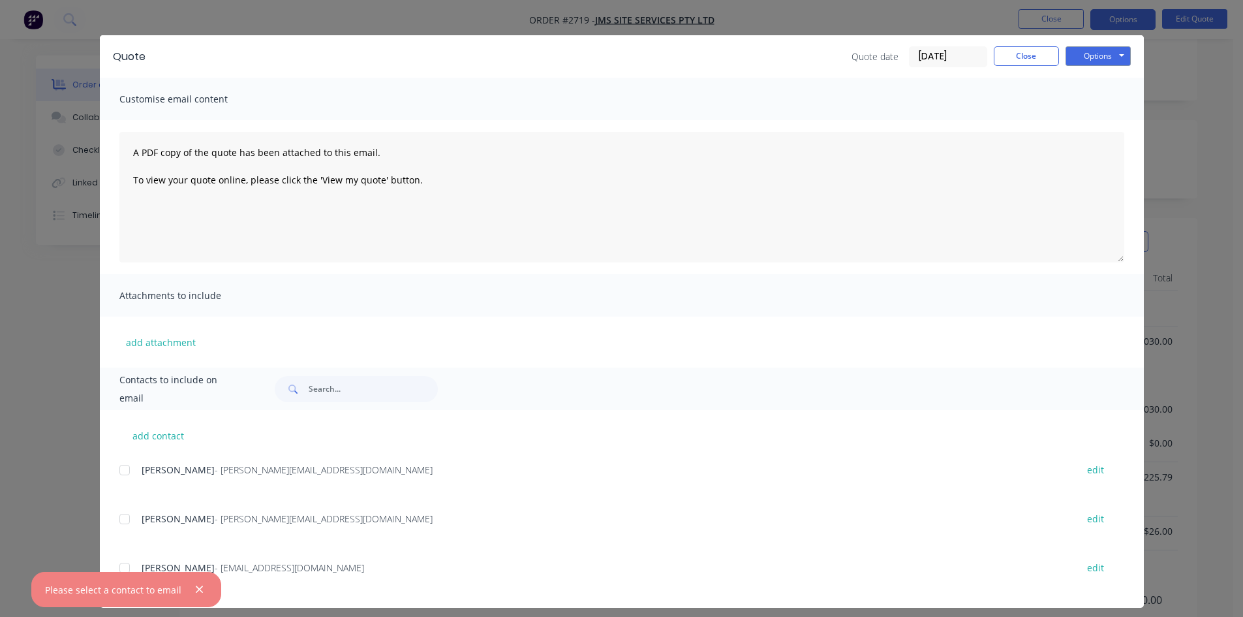
scroll to position [26, 0]
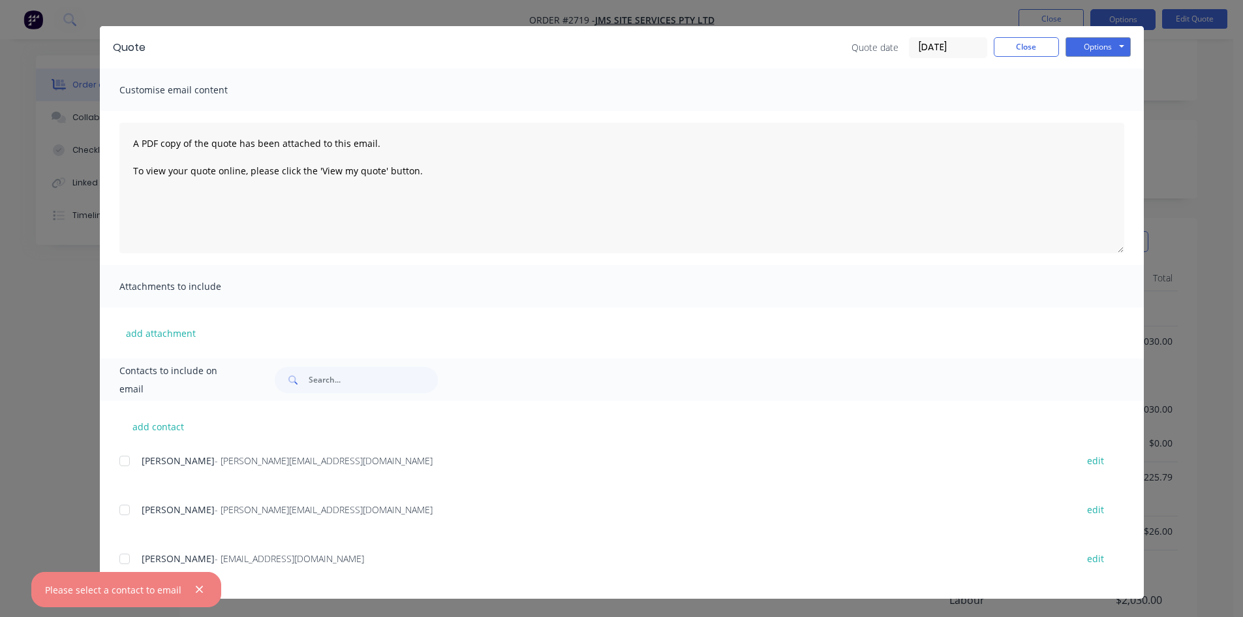
click at [117, 512] on div at bounding box center [125, 510] width 26 height 26
click at [1094, 49] on button "Options" at bounding box center [1098, 47] width 65 height 20
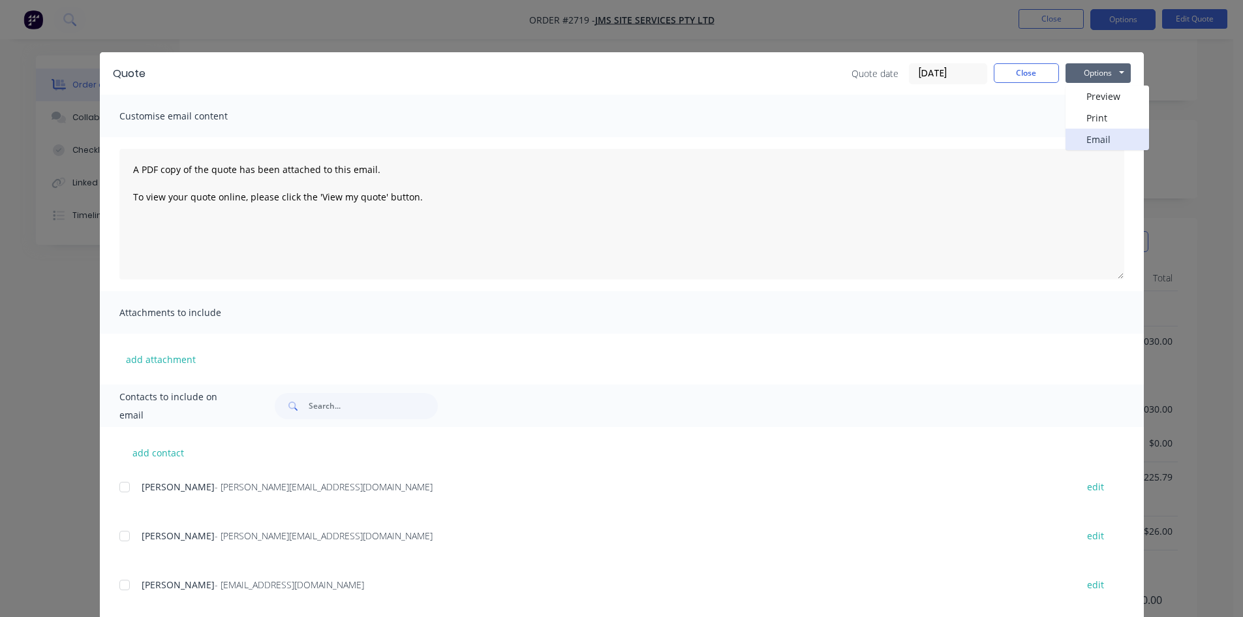
click at [1093, 140] on button "Email" at bounding box center [1108, 140] width 84 height 22
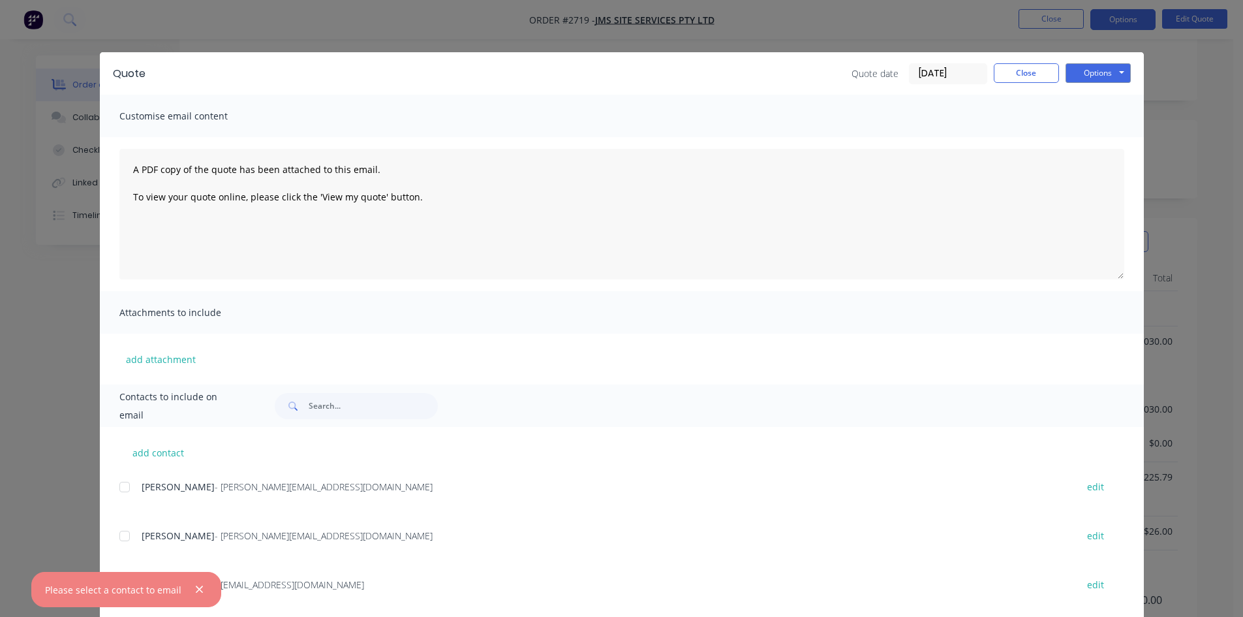
scroll to position [26, 0]
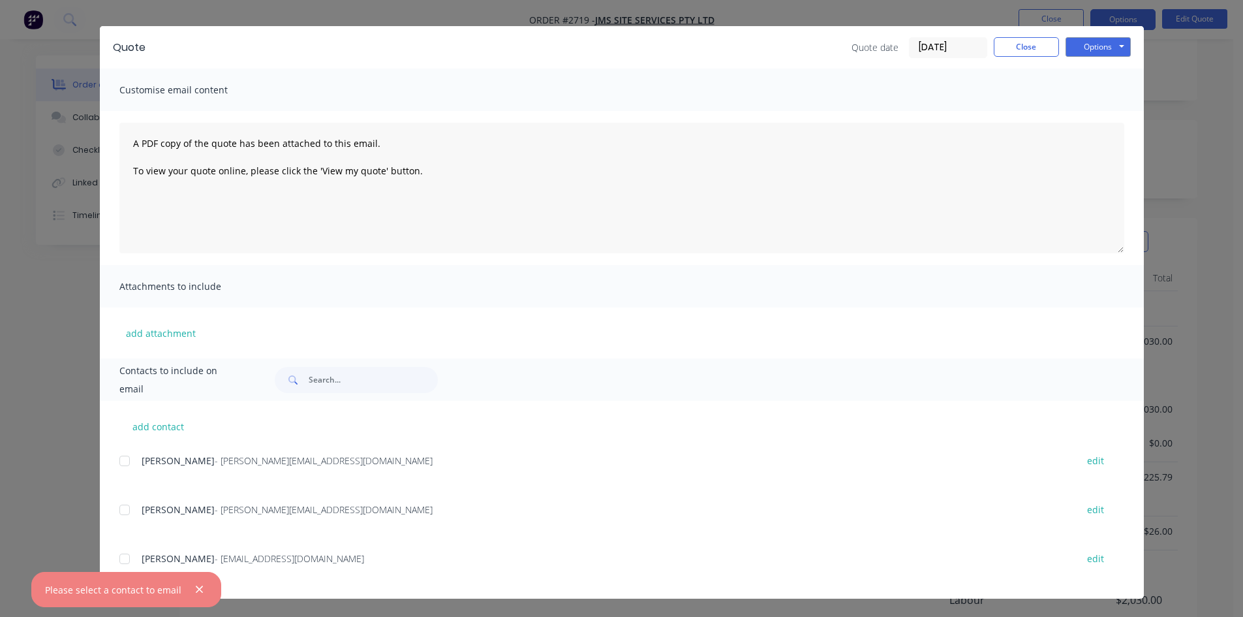
click at [123, 516] on div at bounding box center [125, 510] width 26 height 26
click at [1095, 54] on button "Options" at bounding box center [1098, 47] width 65 height 20
click at [1092, 114] on button "Email" at bounding box center [1108, 113] width 84 height 22
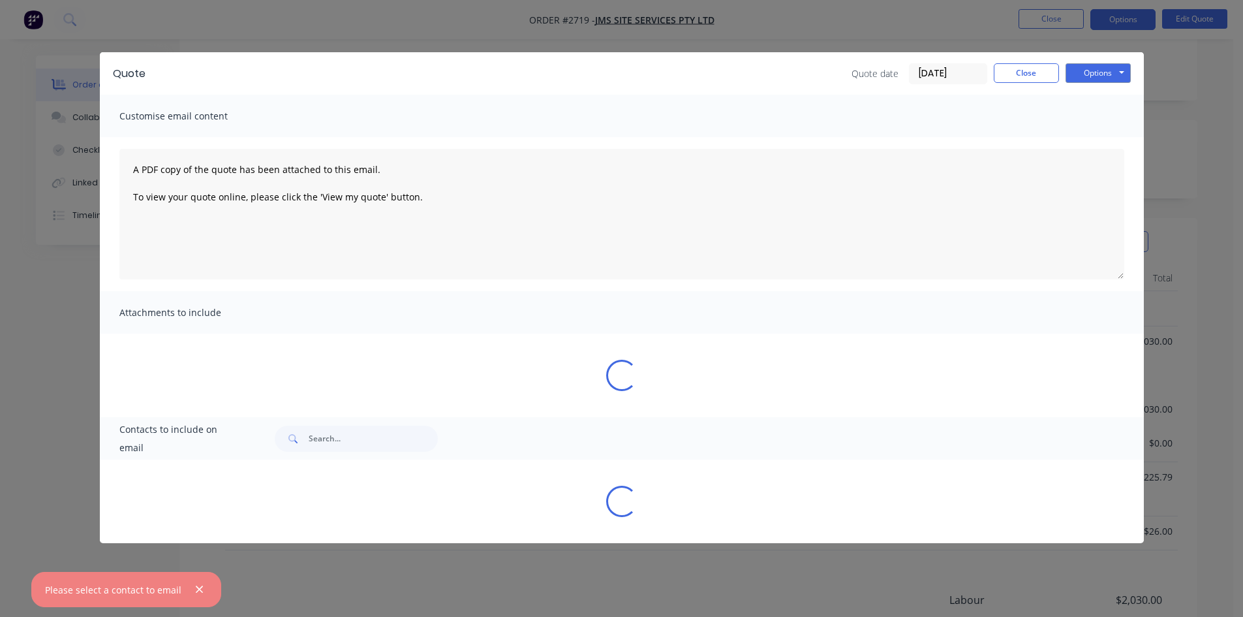
scroll to position [0, 0]
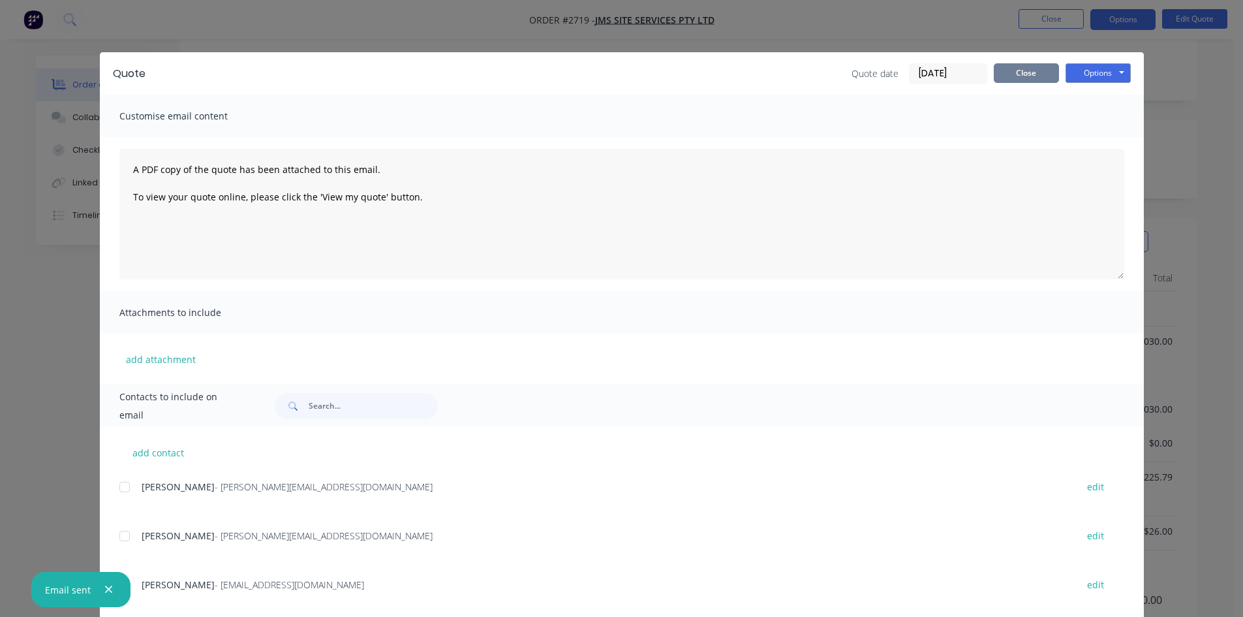
click at [1039, 71] on button "Close" at bounding box center [1026, 73] width 65 height 20
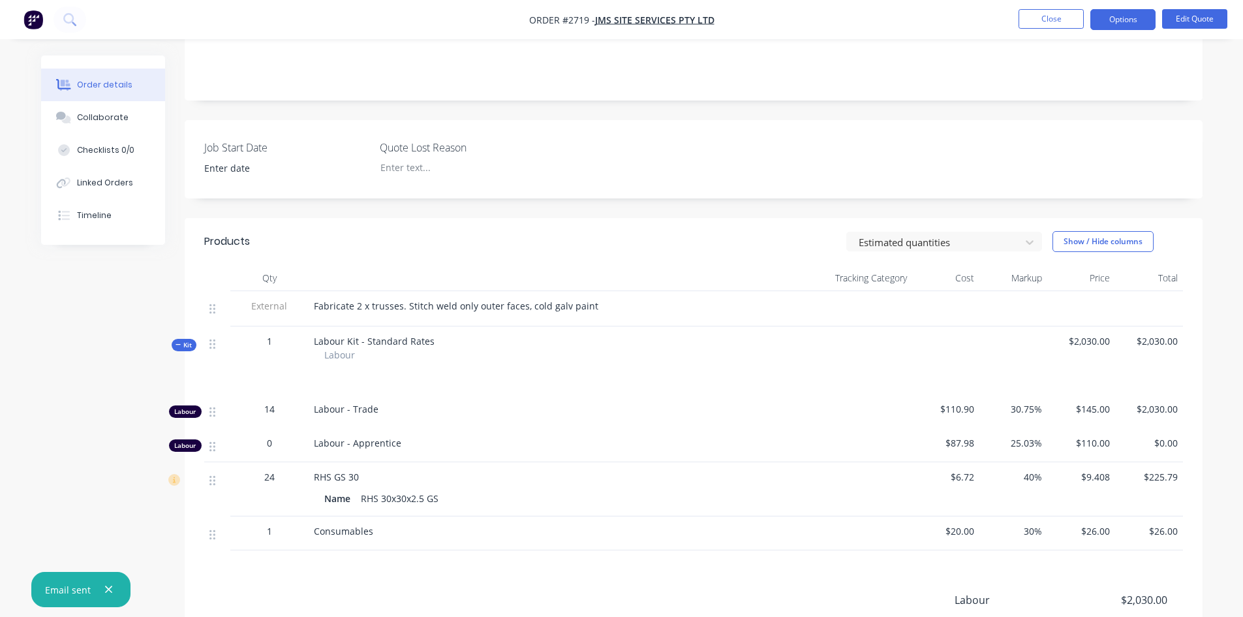
click at [107, 586] on icon "button" at bounding box center [108, 589] width 8 height 12
click at [1074, 20] on button "Close" at bounding box center [1051, 19] width 65 height 20
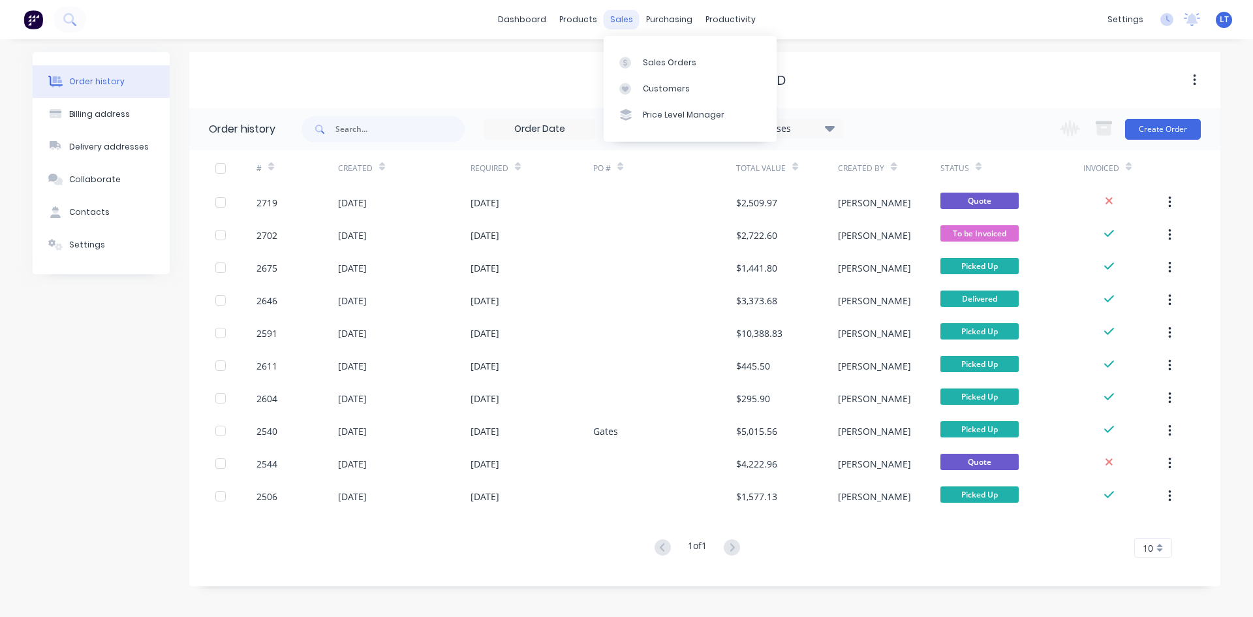
click at [621, 18] on div "sales" at bounding box center [622, 20] width 36 height 20
click at [889, 60] on div "JMS Site Services Pty Ltd" at bounding box center [704, 79] width 1031 height 55
click at [658, 63] on div "Sales Orders" at bounding box center [670, 63] width 54 height 12
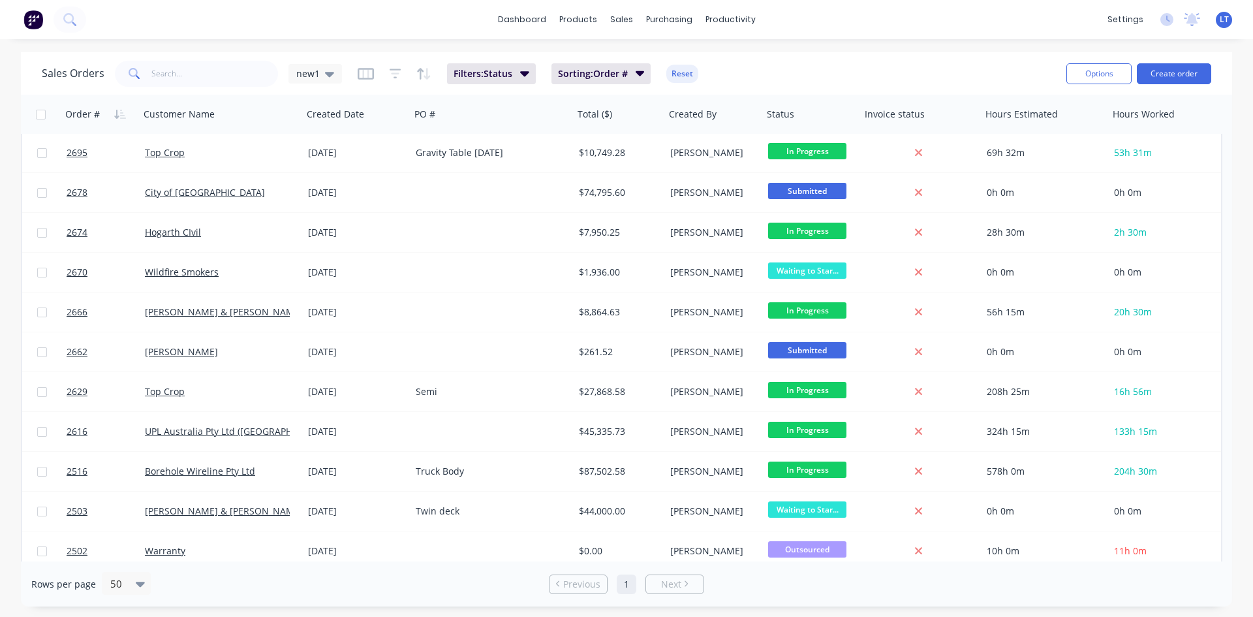
scroll to position [249, 0]
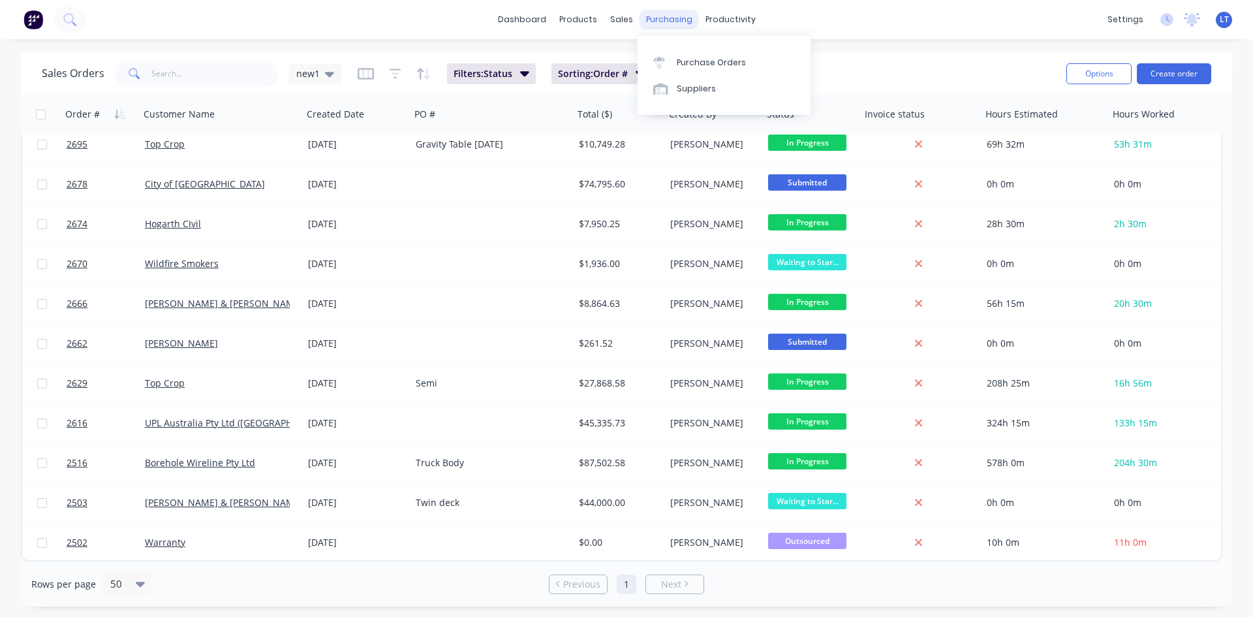
click at [652, 19] on div "purchasing" at bounding box center [668, 20] width 59 height 20
click at [698, 55] on link "Purchase Orders" at bounding box center [724, 62] width 173 height 26
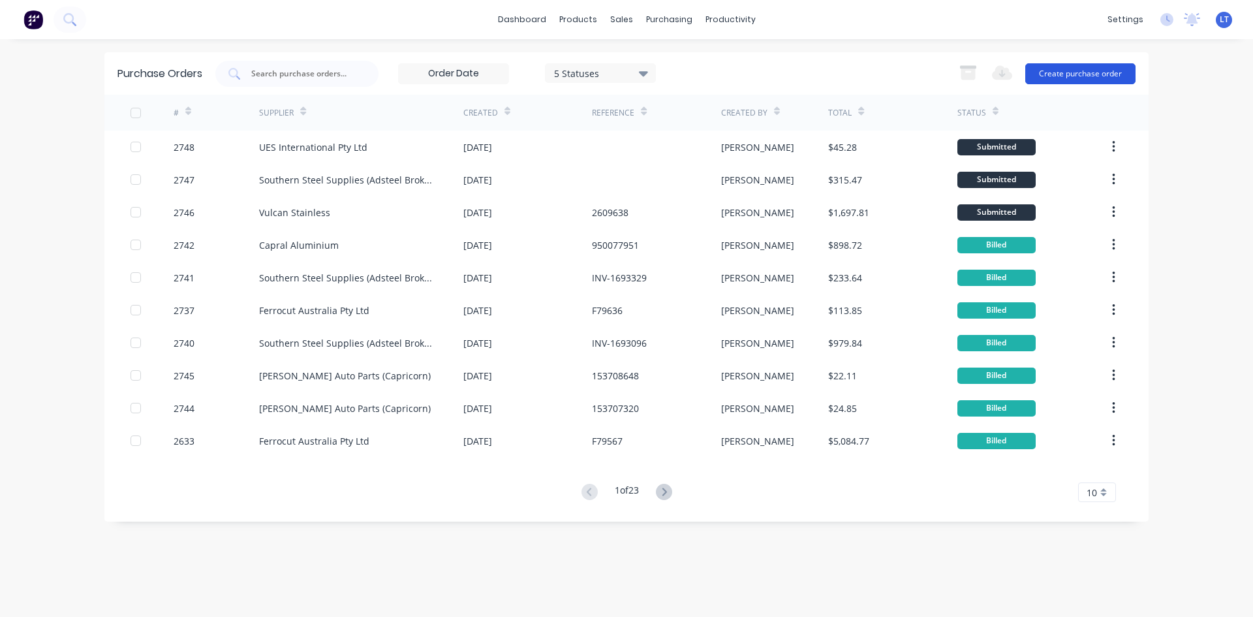
click at [1065, 74] on button "Create purchase order" at bounding box center [1080, 73] width 110 height 21
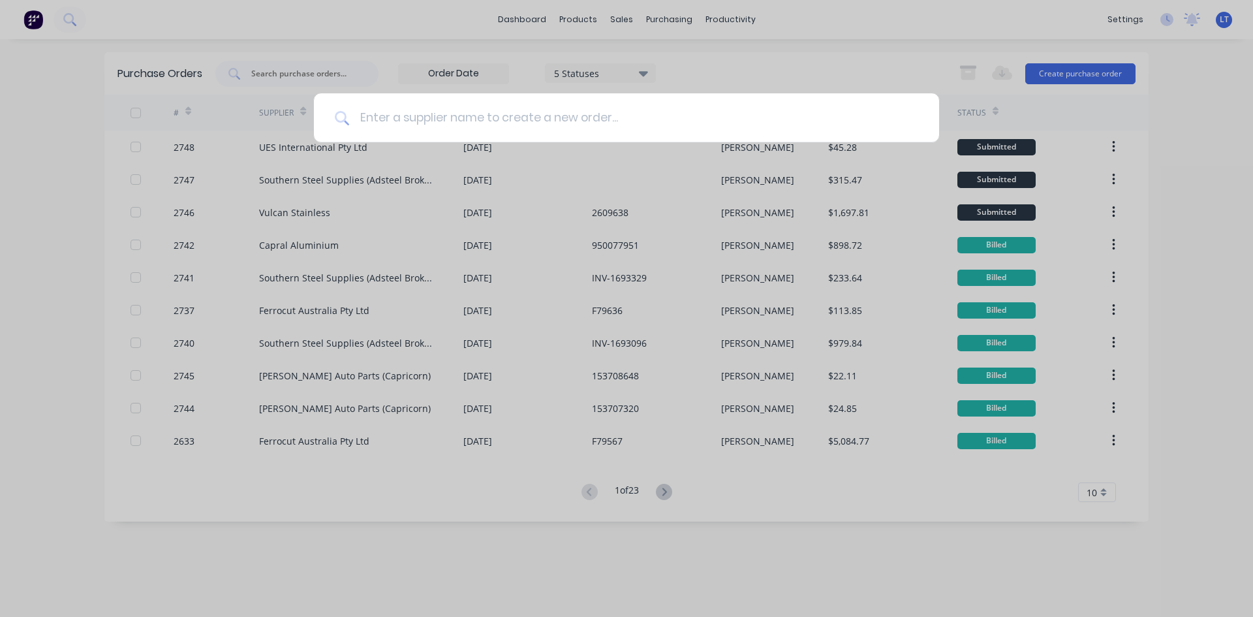
click at [519, 124] on input at bounding box center [633, 117] width 569 height 49
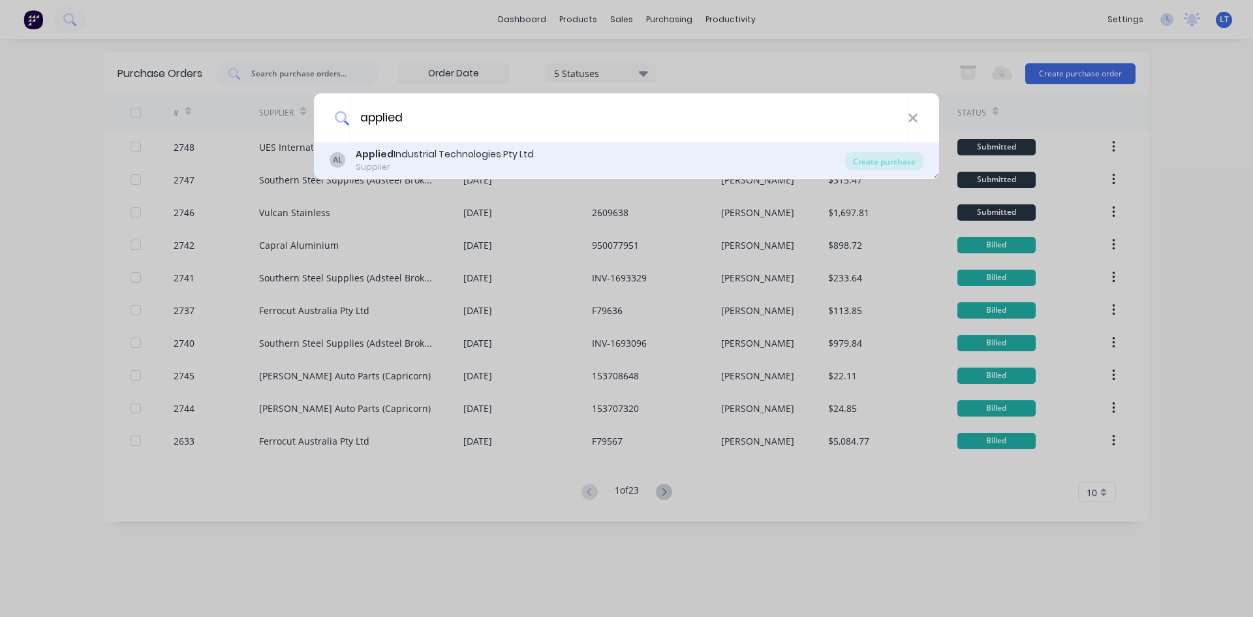
type input "applied"
click at [410, 154] on div "Applied Industrial Technologies Pty Ltd" at bounding box center [445, 154] width 178 height 14
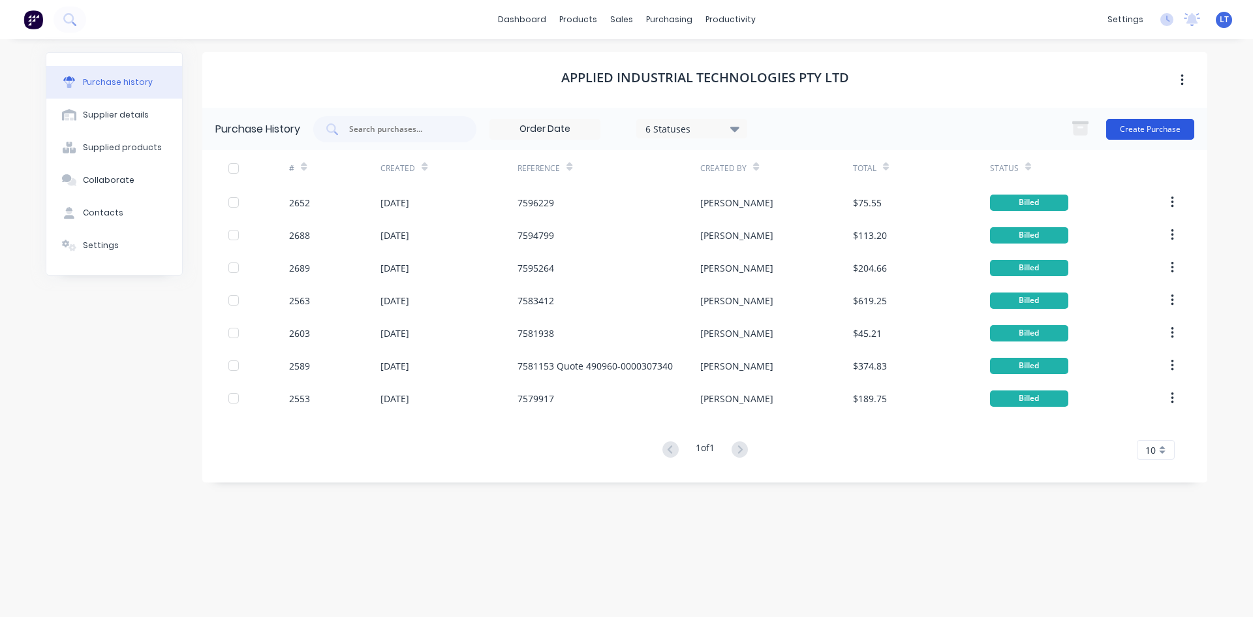
click at [1138, 125] on button "Create Purchase" at bounding box center [1150, 129] width 88 height 21
type textarea "x"
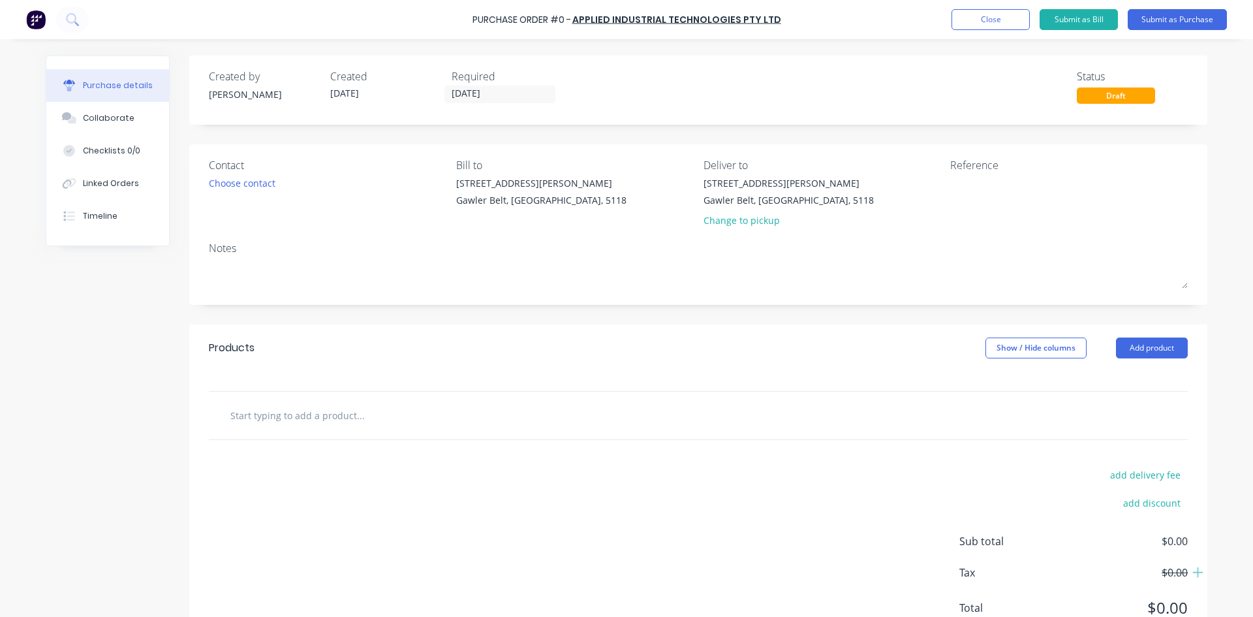
click at [301, 416] on input "text" at bounding box center [360, 415] width 261 height 26
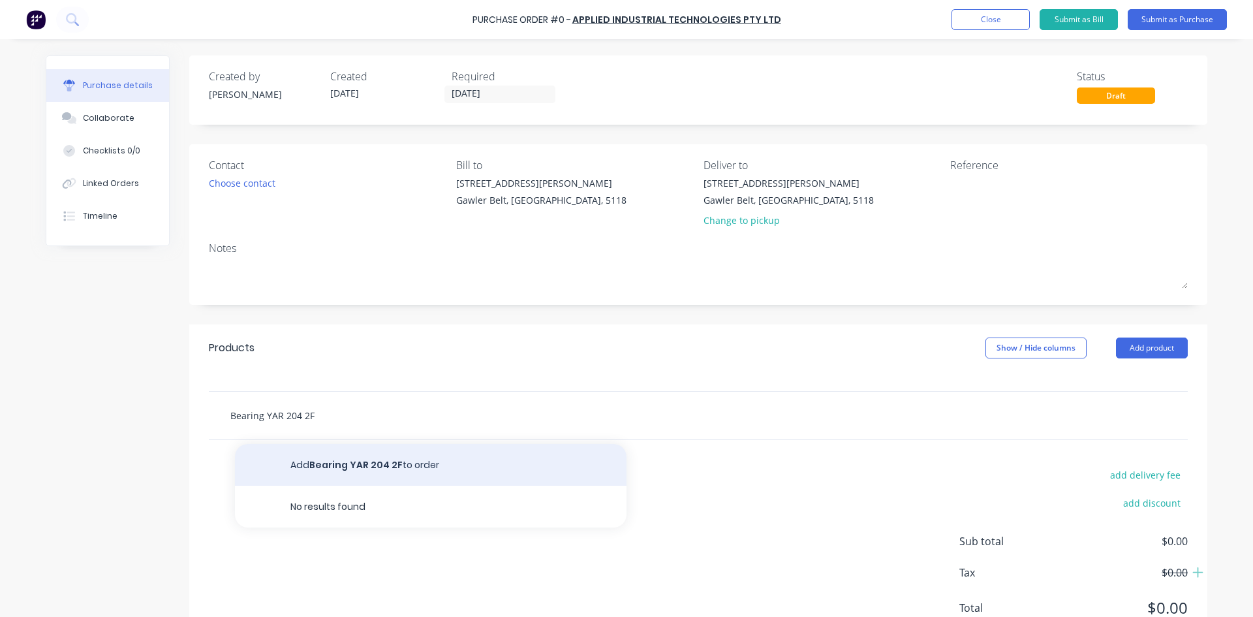
type input "Bearing YAR 204 2F"
click at [380, 461] on button "Add Bearing YAR 204 2F to order" at bounding box center [431, 465] width 392 height 42
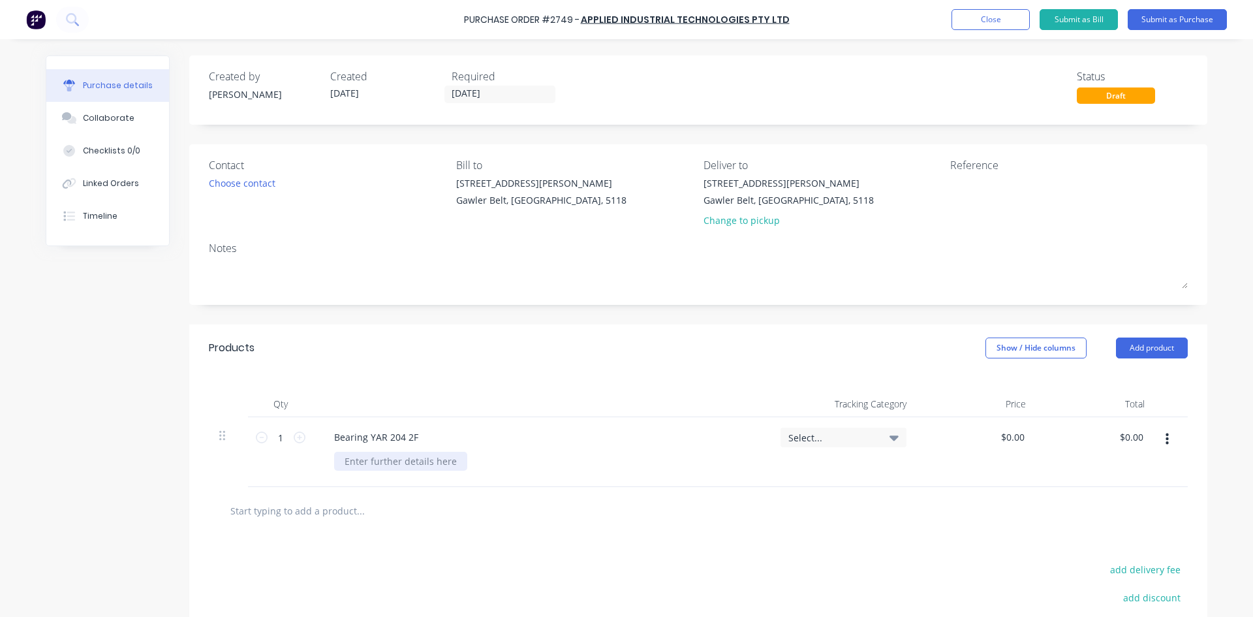
click at [397, 458] on div at bounding box center [400, 461] width 133 height 19
click at [295, 435] on icon at bounding box center [300, 437] width 12 height 12
click at [256, 438] on icon at bounding box center [262, 437] width 12 height 12
type input "2"
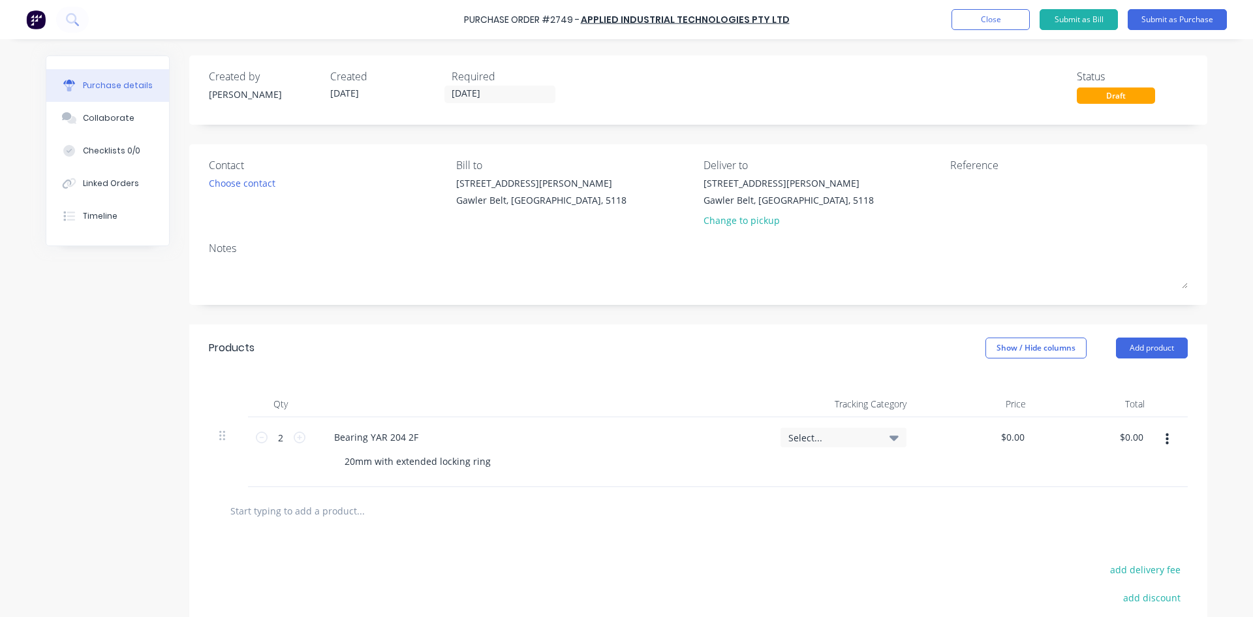
click at [322, 513] on input "text" at bounding box center [360, 510] width 261 height 26
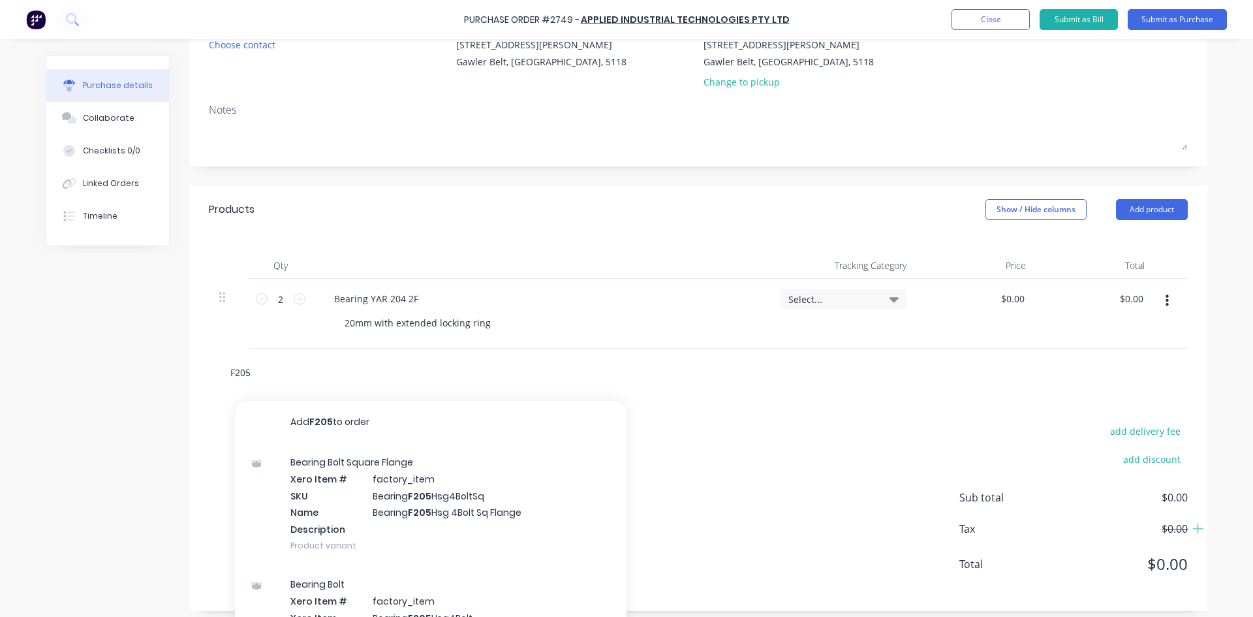
scroll to position [164, 0]
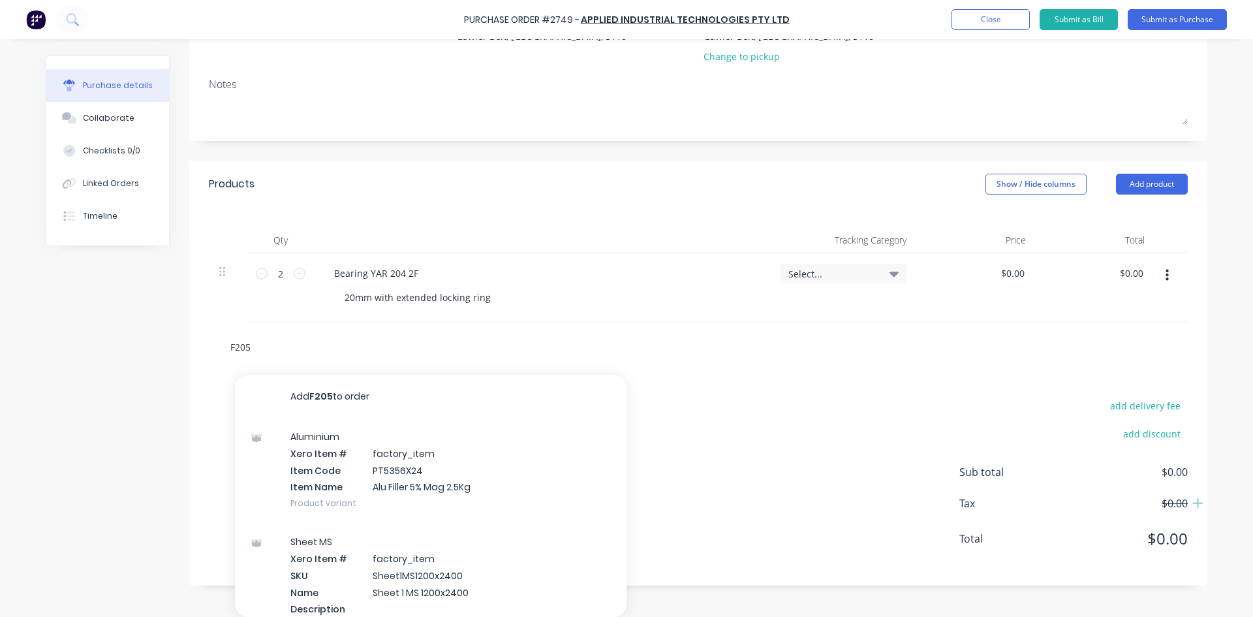
click at [260, 346] on input "F205" at bounding box center [360, 346] width 261 height 26
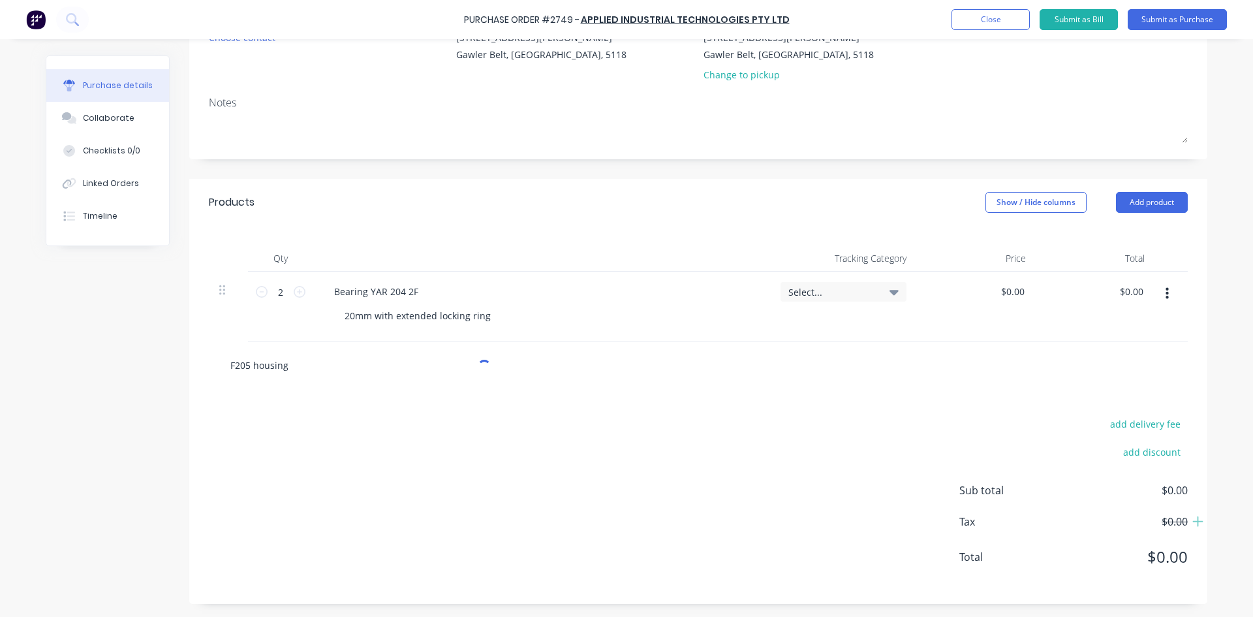
scroll to position [146, 0]
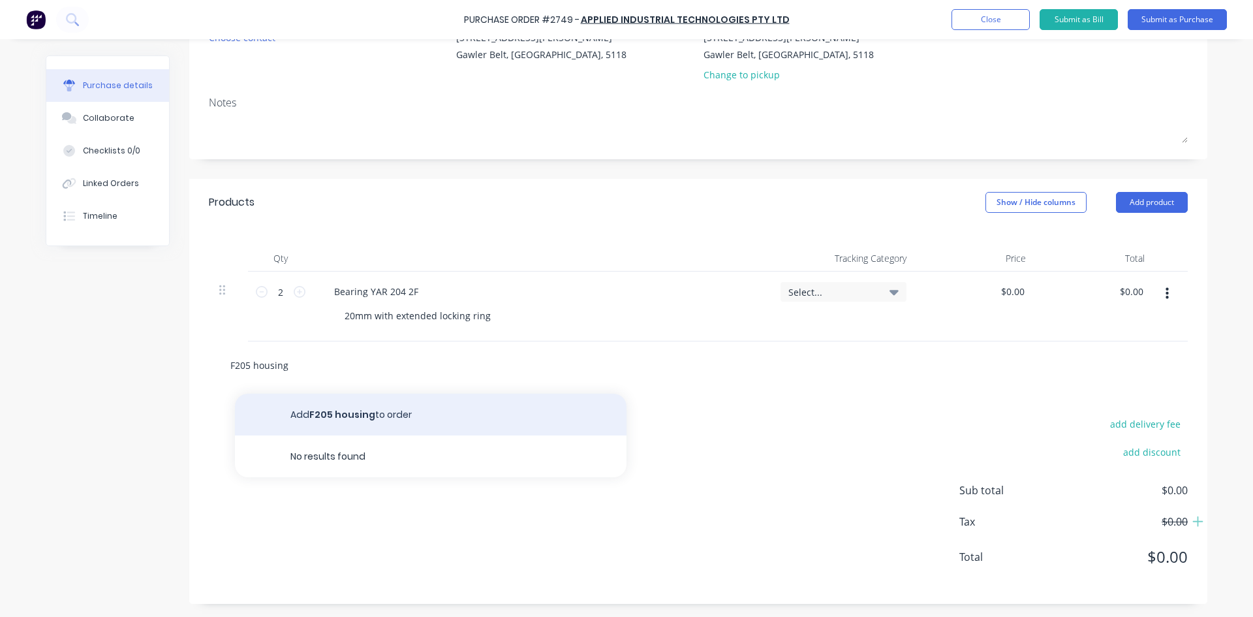
type input "F205 housing"
click at [392, 418] on button "Add F205 housing to order" at bounding box center [431, 414] width 392 height 42
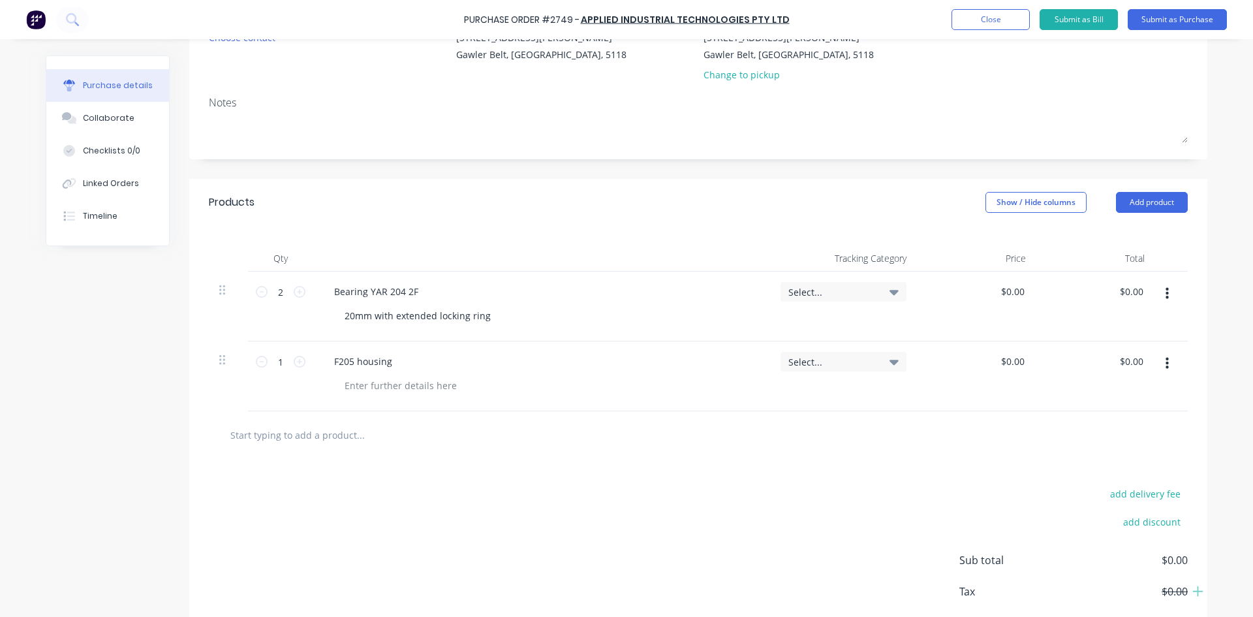
click at [279, 431] on input "text" at bounding box center [360, 435] width 261 height 26
click at [295, 360] on icon at bounding box center [300, 362] width 12 height 12
type input "2"
click at [308, 433] on input "text" at bounding box center [360, 435] width 261 height 26
click at [230, 437] on input "YAR205 2F" at bounding box center [360, 435] width 261 height 26
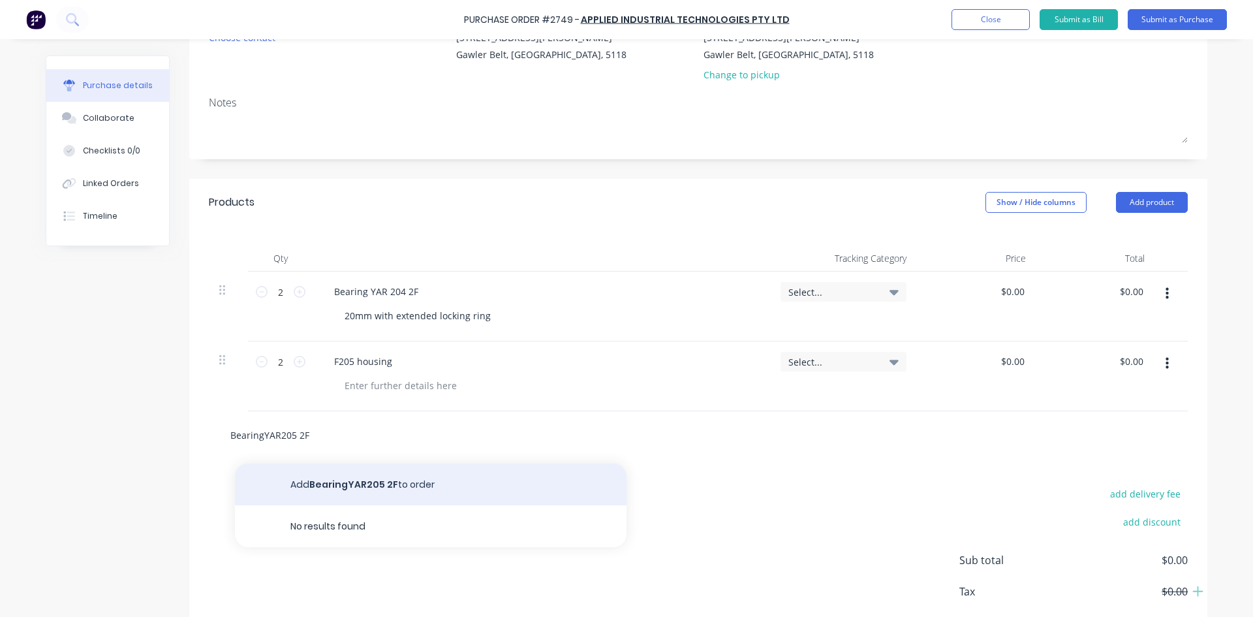
type input "BearingYAR205 2F"
click at [375, 480] on button "Add BearingYAR205 2F to order" at bounding box center [431, 484] width 392 height 42
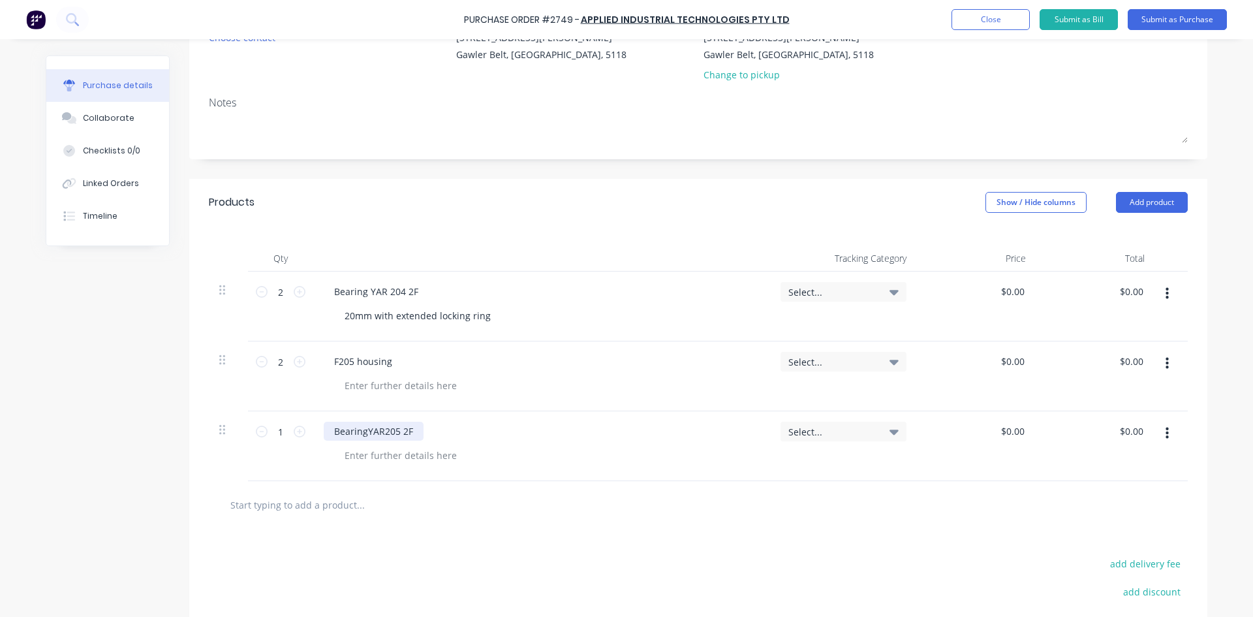
drag, startPoint x: 362, startPoint y: 427, endPoint x: 365, endPoint y: 445, distance: 18.7
click at [362, 427] on div "BearingYAR205 2F" at bounding box center [374, 431] width 100 height 19
click at [365, 455] on div at bounding box center [400, 455] width 133 height 19
click at [296, 433] on icon at bounding box center [300, 431] width 12 height 12
type input "2"
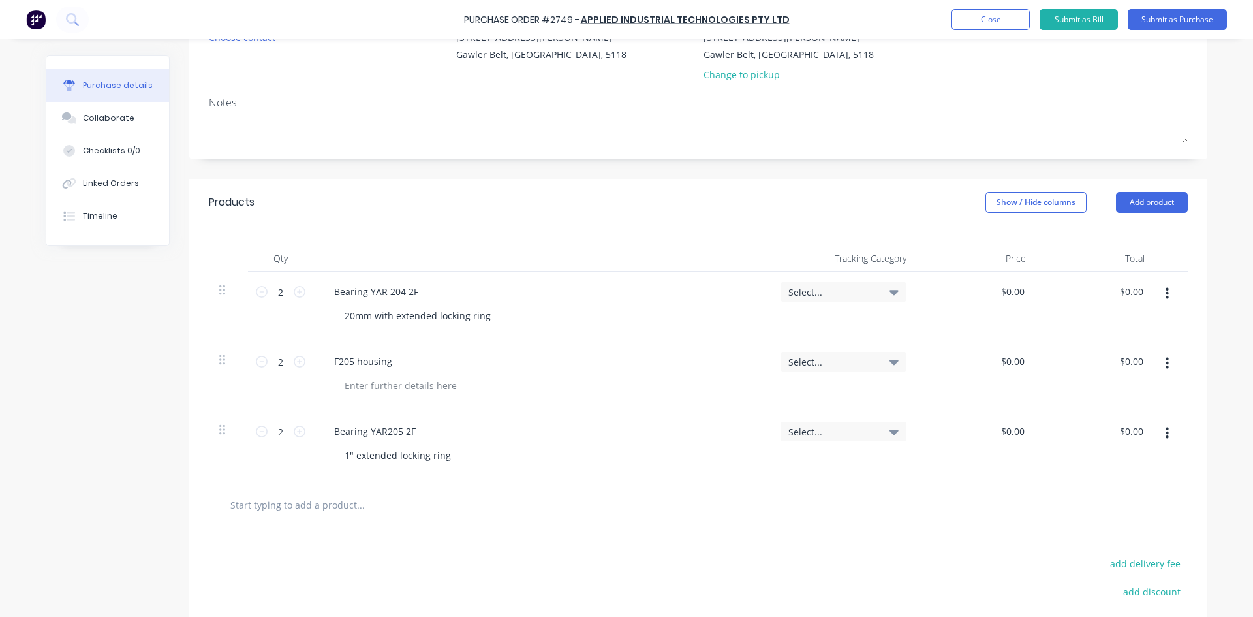
click at [320, 506] on input "text" at bounding box center [360, 504] width 261 height 26
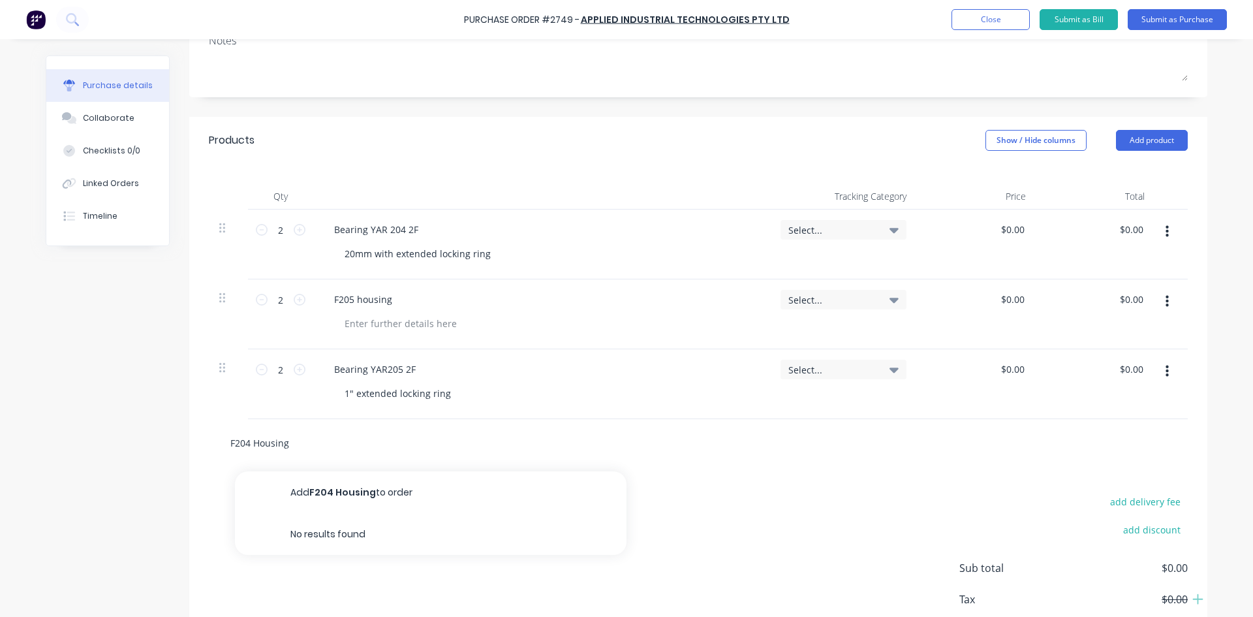
scroll to position [276, 0]
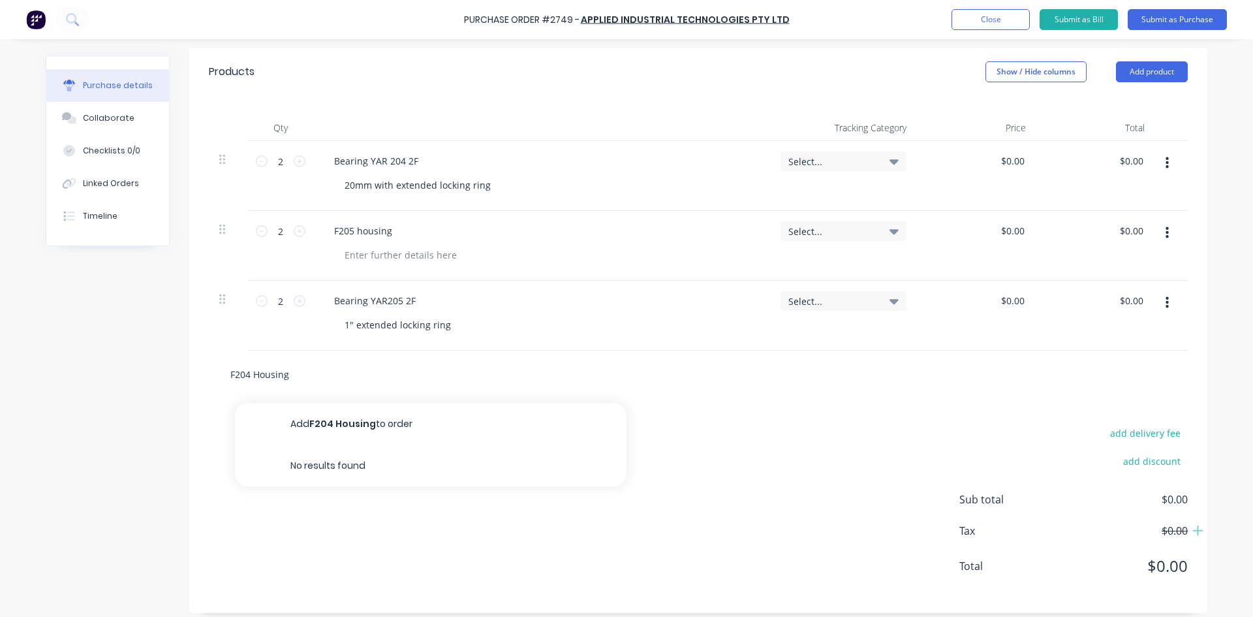
drag, startPoint x: 291, startPoint y: 378, endPoint x: 202, endPoint y: 364, distance: 89.9
click at [202, 364] on div "F204 Housing Add F204 Housing to order No results found" at bounding box center [698, 374] width 1018 height 48
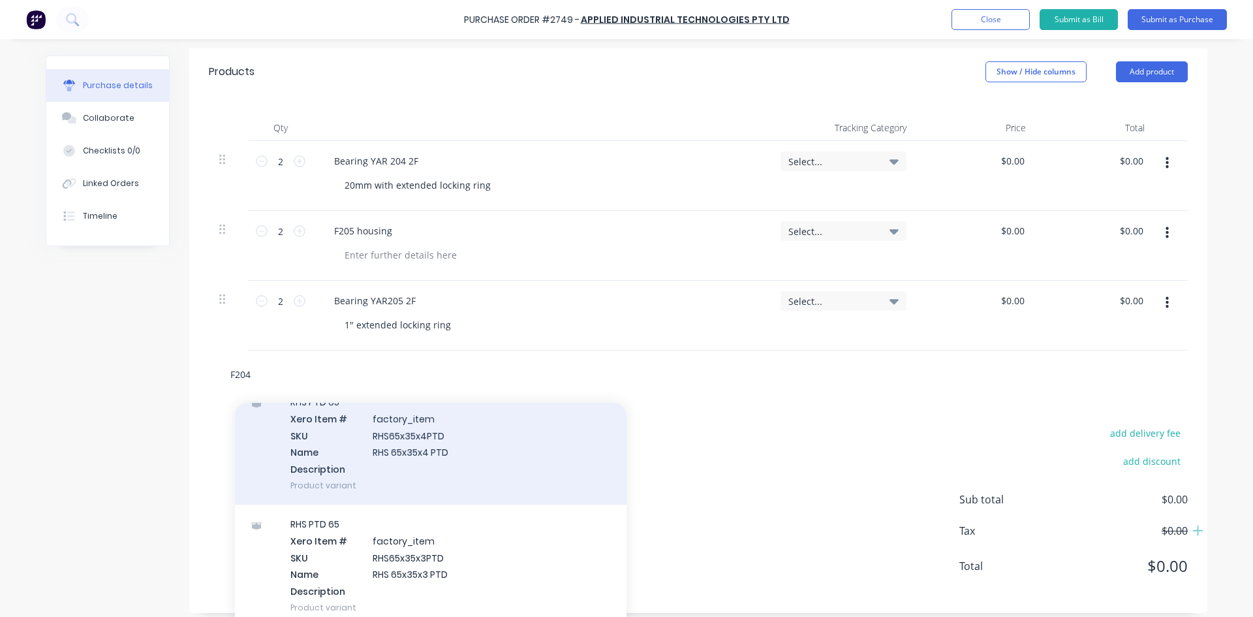
scroll to position [2088, 0]
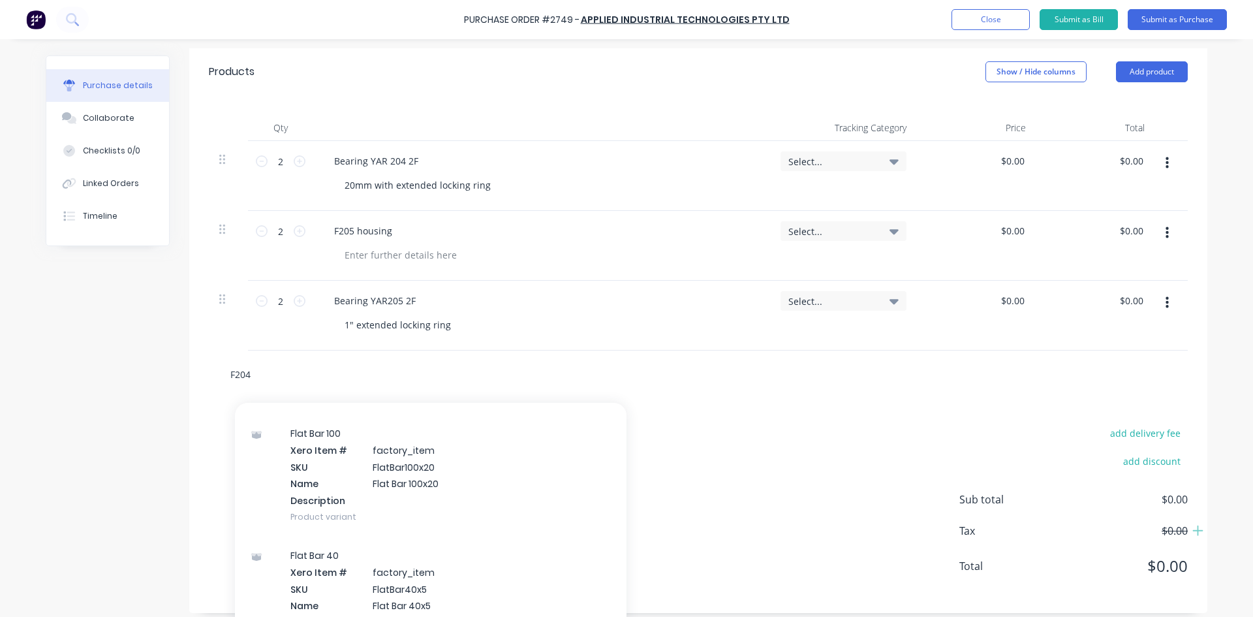
drag, startPoint x: 278, startPoint y: 375, endPoint x: 192, endPoint y: 370, distance: 86.3
click at [192, 370] on div "F204 Add F204 to order Aluminium Xero Item # factory_item Item Code PT5356X24 I…" at bounding box center [698, 374] width 1018 height 48
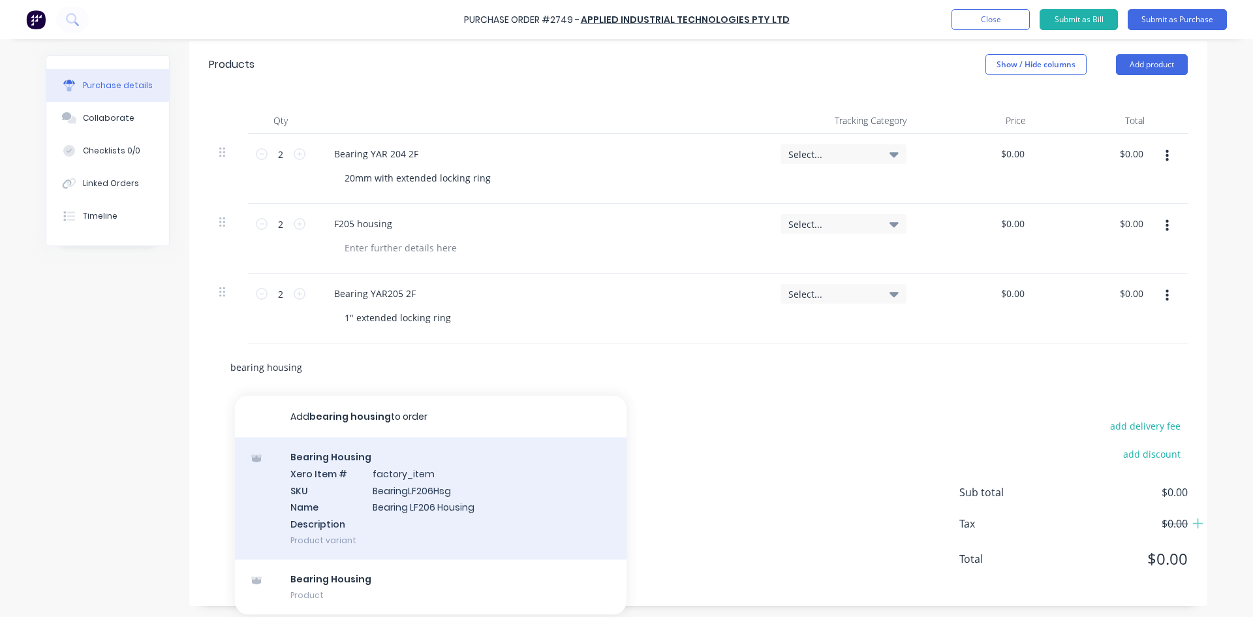
scroll to position [285, 0]
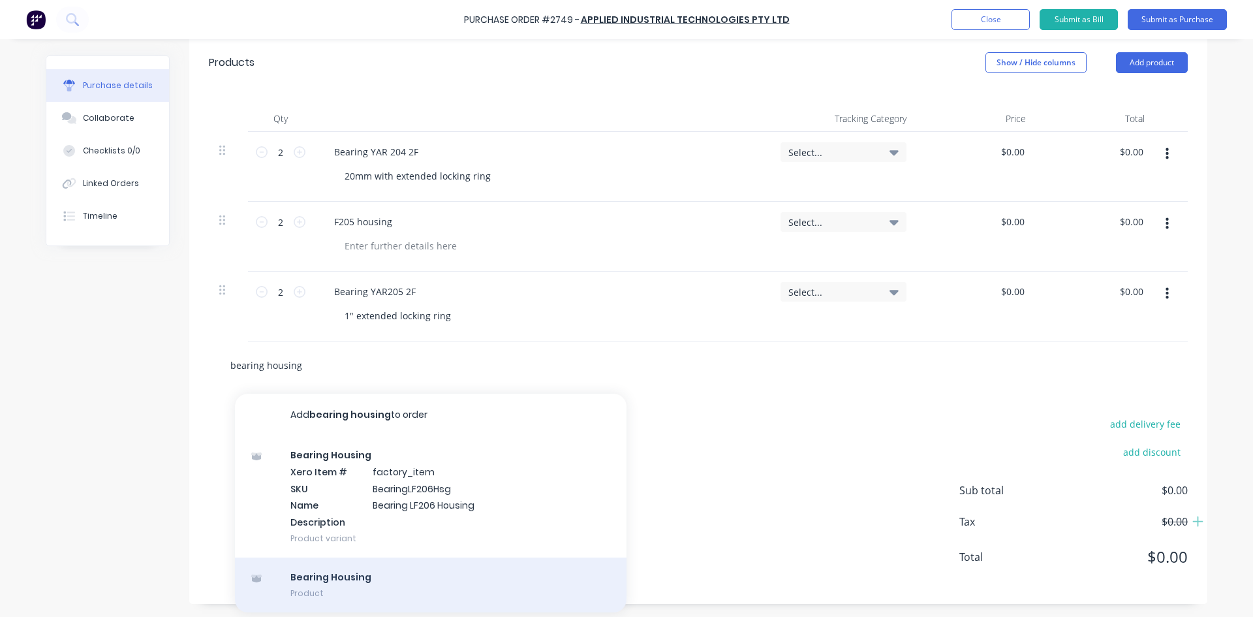
type input "bearing housing"
click at [315, 571] on div "Bearing Housing Product" at bounding box center [431, 584] width 392 height 55
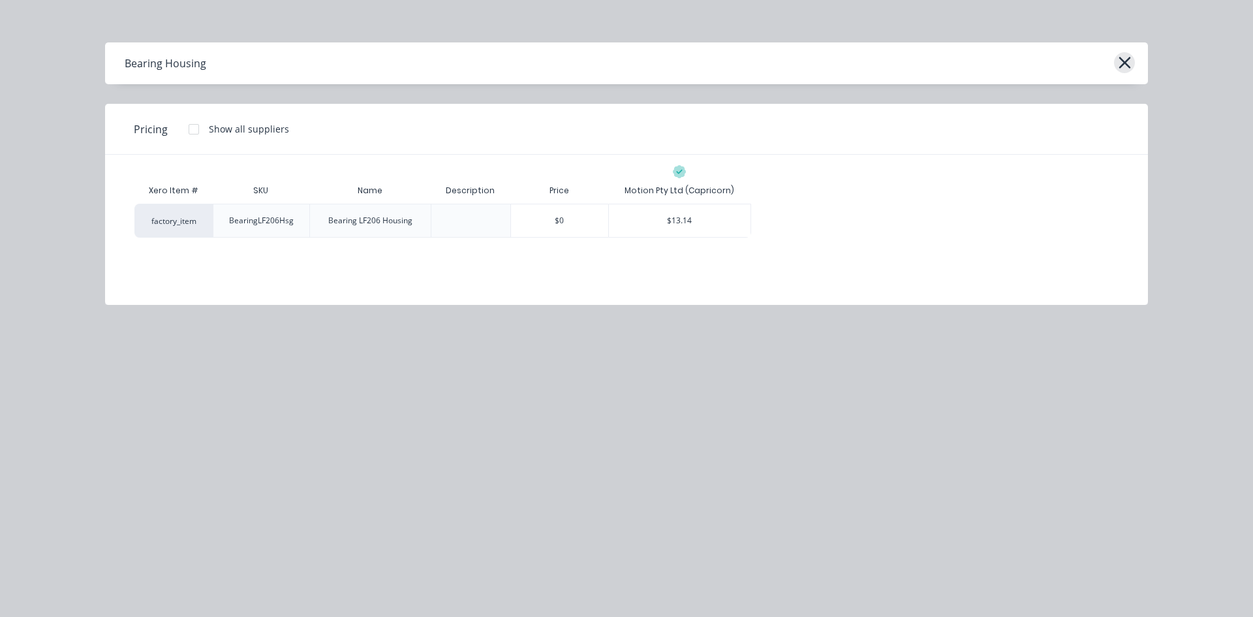
click at [1126, 61] on icon "button" at bounding box center [1124, 63] width 12 height 12
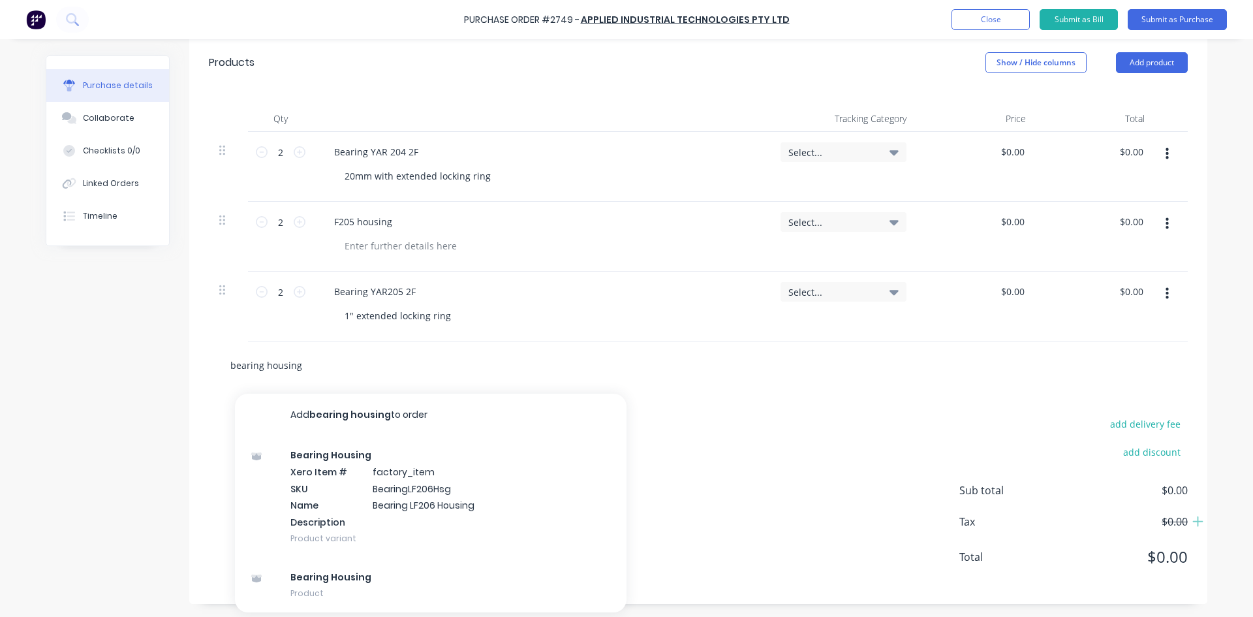
drag, startPoint x: 299, startPoint y: 367, endPoint x: 204, endPoint y: 356, distance: 95.9
click at [209, 356] on div "bearing housing Add bearing housing to order Bearing Housing Xero Item # factor…" at bounding box center [698, 365] width 979 height 48
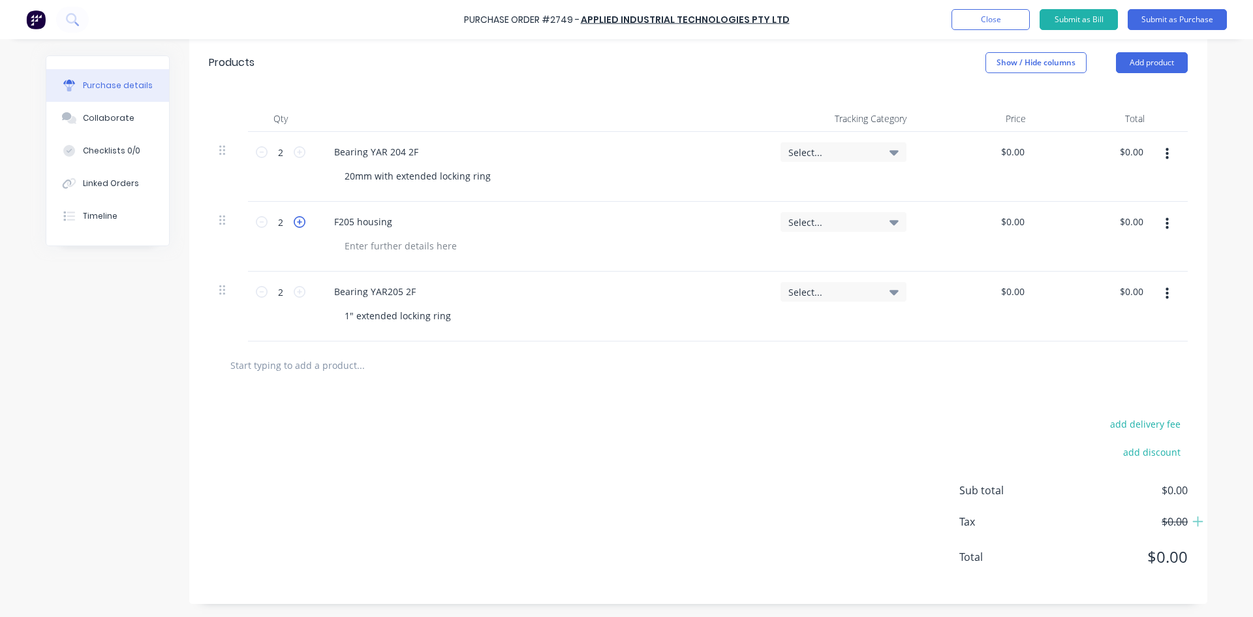
click at [295, 227] on icon at bounding box center [300, 222] width 12 height 12
click at [295, 226] on icon at bounding box center [300, 222] width 12 height 12
type input "4"
click at [580, 433] on div "add delivery fee add discount Sub total $0.00 Tax $0.00 Total $0.00" at bounding box center [698, 496] width 1018 height 215
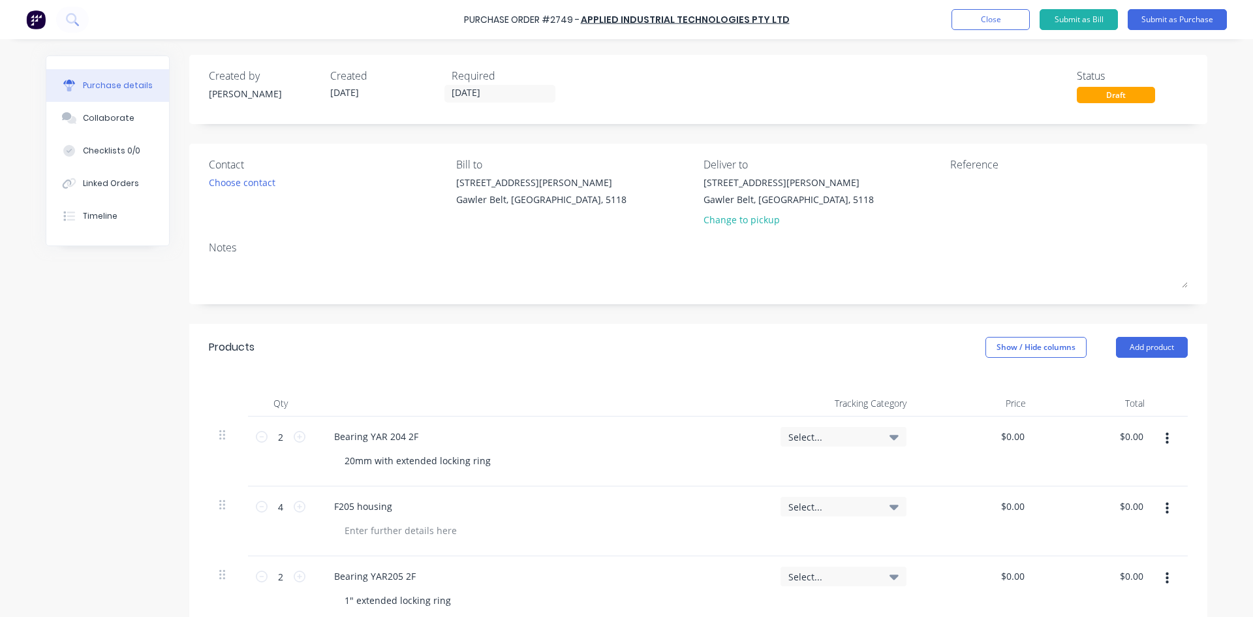
scroll to position [0, 0]
click at [245, 184] on div "Choose contact" at bounding box center [242, 183] width 67 height 14
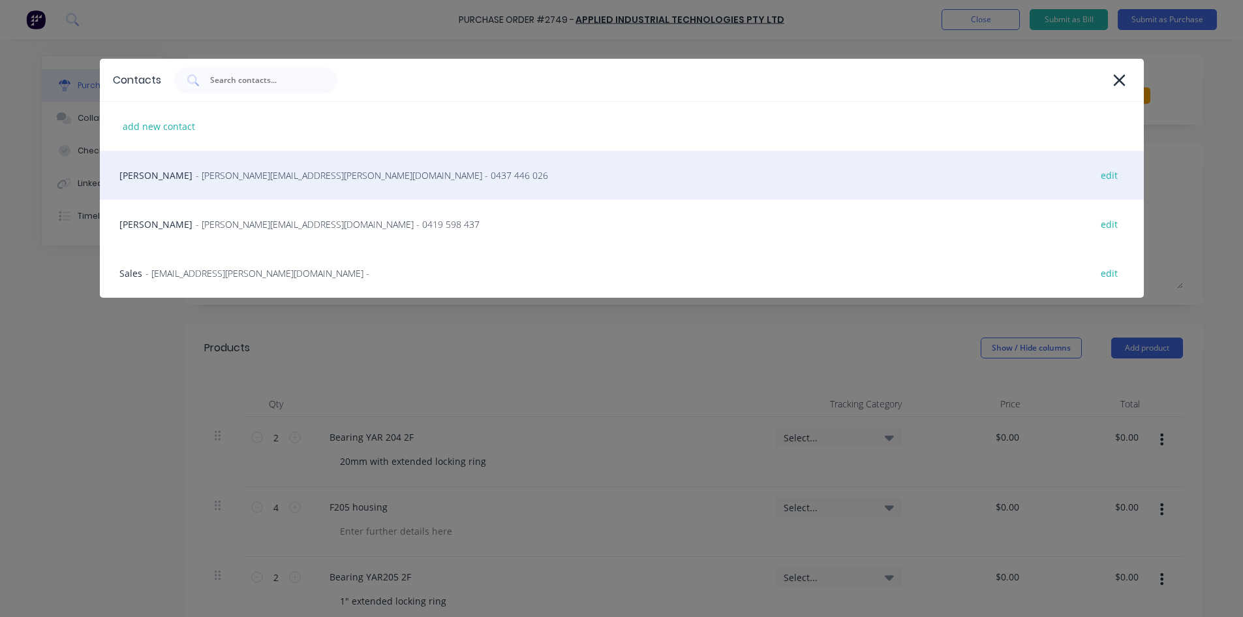
click at [196, 173] on span "- [PERSON_NAME][EMAIL_ADDRESS][PERSON_NAME][DOMAIN_NAME] - 0437 446 026" at bounding box center [372, 175] width 352 height 14
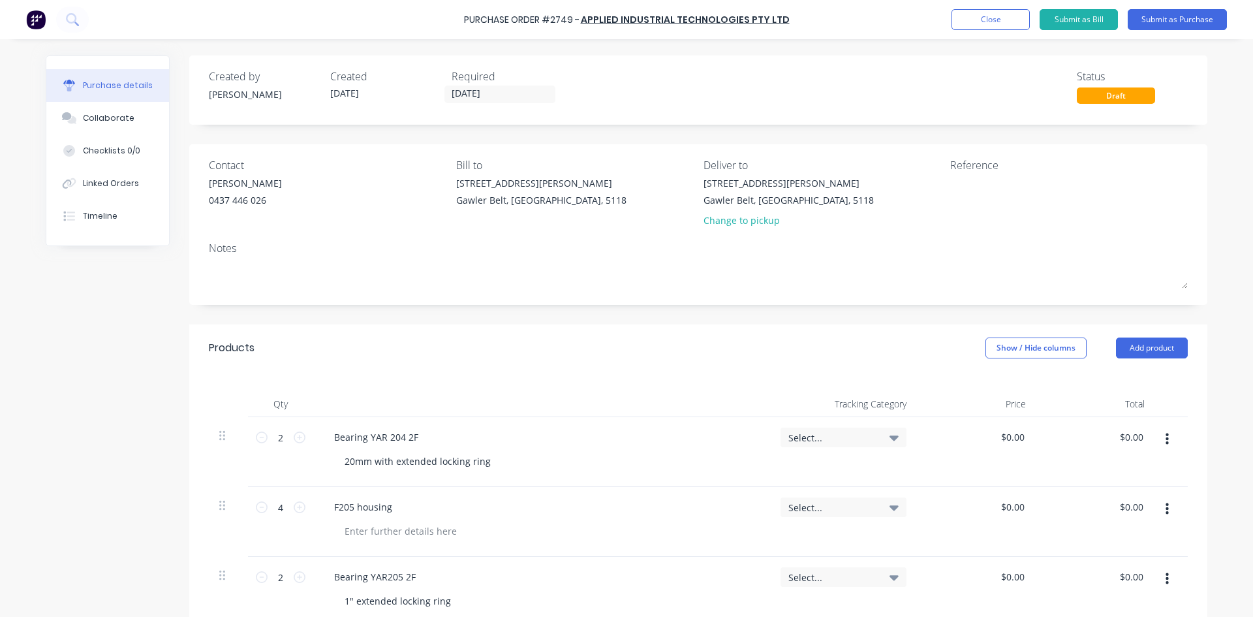
click at [1192, 30] on div "Purchase Order #2749 - Applied Industrial Technologies Pty Ltd Add product Clos…" at bounding box center [626, 19] width 1253 height 39
click at [1187, 21] on button "Submit as Purchase" at bounding box center [1177, 19] width 99 height 21
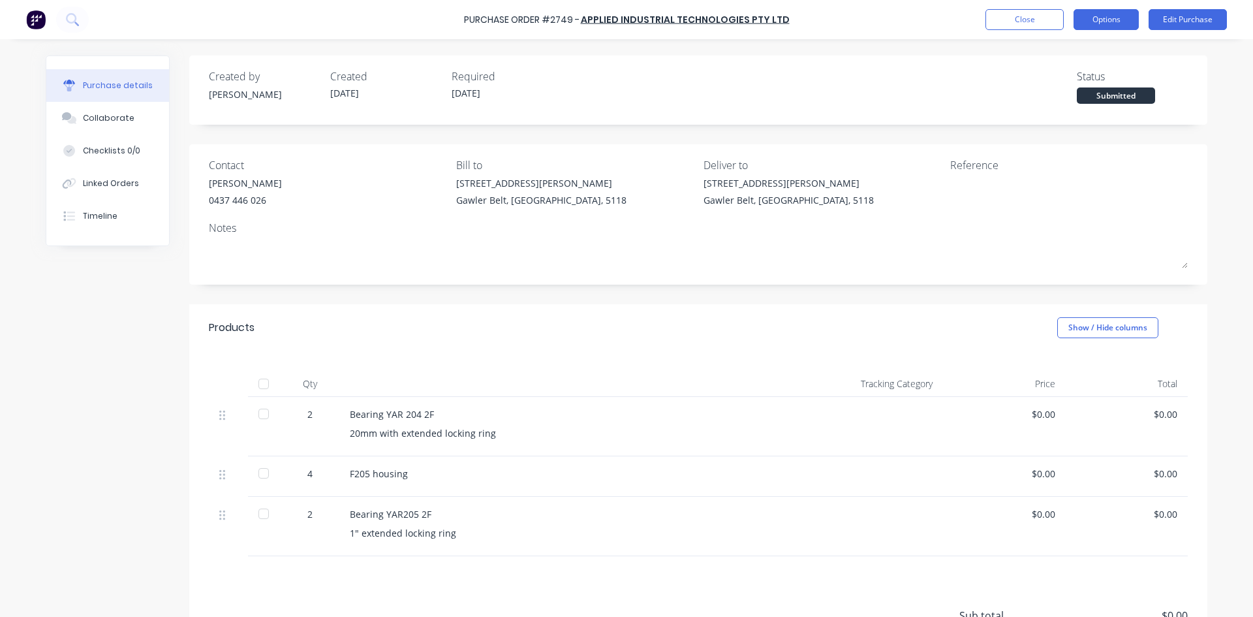
click at [1105, 27] on button "Options" at bounding box center [1105, 19] width 65 height 21
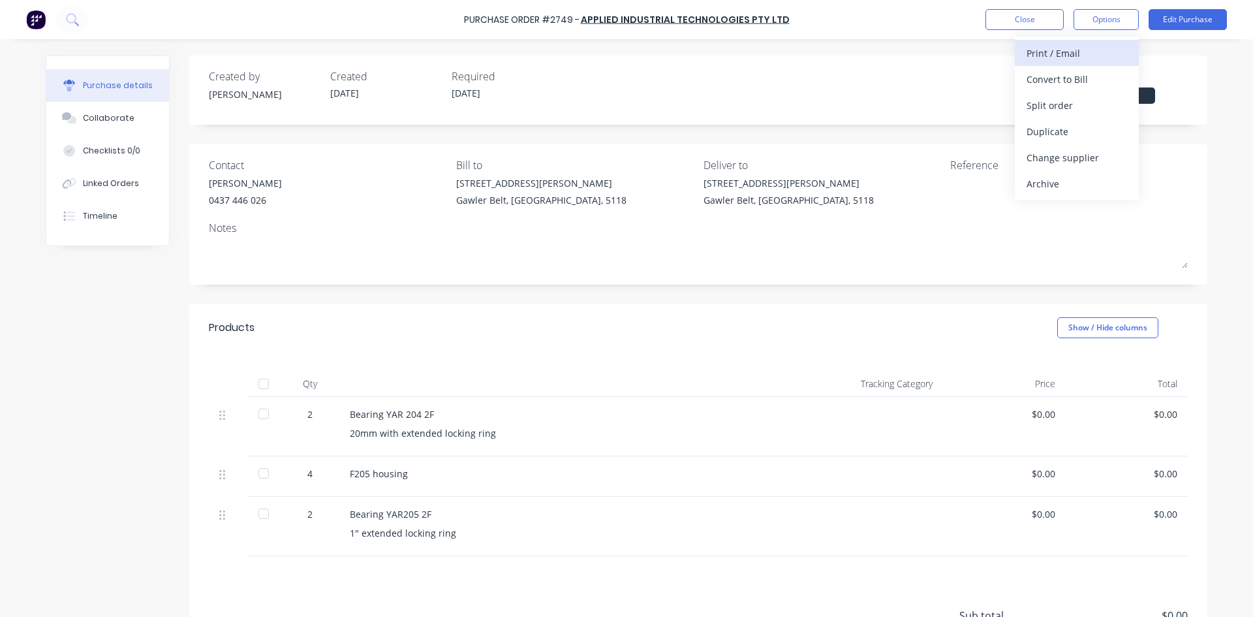
click at [1051, 56] on div "Print / Email" at bounding box center [1076, 53] width 100 height 19
click at [1051, 78] on div "With pricing" at bounding box center [1076, 79] width 100 height 19
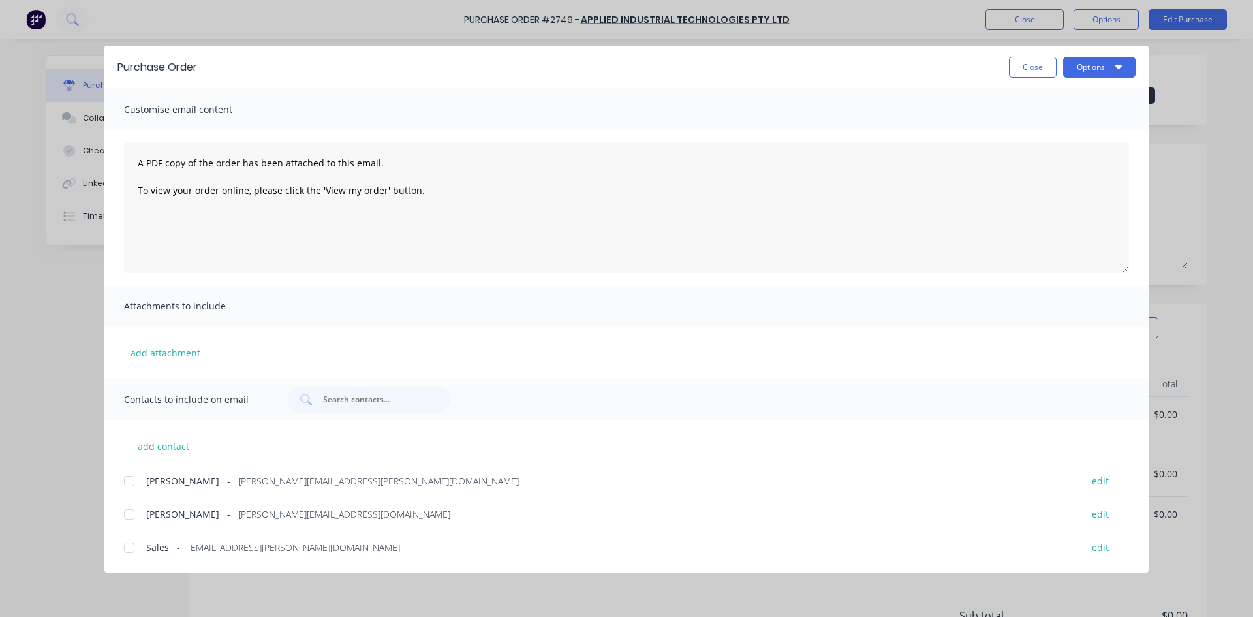
click at [132, 482] on div at bounding box center [129, 481] width 26 height 26
click at [126, 555] on div at bounding box center [129, 547] width 26 height 26
click at [134, 166] on textarea "A PDF copy of the order has been attached to this email. To view your order onl…" at bounding box center [626, 207] width 1005 height 131
click at [140, 150] on textarea "A PDF copy of the order has been attached to this email. To view your order onl…" at bounding box center [626, 207] width 1005 height 131
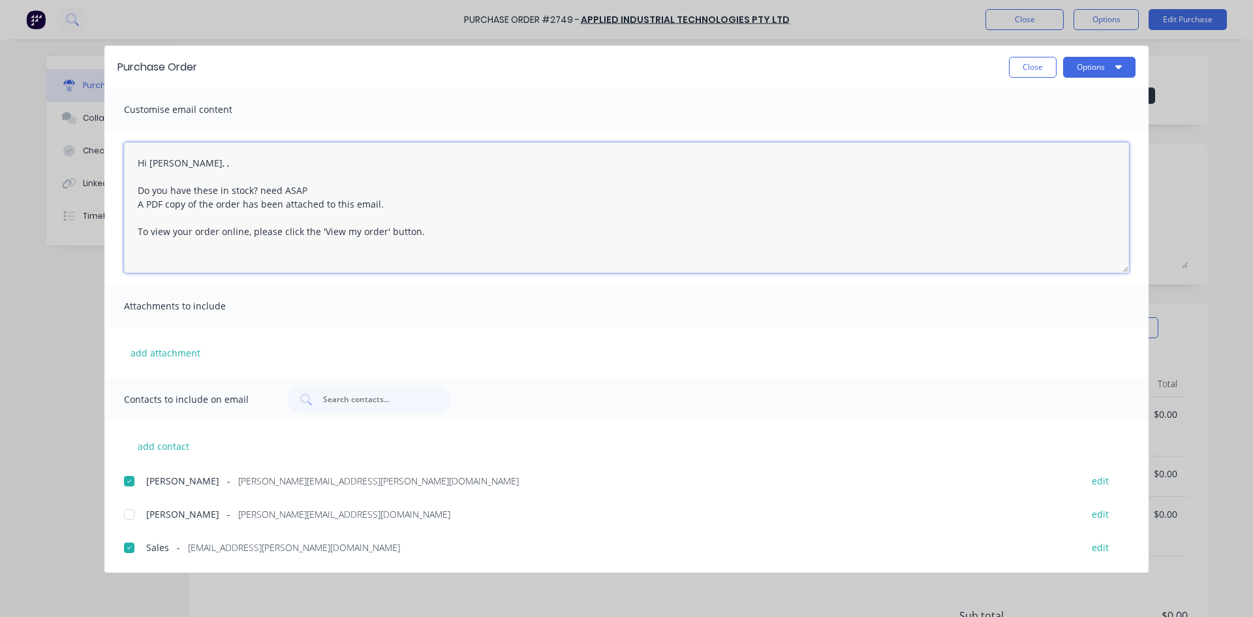
click at [260, 189] on textarea "Hi [PERSON_NAME], , Do you have these in stock? need ASAP A PDF copy of the ord…" at bounding box center [626, 207] width 1005 height 131
click at [314, 191] on textarea "Hi [PERSON_NAME], , Do you have these in stock? Need ASAP A PDF copy of the ord…" at bounding box center [626, 207] width 1005 height 131
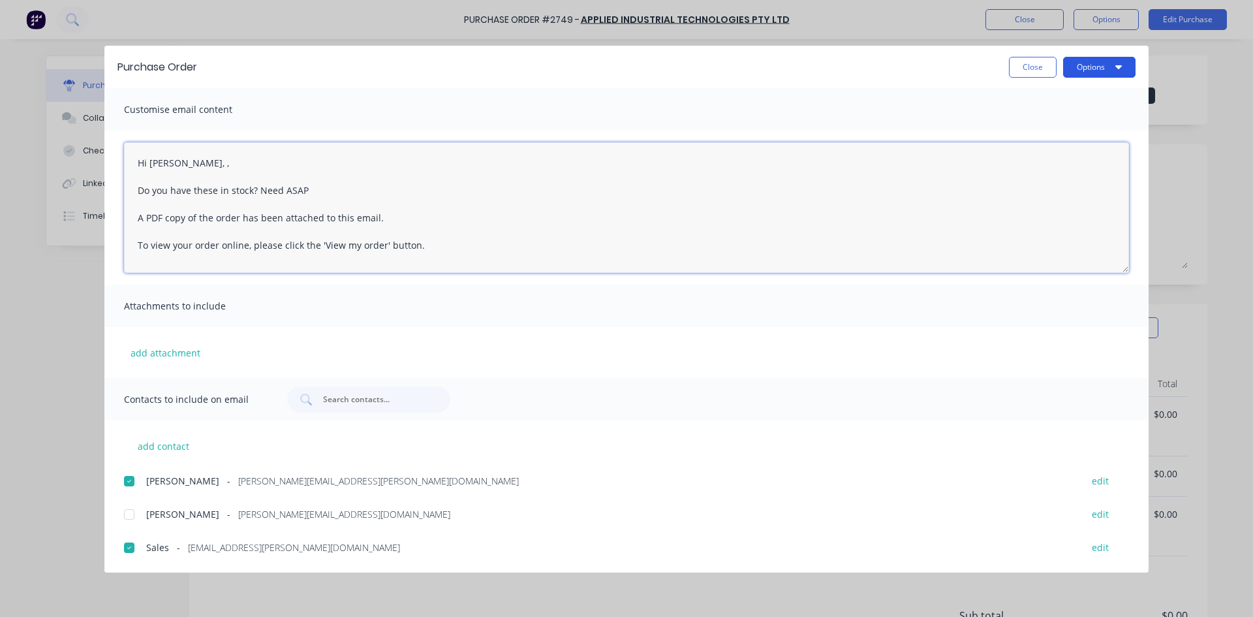
type textarea "Hi [PERSON_NAME], , Do you have these in stock? Need ASAP A PDF copy of the ord…"
click at [1075, 67] on button "Options" at bounding box center [1099, 67] width 72 height 21
click at [1051, 155] on div "Email" at bounding box center [1073, 152] width 100 height 19
click at [1027, 65] on button "Close" at bounding box center [1033, 67] width 48 height 21
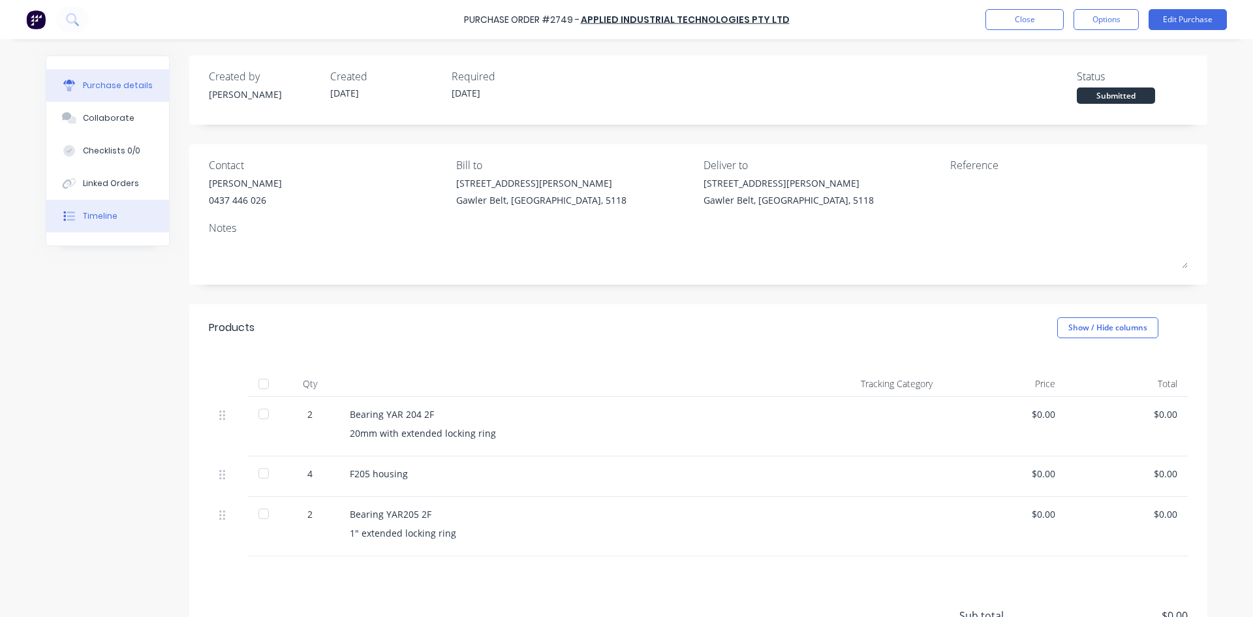
click at [113, 202] on button "Timeline" at bounding box center [107, 216] width 123 height 33
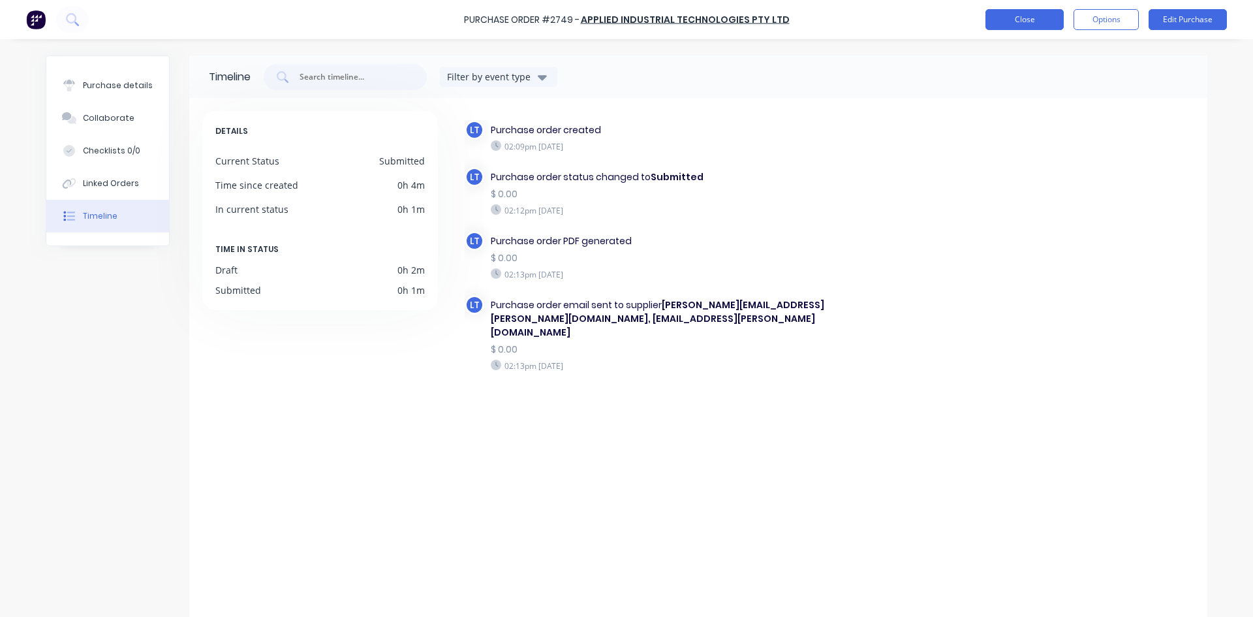
click at [1022, 21] on button "Close" at bounding box center [1024, 19] width 78 height 21
